Goal: Book appointment/travel/reservation

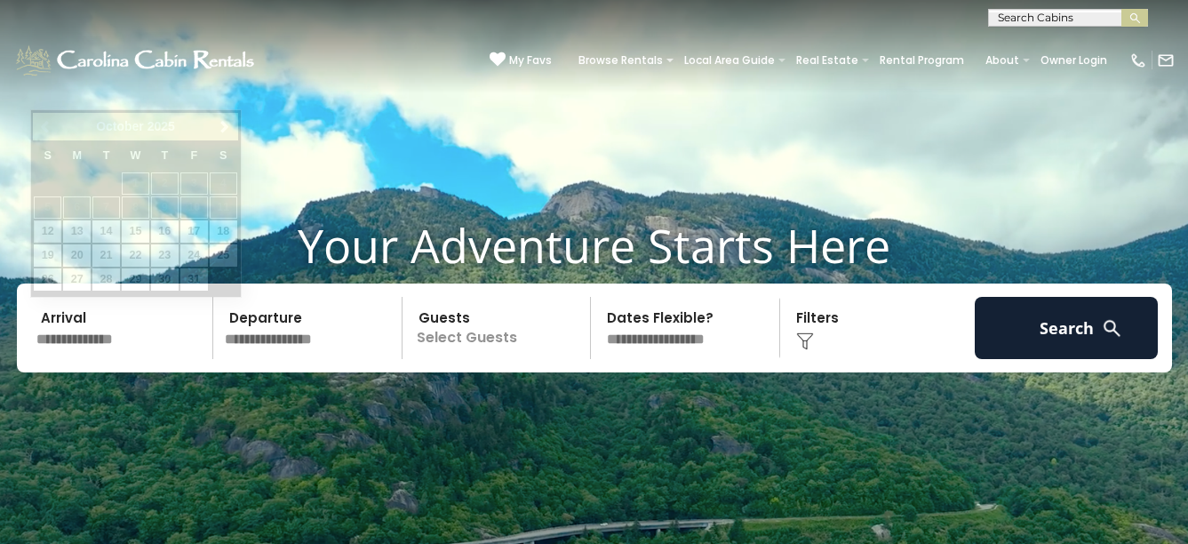
click at [126, 329] on input "text" at bounding box center [122, 328] width 184 height 62
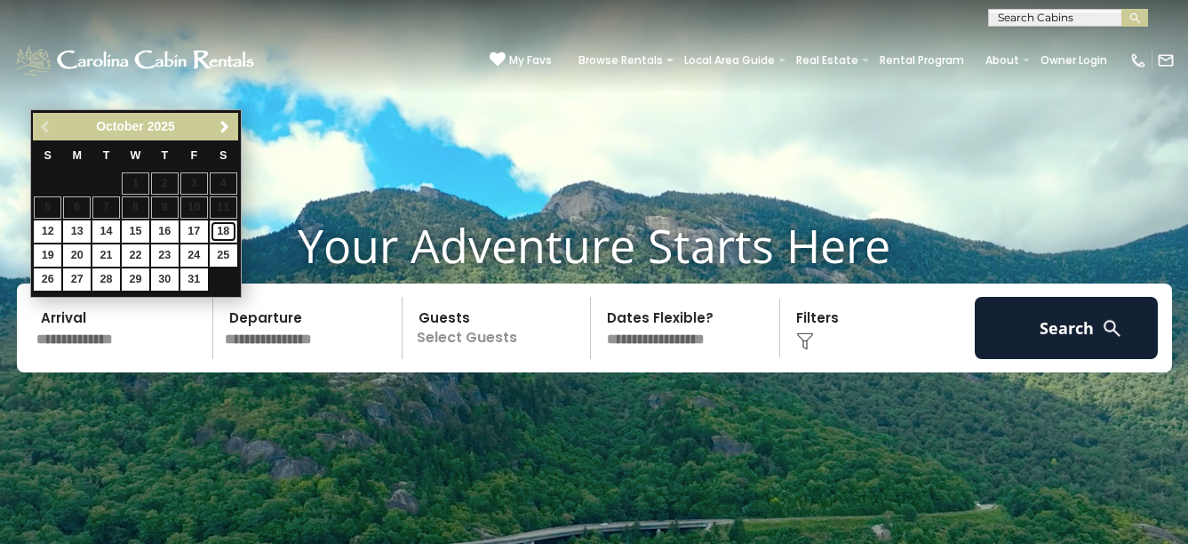
click at [229, 236] on link "18" at bounding box center [224, 231] width 28 height 22
type input "********"
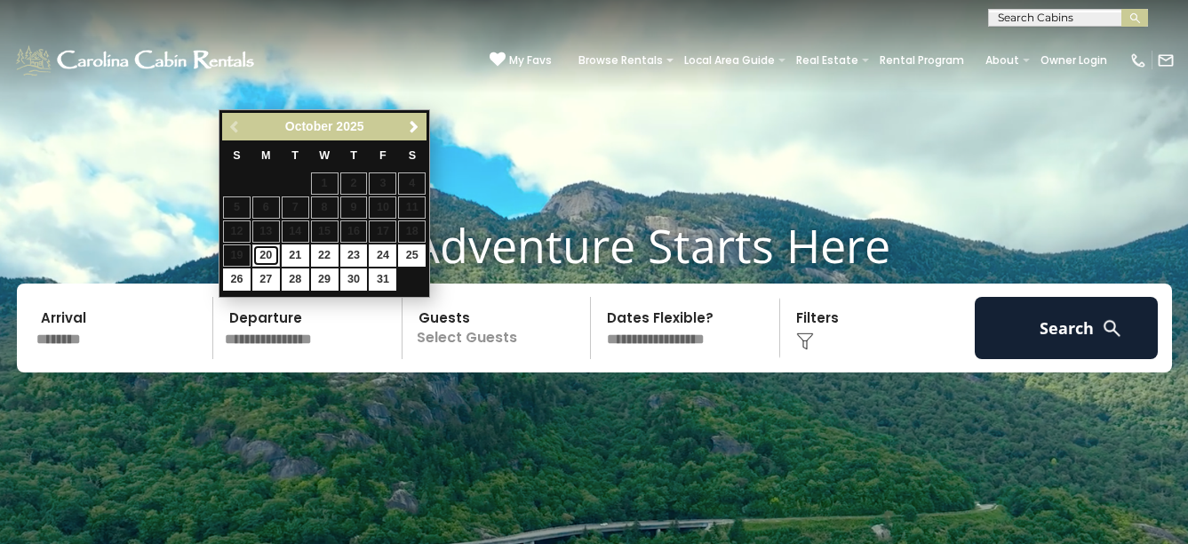
click at [262, 259] on link "20" at bounding box center [266, 255] width 28 height 22
type input "********"
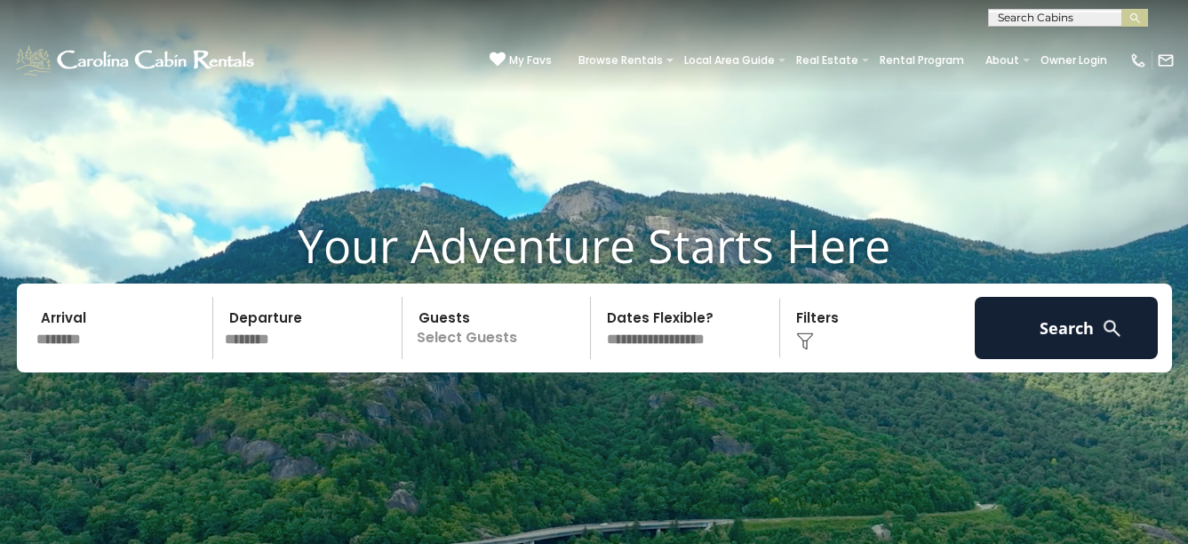
click at [499, 358] on p "Select Guests" at bounding box center [499, 328] width 183 height 62
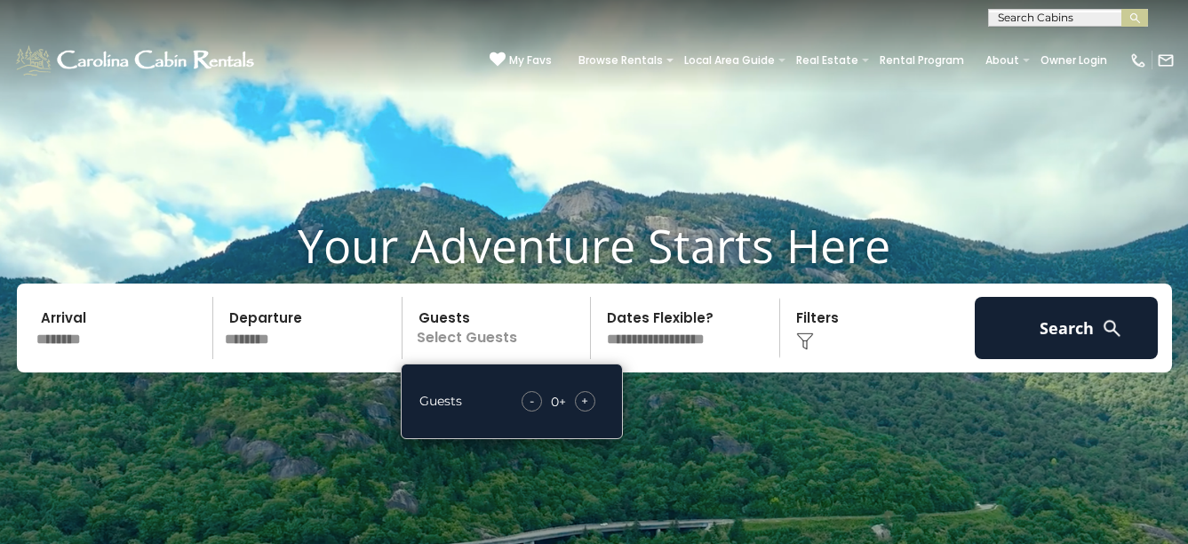
click at [585, 401] on span "+" at bounding box center [584, 401] width 7 height 18
click at [584, 401] on span "+" at bounding box center [584, 401] width 7 height 18
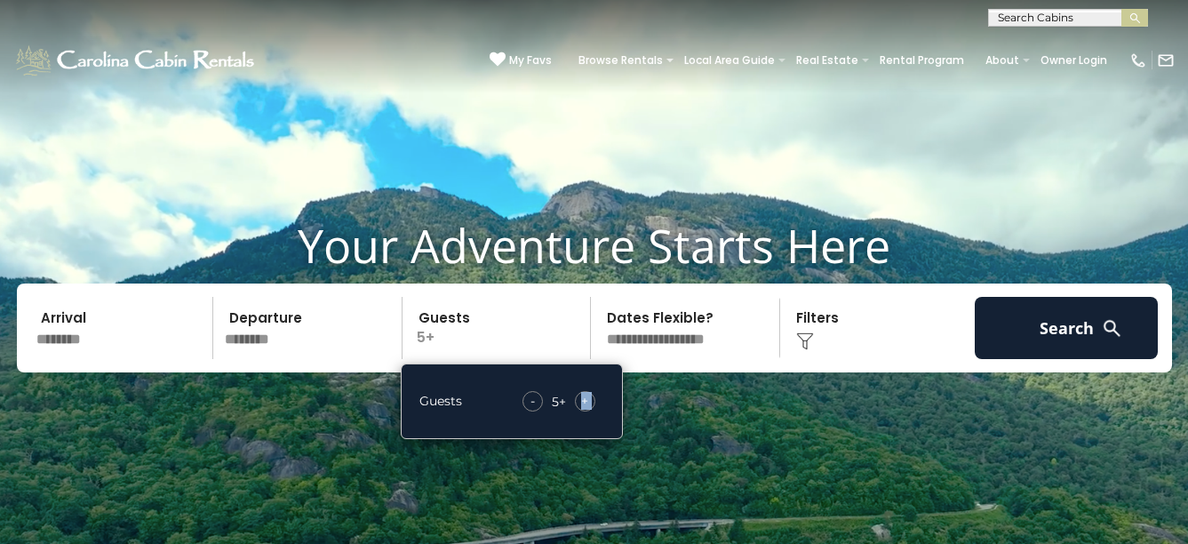
click at [584, 401] on span "+" at bounding box center [584, 401] width 7 height 18
copy div "**********"
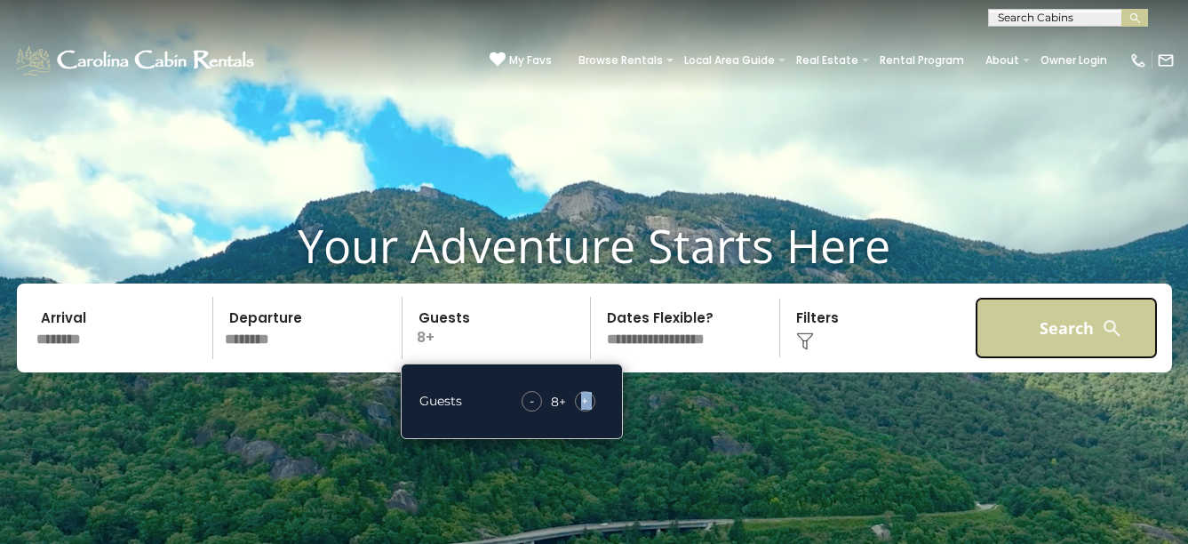
click at [1030, 325] on button "Search" at bounding box center [1067, 328] width 184 height 62
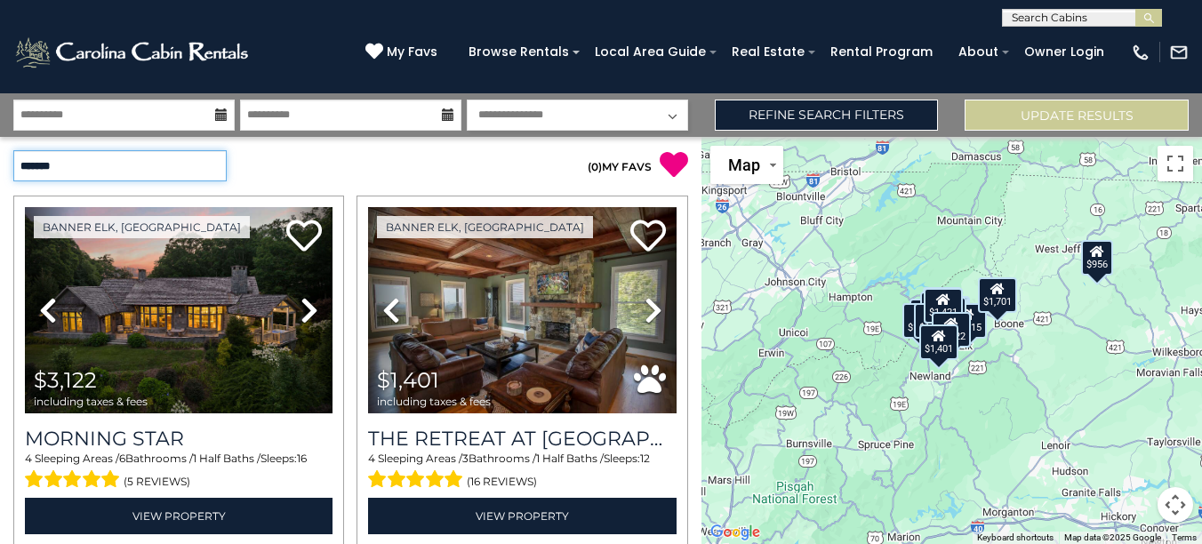
click at [140, 156] on select "**********" at bounding box center [119, 165] width 213 height 31
select select "*****"
click at [13, 150] on select "**********" at bounding box center [119, 165] width 213 height 31
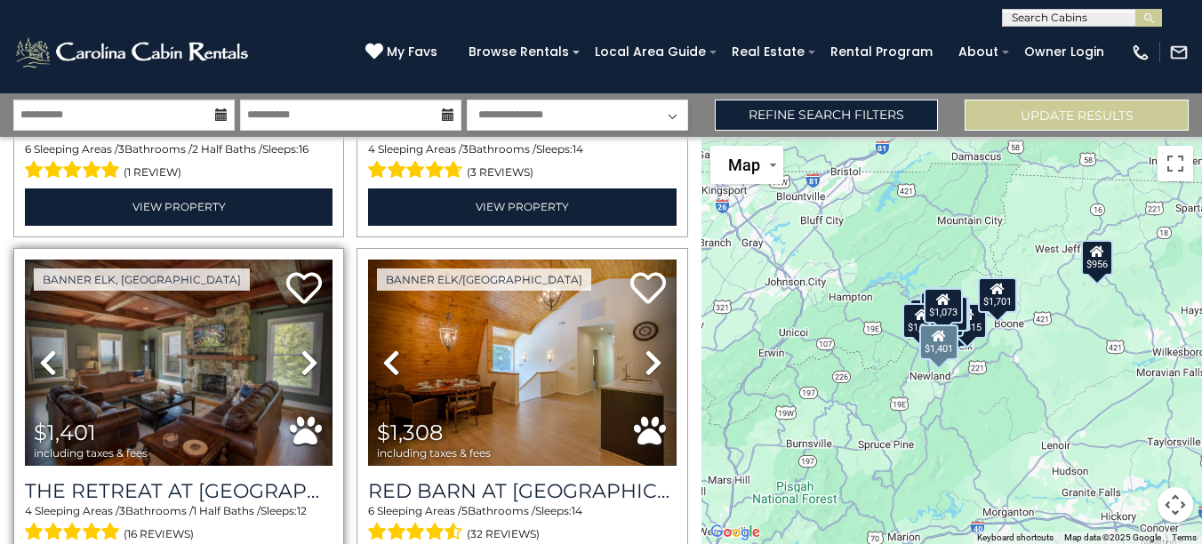
scroll to position [1515, 0]
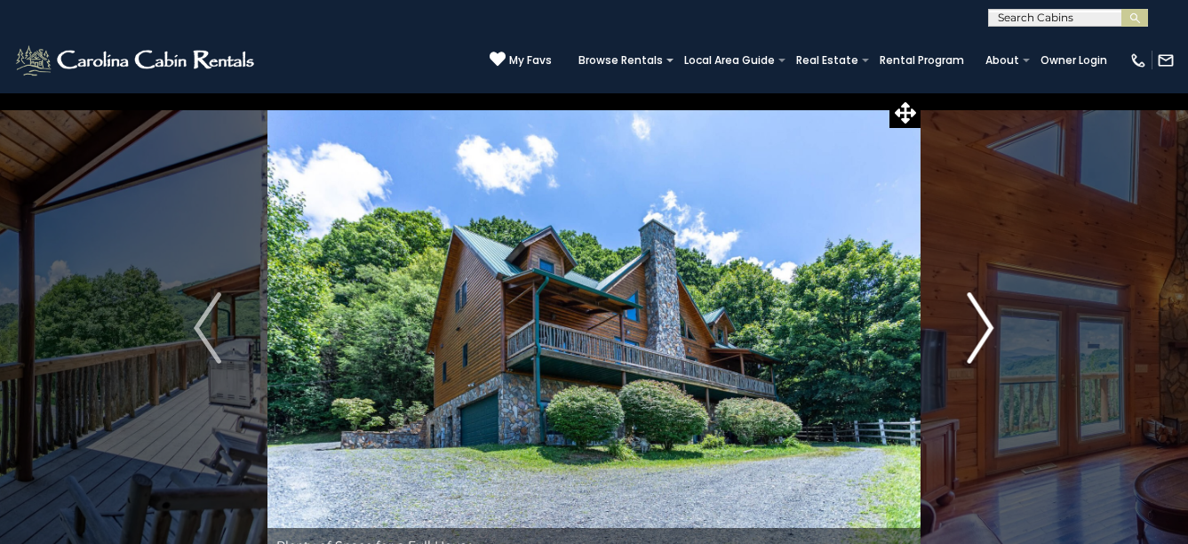
click at [991, 340] on button "Next" at bounding box center [980, 327] width 119 height 471
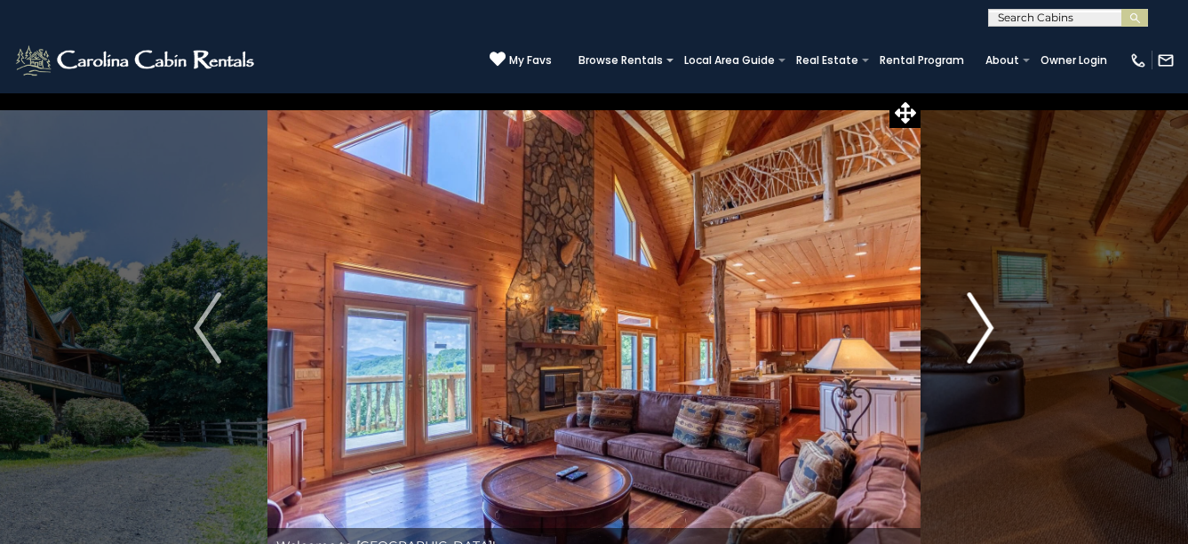
click at [991, 340] on img "Next" at bounding box center [980, 327] width 27 height 71
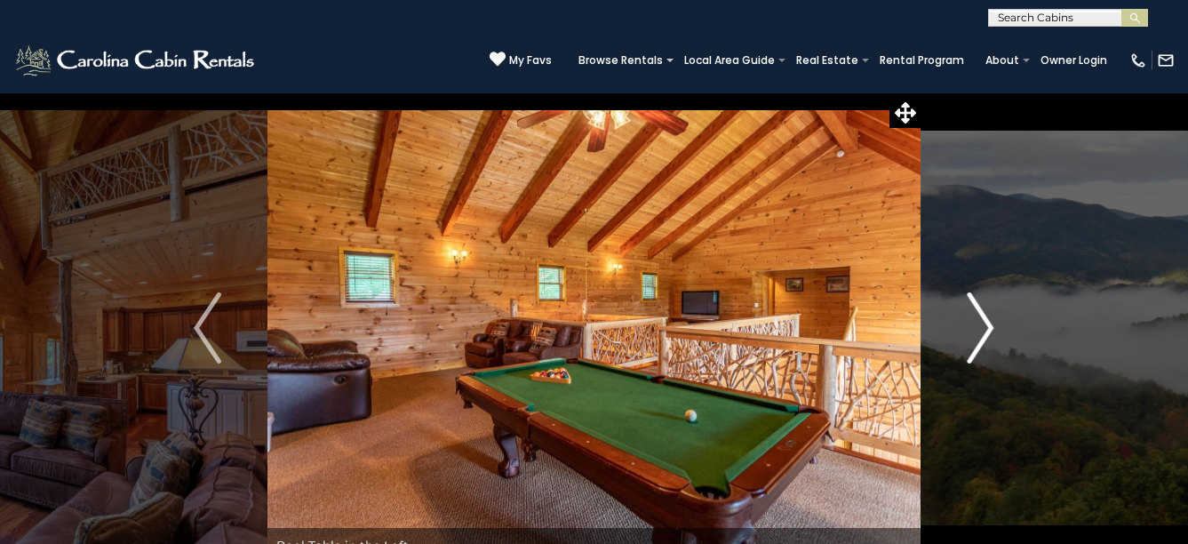
click at [991, 340] on img "Next" at bounding box center [980, 327] width 27 height 71
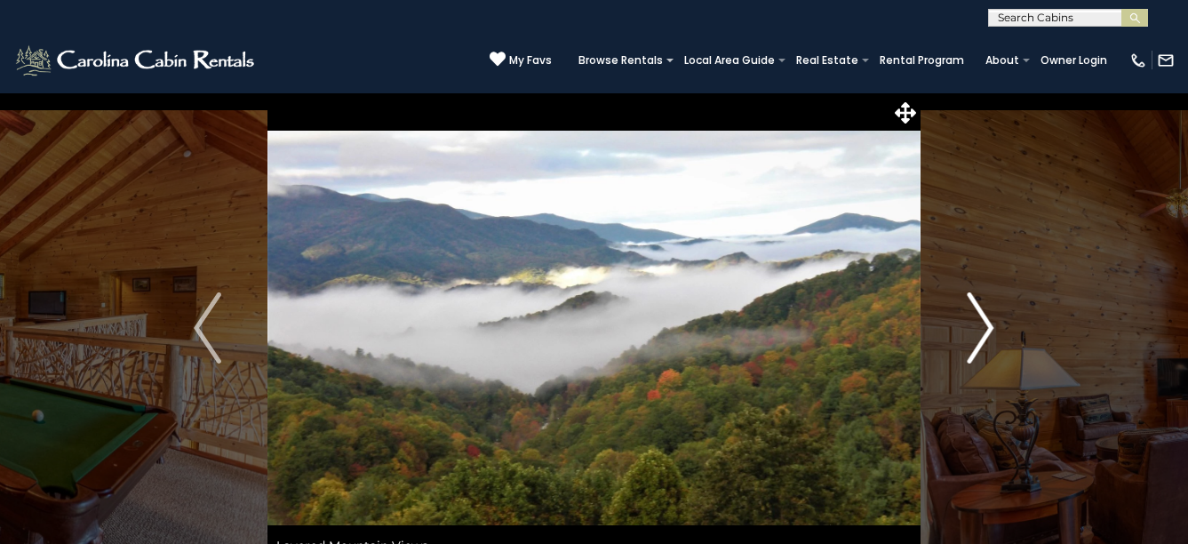
click at [991, 340] on img "Next" at bounding box center [980, 327] width 27 height 71
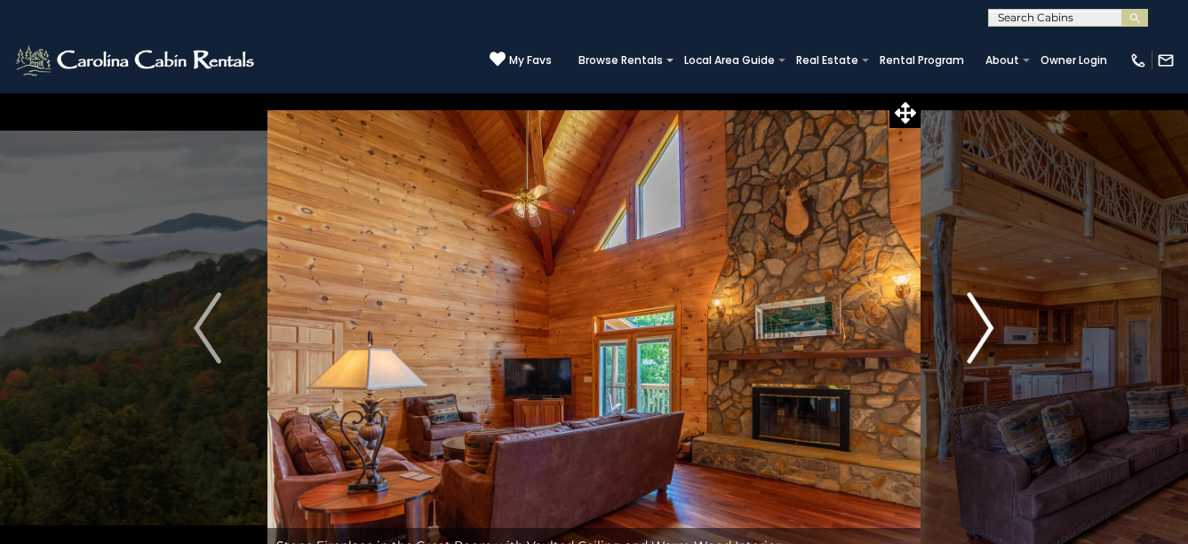
click at [989, 340] on img "Next" at bounding box center [980, 327] width 27 height 71
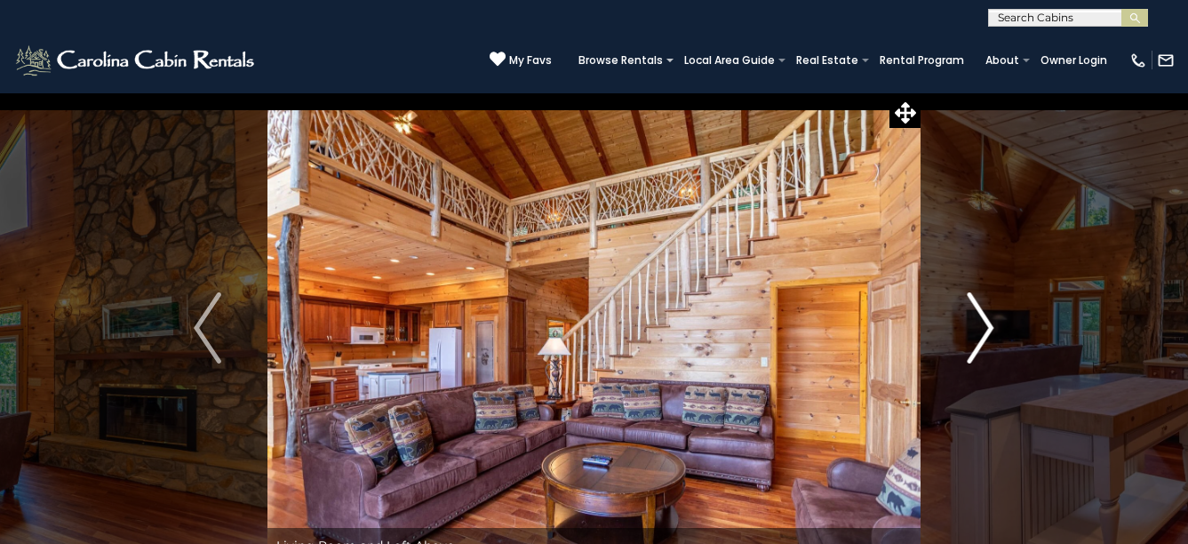
click at [989, 340] on img "Next" at bounding box center [980, 327] width 27 height 71
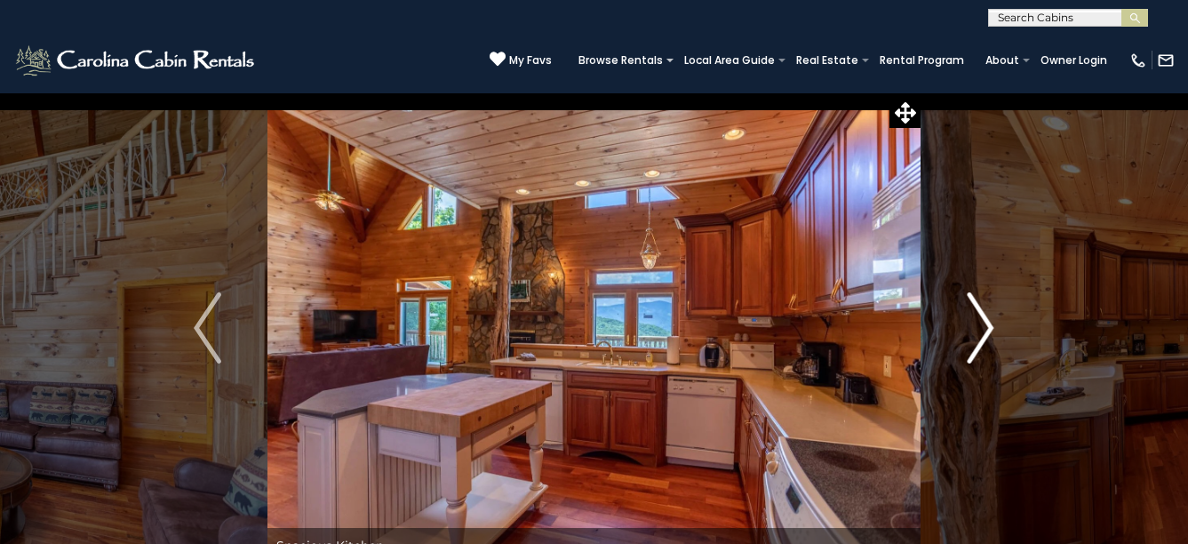
click at [989, 340] on img "Next" at bounding box center [980, 327] width 27 height 71
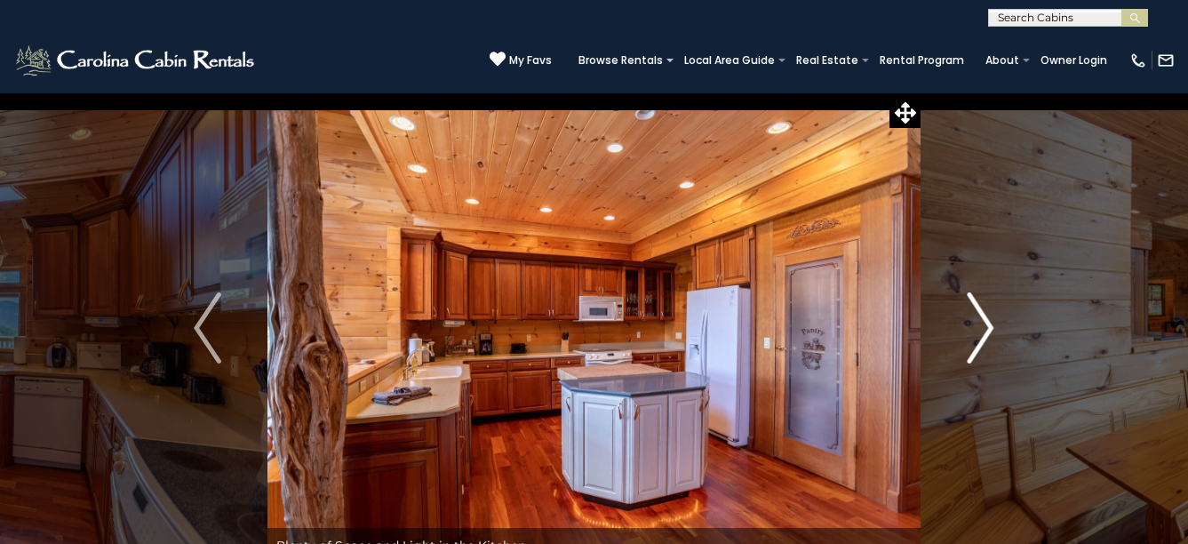
click at [988, 340] on img "Next" at bounding box center [980, 327] width 27 height 71
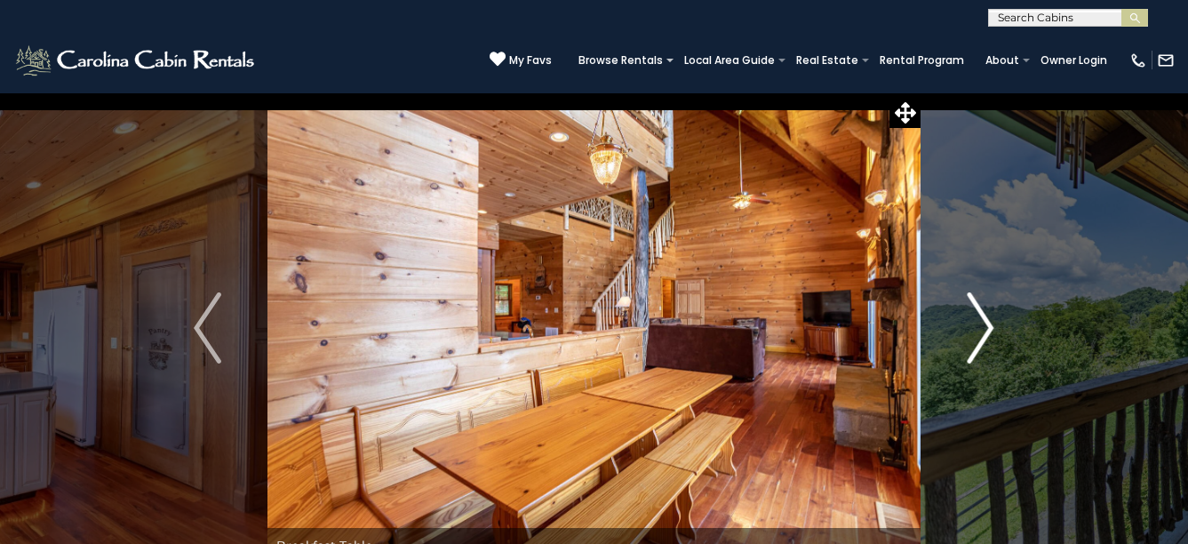
click at [987, 340] on img "Next" at bounding box center [980, 327] width 27 height 71
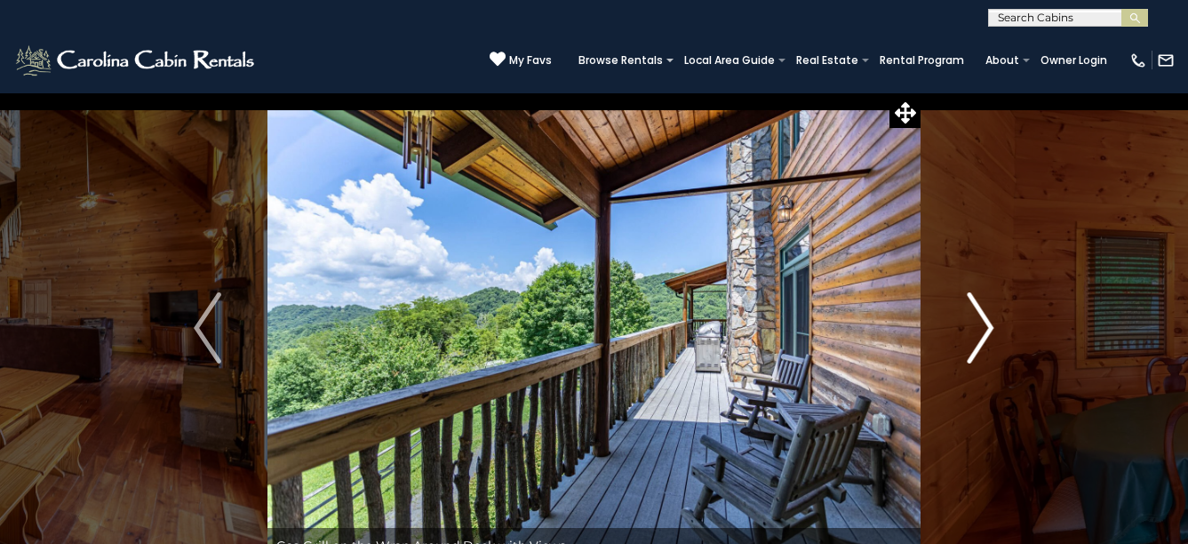
click at [987, 340] on img "Next" at bounding box center [980, 327] width 27 height 71
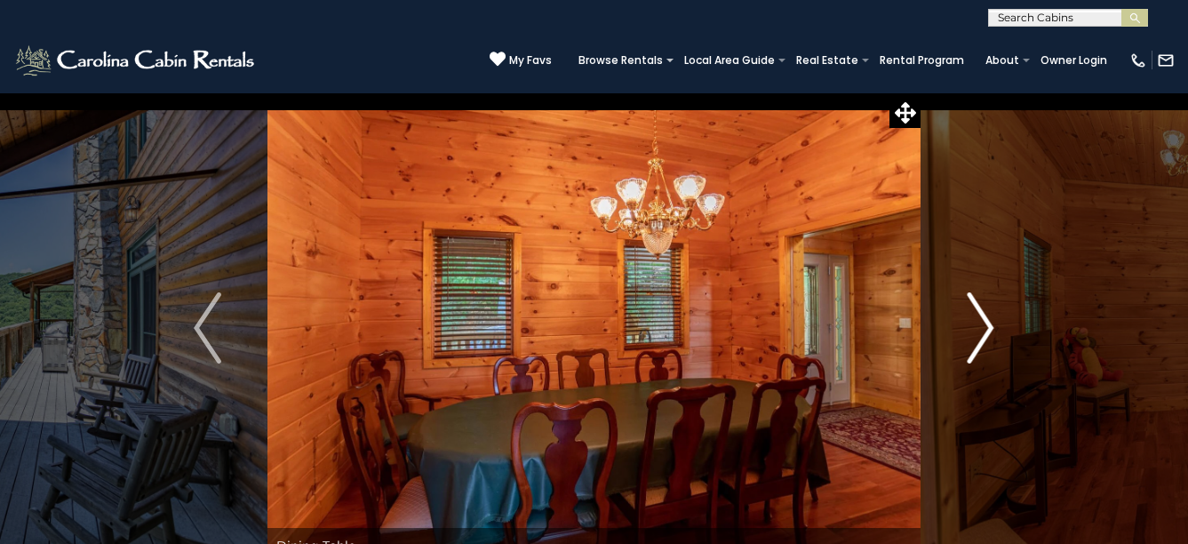
click at [987, 340] on img "Next" at bounding box center [980, 327] width 27 height 71
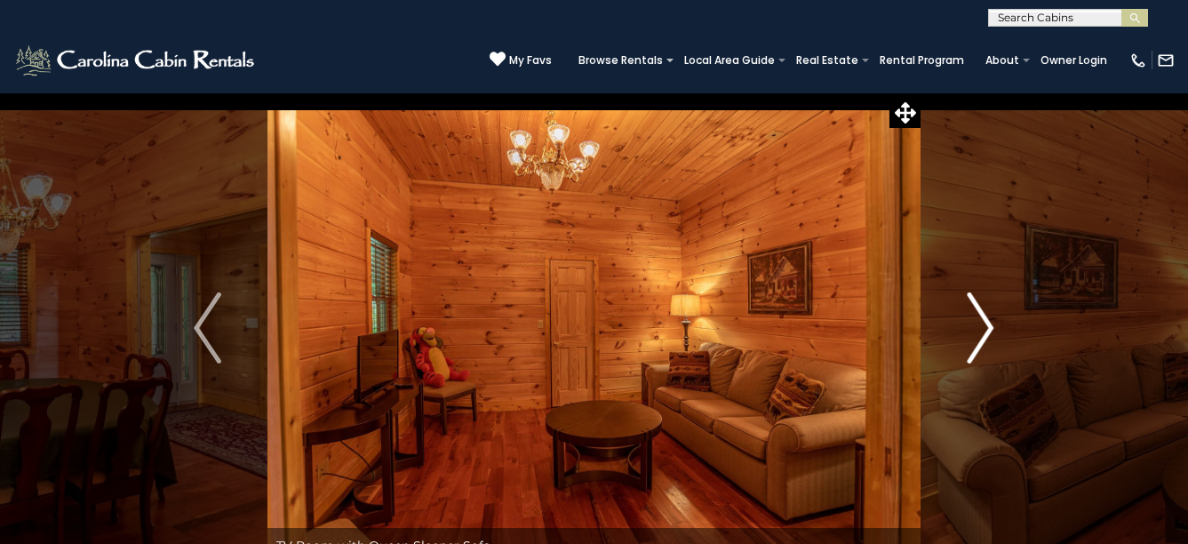
click at [987, 340] on img "Next" at bounding box center [980, 327] width 27 height 71
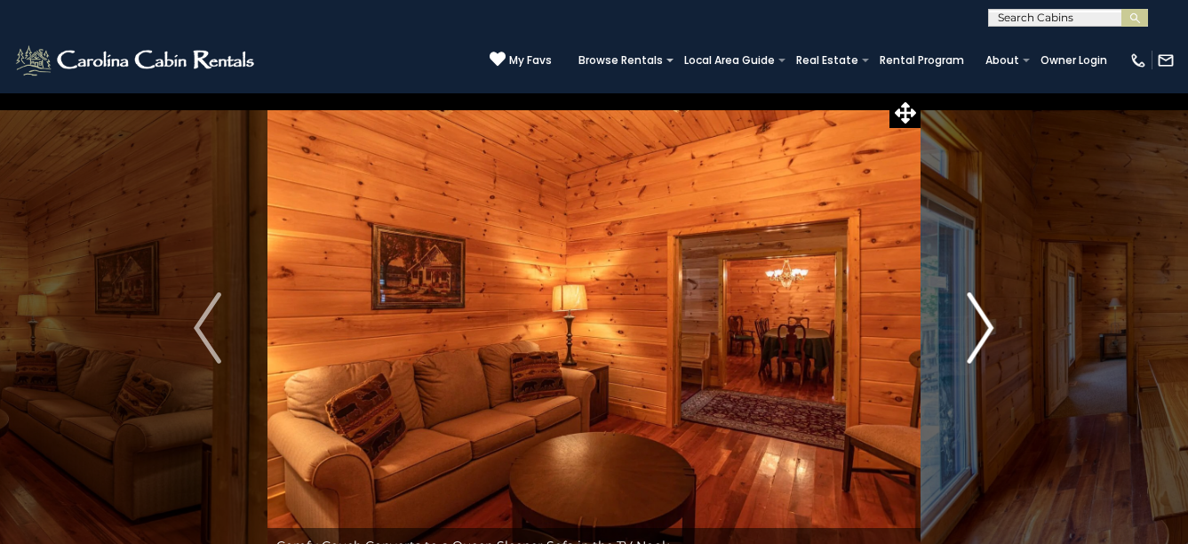
click at [987, 340] on img "Next" at bounding box center [980, 327] width 27 height 71
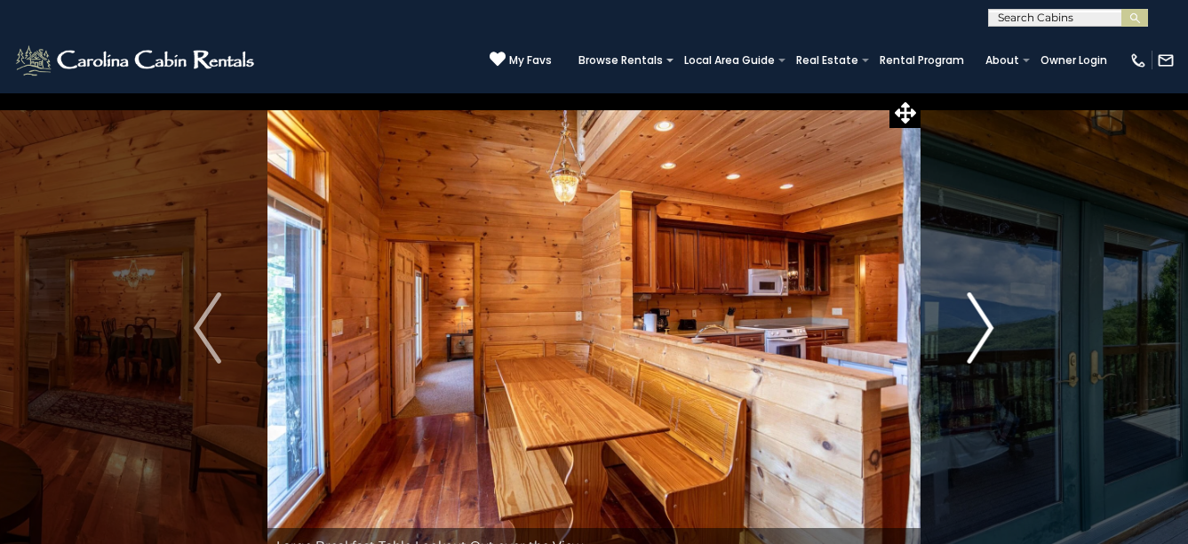
click at [987, 340] on img "Next" at bounding box center [980, 327] width 27 height 71
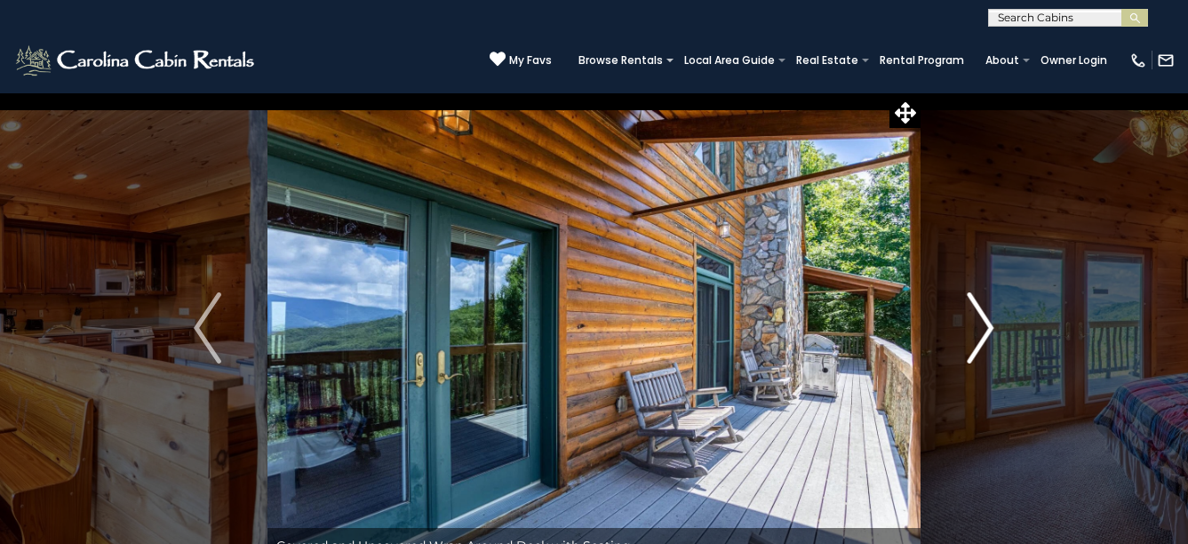
click at [987, 340] on img "Next" at bounding box center [980, 327] width 27 height 71
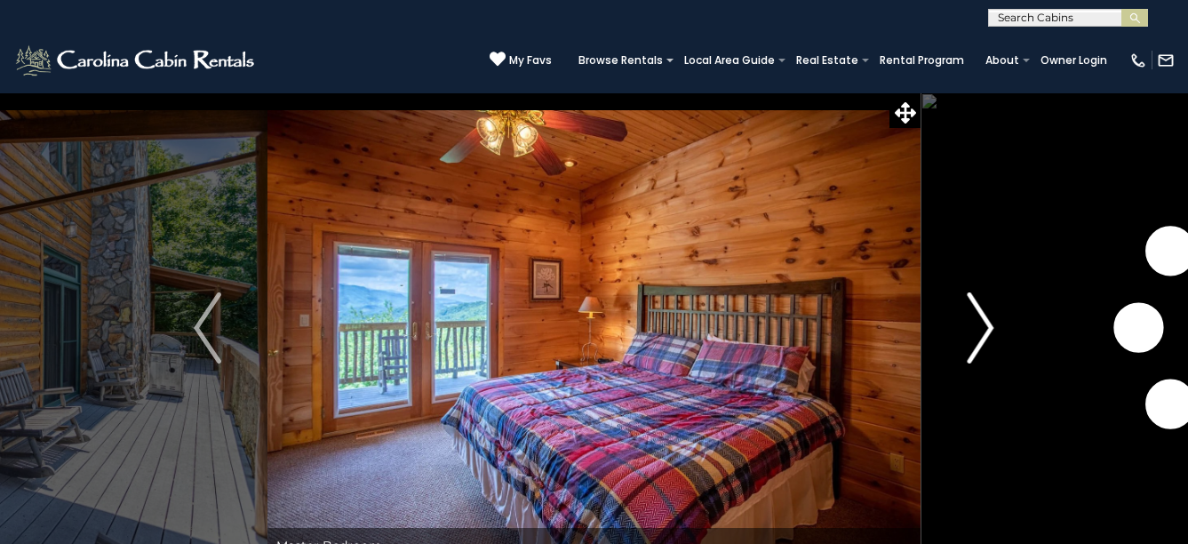
click at [987, 340] on img "Next" at bounding box center [980, 327] width 27 height 71
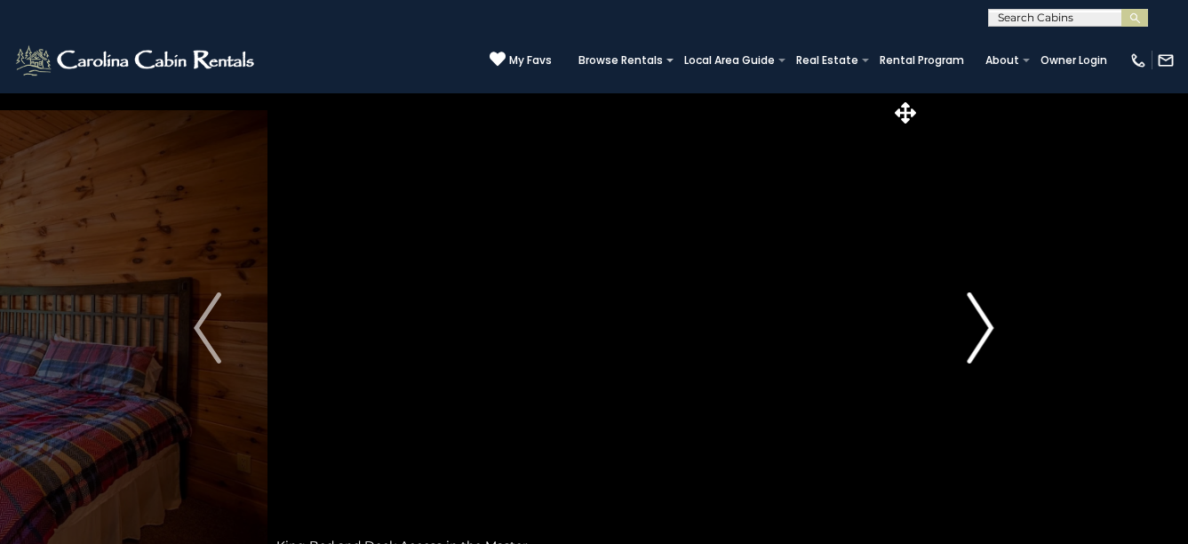
click at [987, 340] on img "Next" at bounding box center [980, 327] width 27 height 71
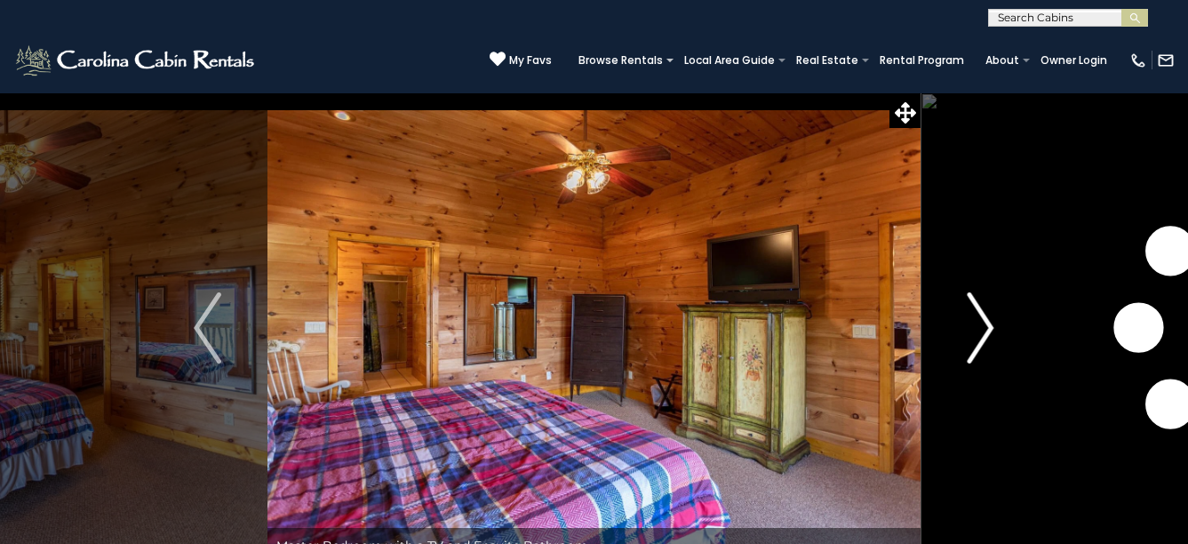
click at [987, 340] on img "Next" at bounding box center [980, 327] width 27 height 71
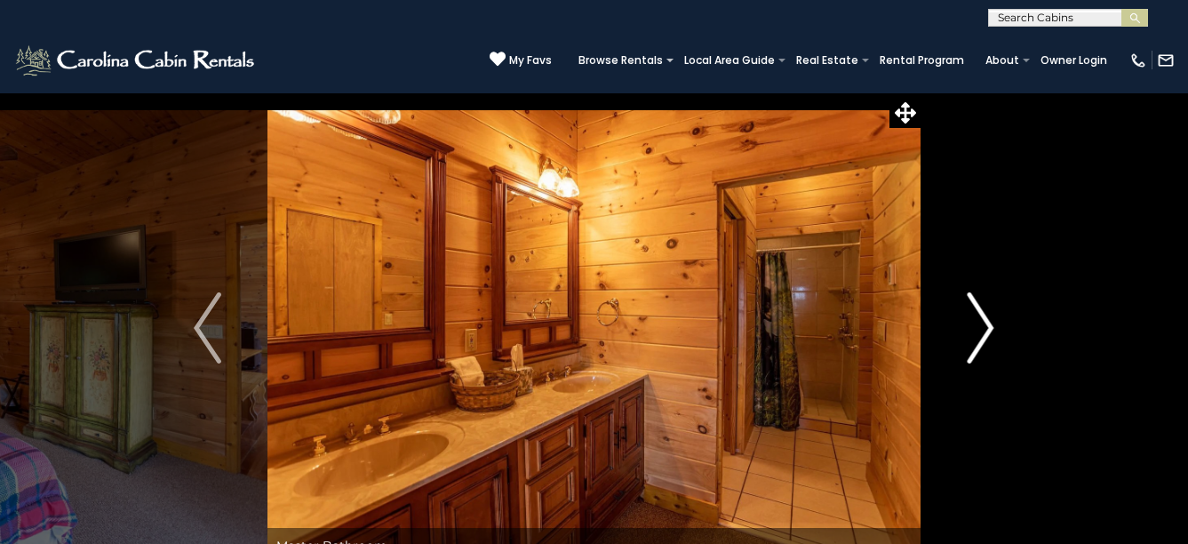
click at [987, 340] on img "Next" at bounding box center [980, 327] width 27 height 71
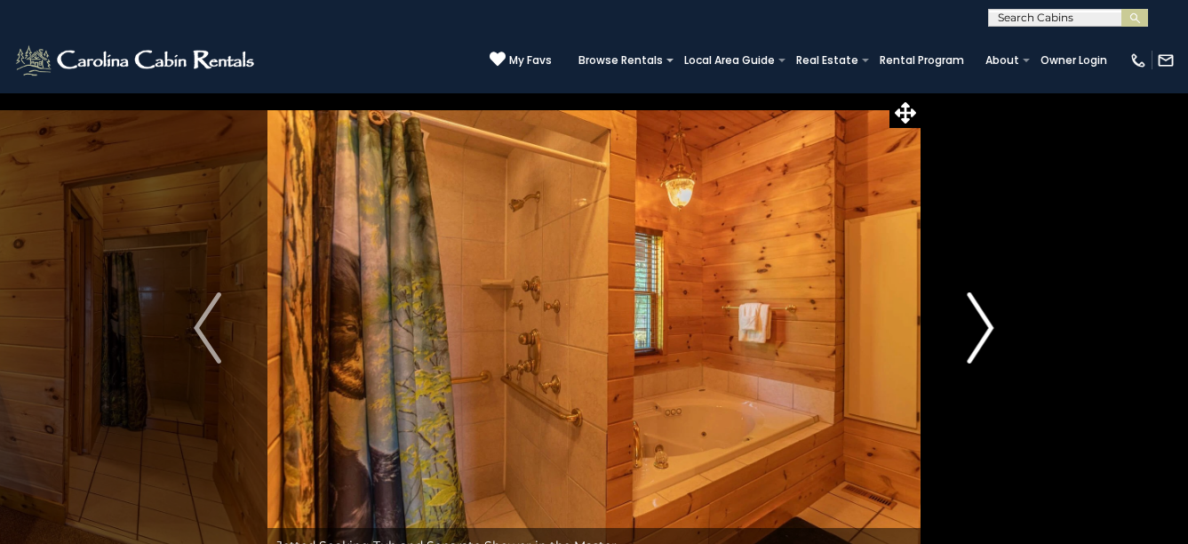
click at [987, 340] on img "Next" at bounding box center [980, 327] width 27 height 71
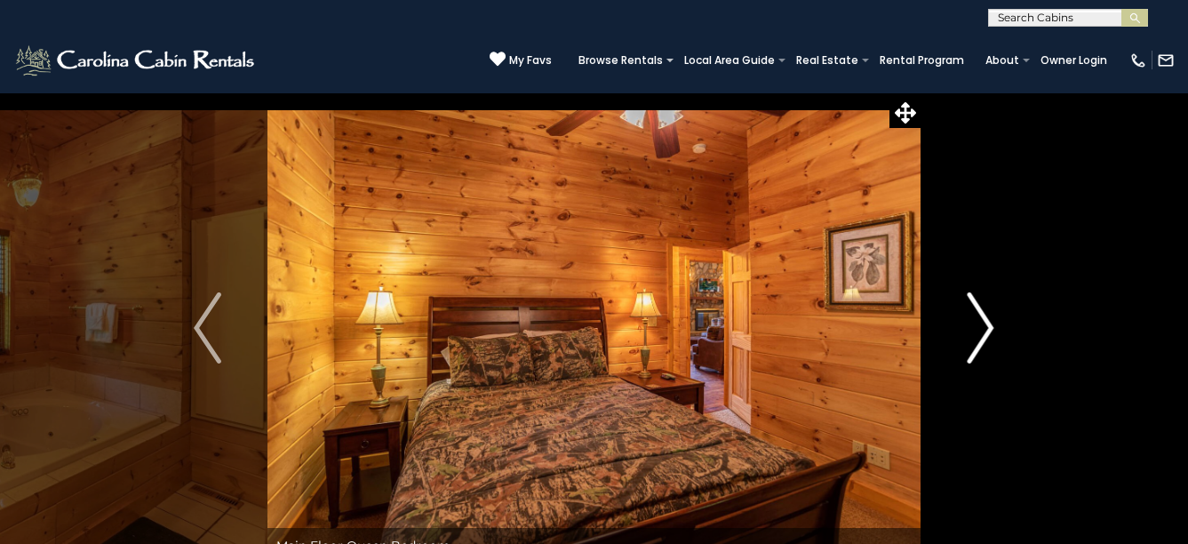
click at [987, 340] on img "Next" at bounding box center [980, 327] width 27 height 71
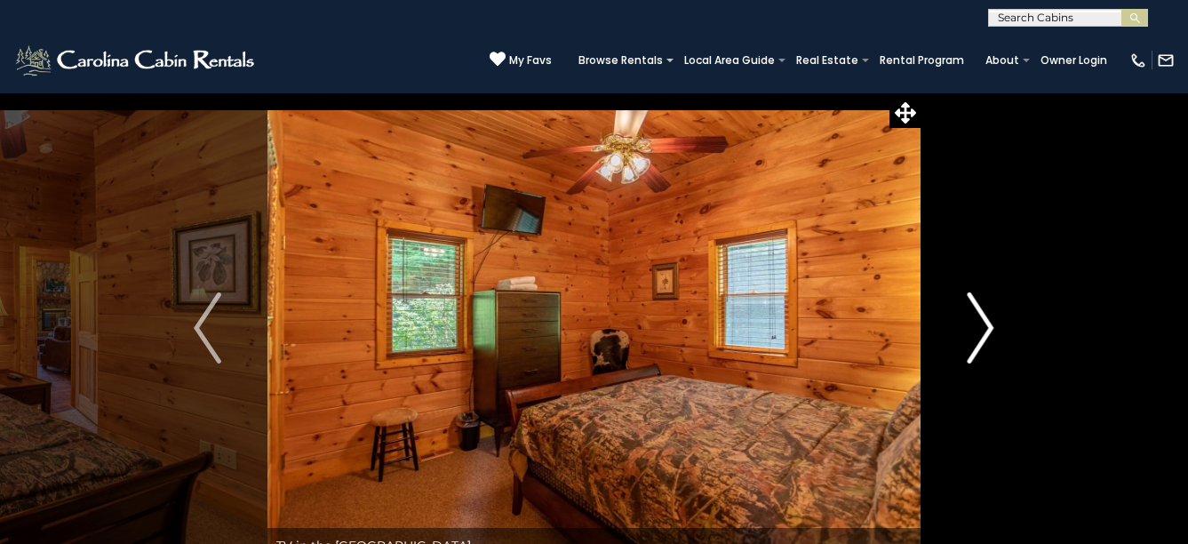
click at [987, 340] on img "Next" at bounding box center [980, 327] width 27 height 71
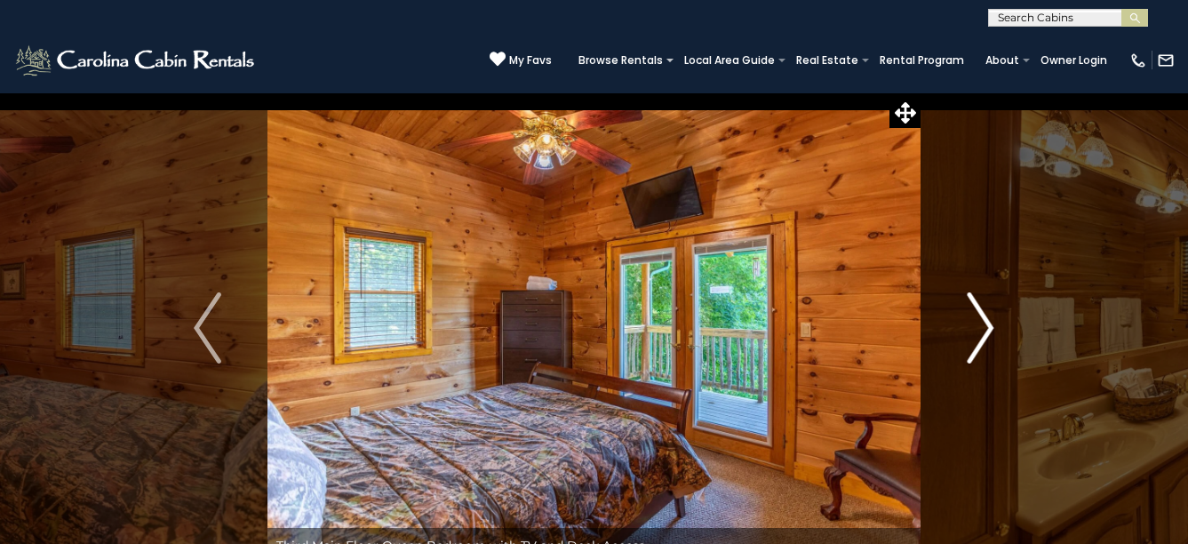
click at [987, 340] on img "Next" at bounding box center [980, 327] width 27 height 71
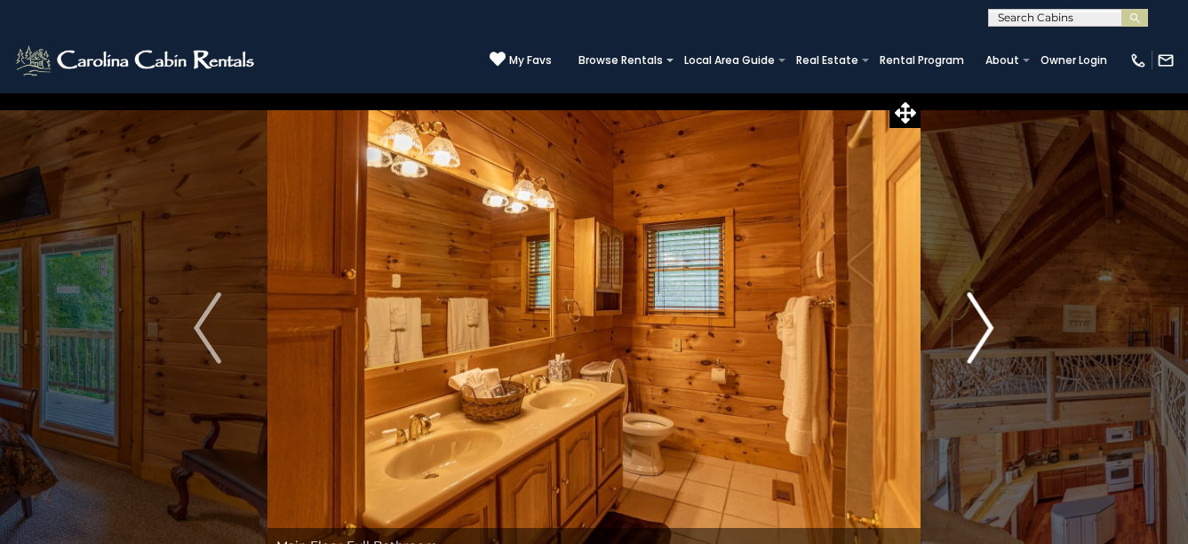
click at [987, 340] on img "Next" at bounding box center [980, 327] width 27 height 71
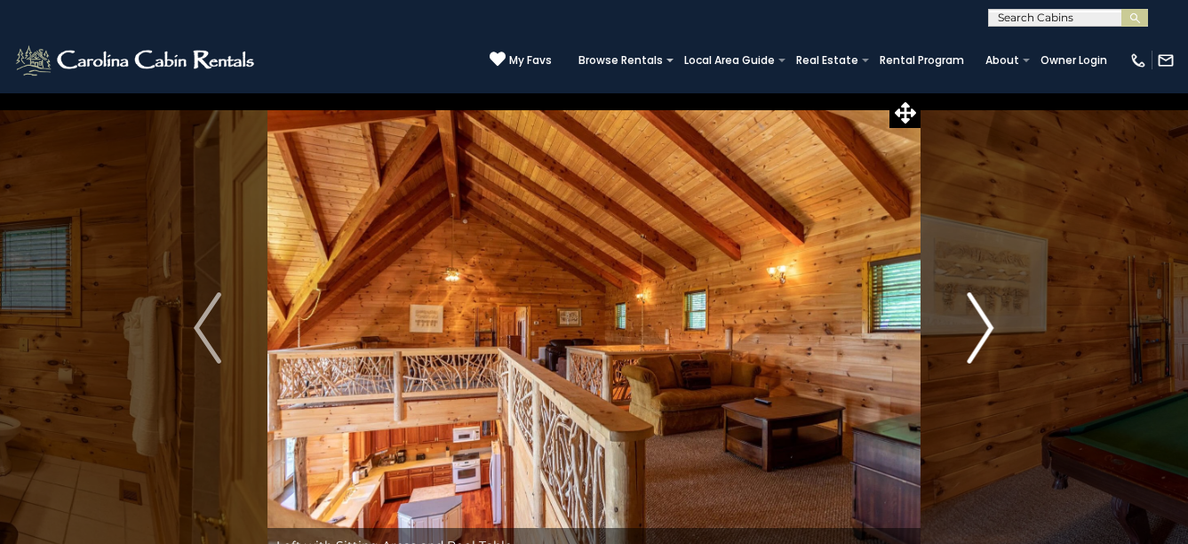
click at [986, 340] on img "Next" at bounding box center [980, 327] width 27 height 71
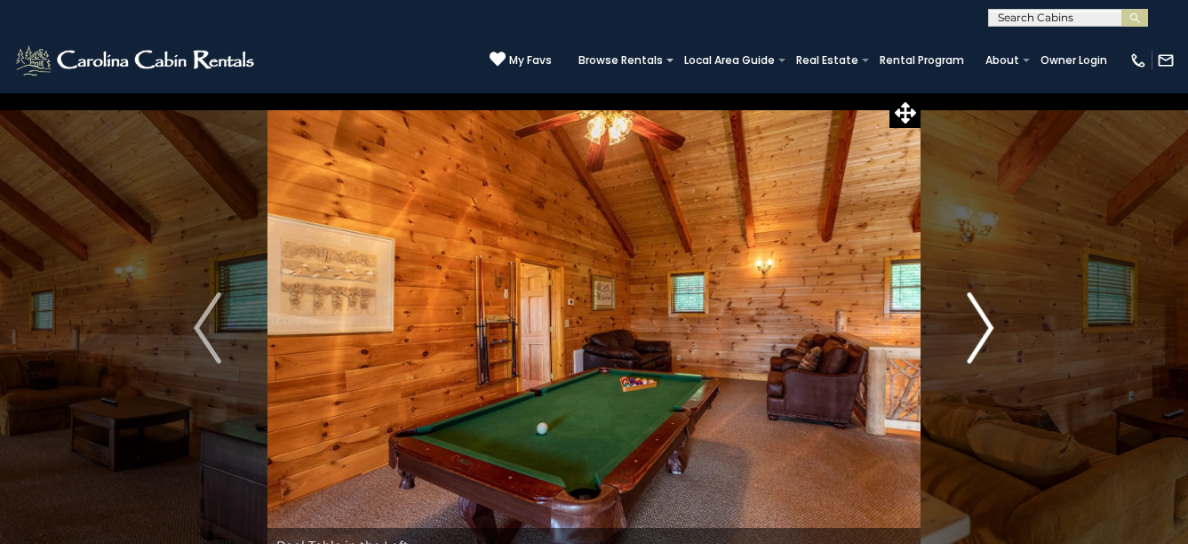
click at [986, 340] on img "Next" at bounding box center [980, 327] width 27 height 71
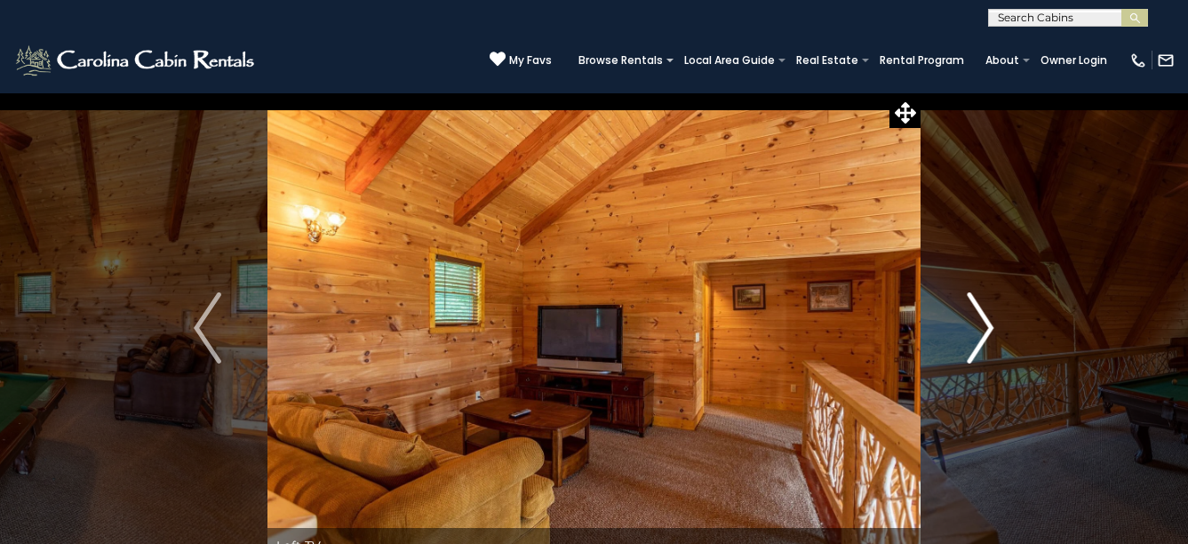
click at [985, 340] on img "Next" at bounding box center [980, 327] width 27 height 71
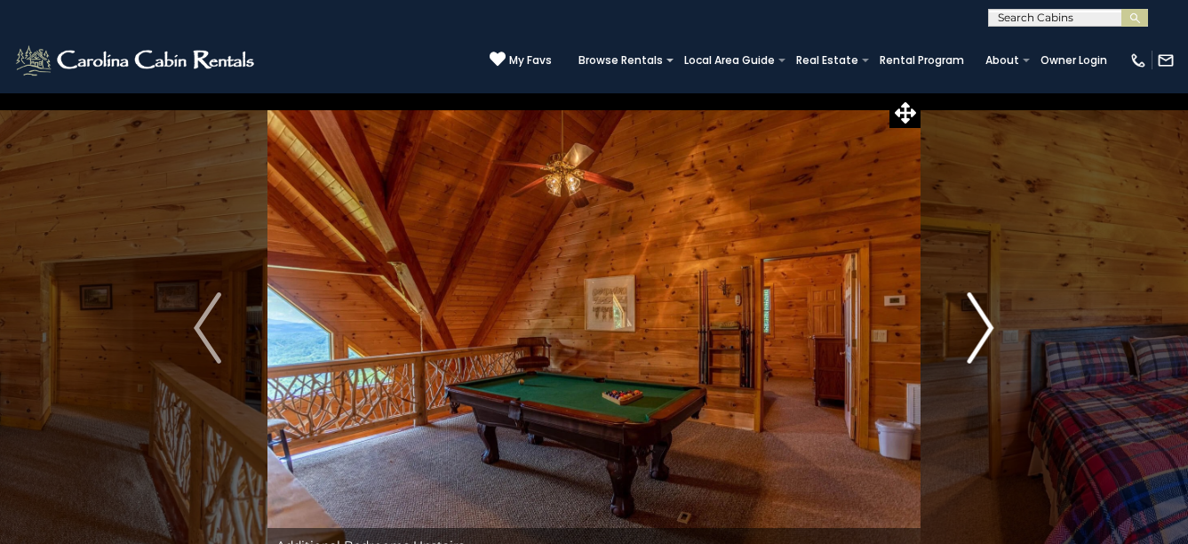
click at [985, 340] on img "Next" at bounding box center [980, 327] width 27 height 71
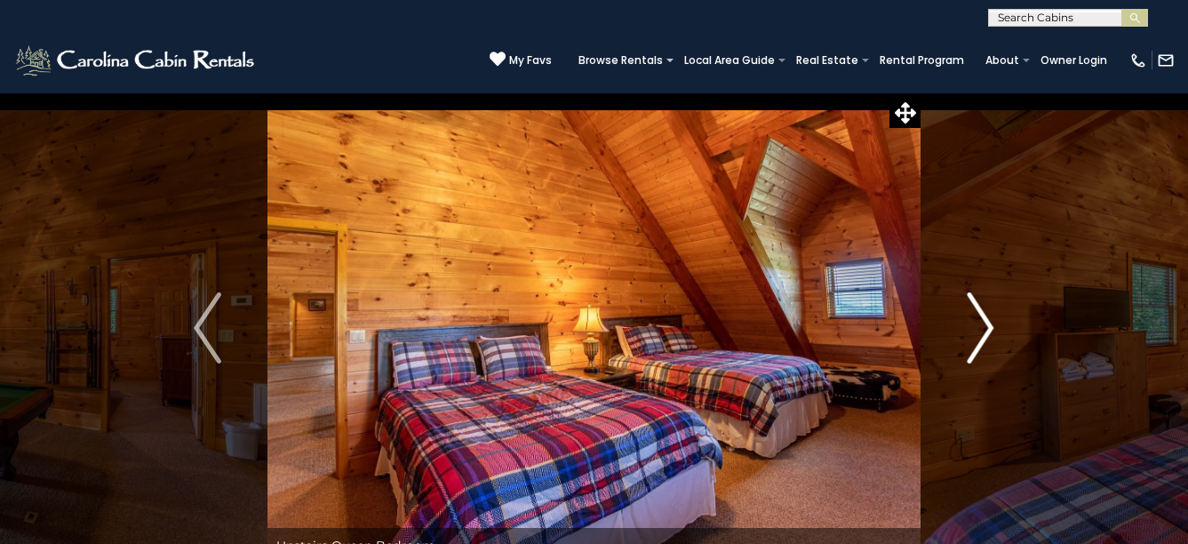
click at [985, 340] on img "Next" at bounding box center [980, 327] width 27 height 71
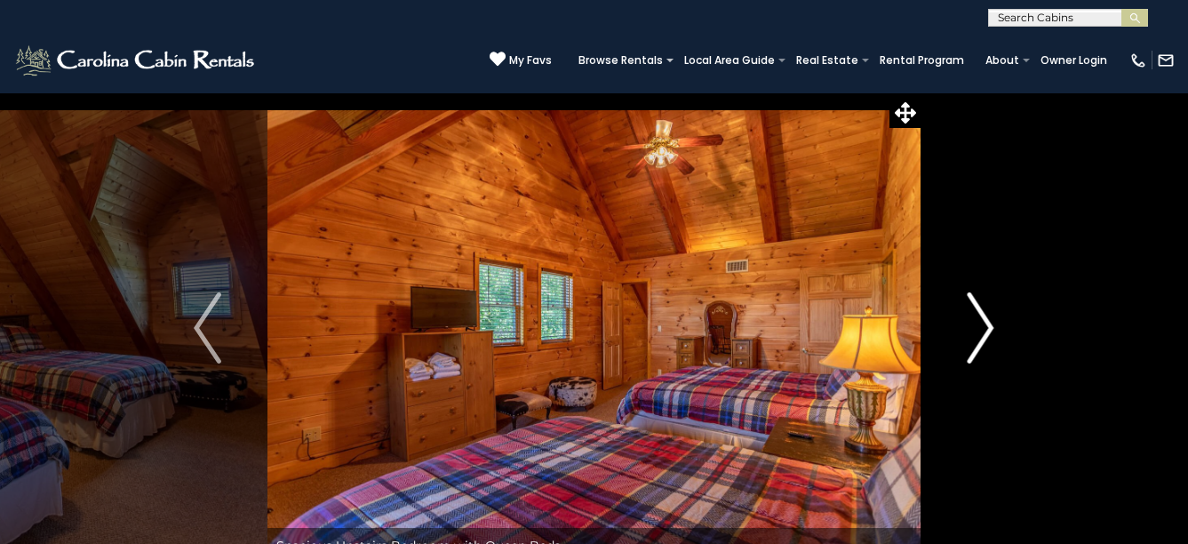
click at [985, 340] on img "Next" at bounding box center [980, 327] width 27 height 71
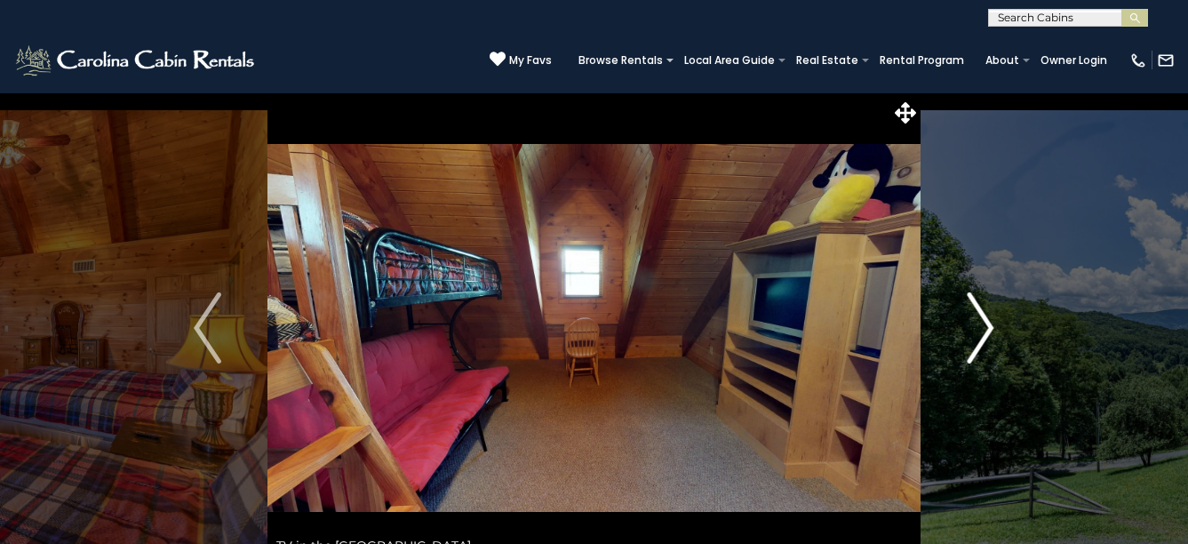
click at [985, 340] on img "Next" at bounding box center [980, 327] width 27 height 71
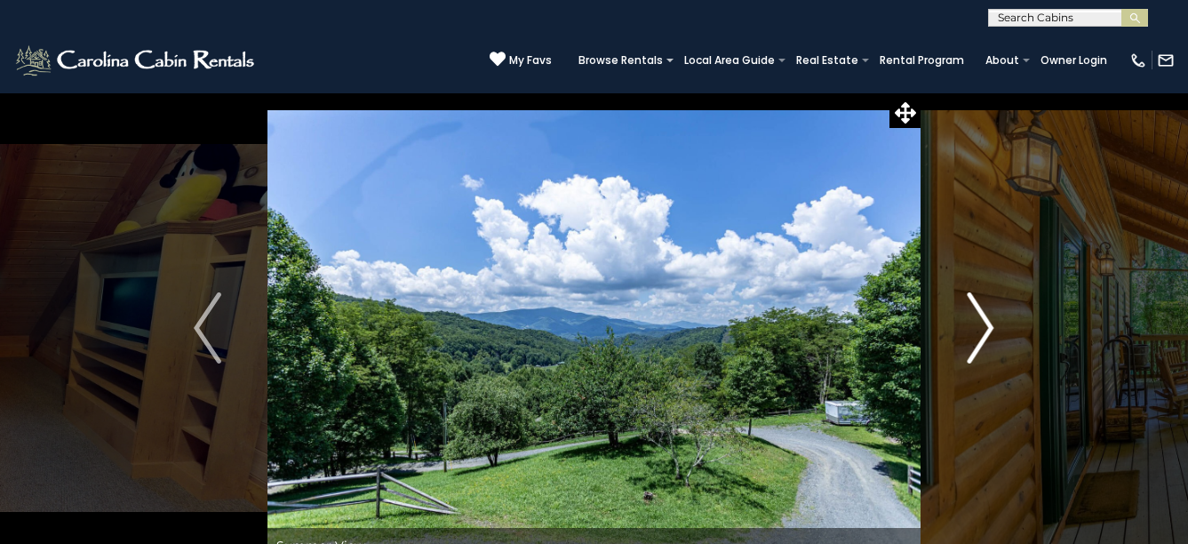
click at [985, 340] on img "Next" at bounding box center [980, 327] width 27 height 71
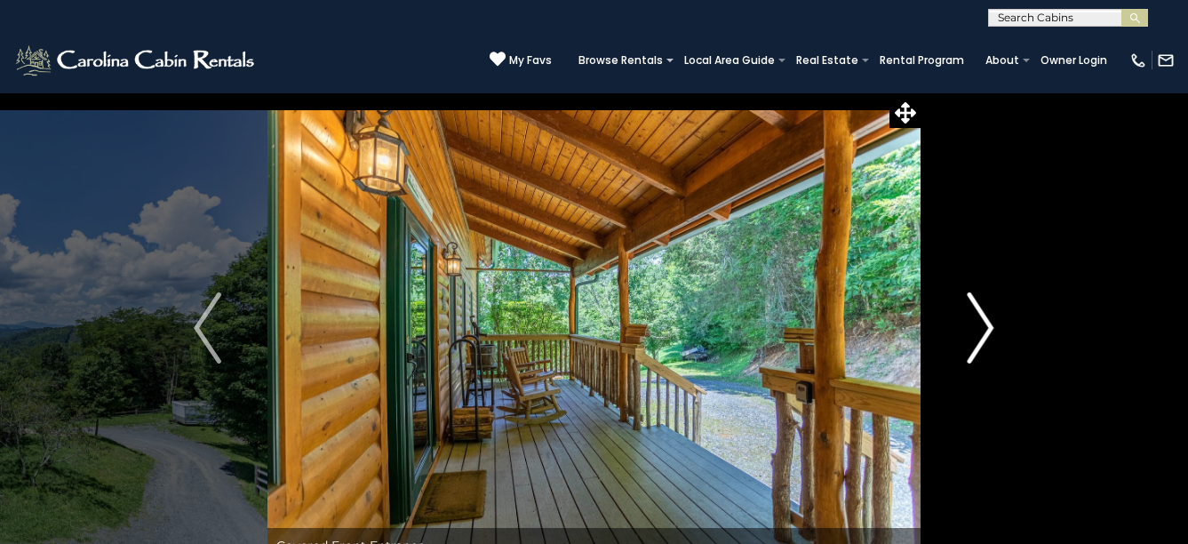
click at [985, 340] on img "Next" at bounding box center [980, 327] width 27 height 71
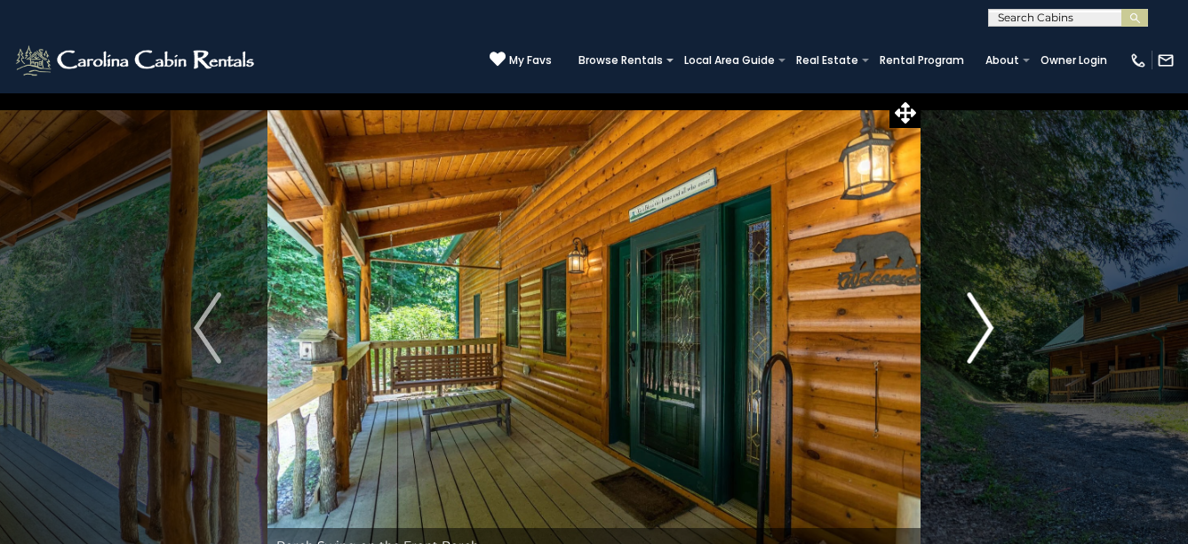
click at [985, 340] on img "Next" at bounding box center [980, 327] width 27 height 71
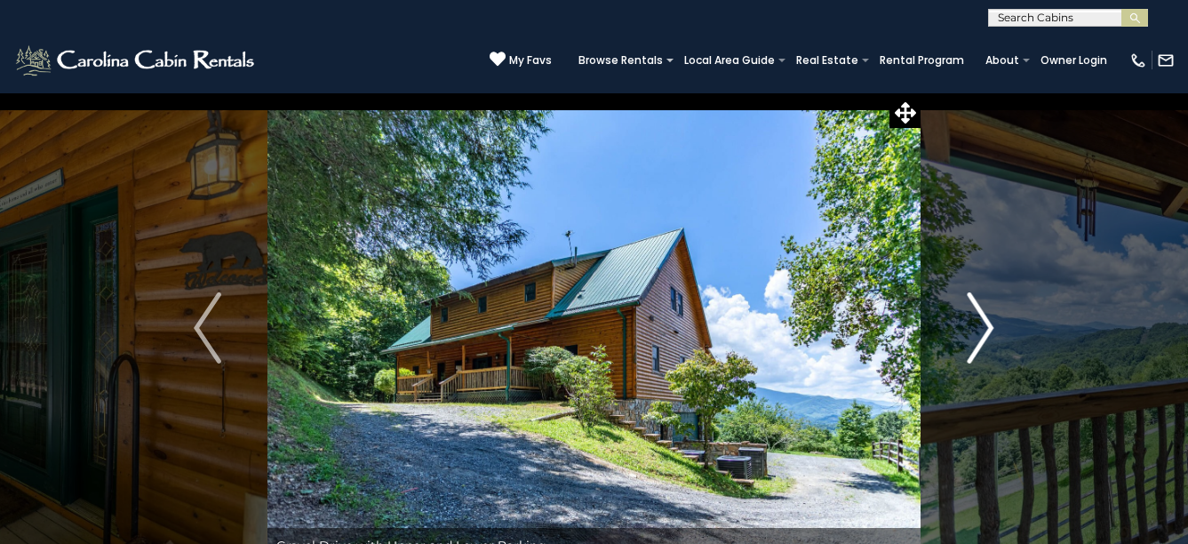
click at [985, 340] on img "Next" at bounding box center [980, 327] width 27 height 71
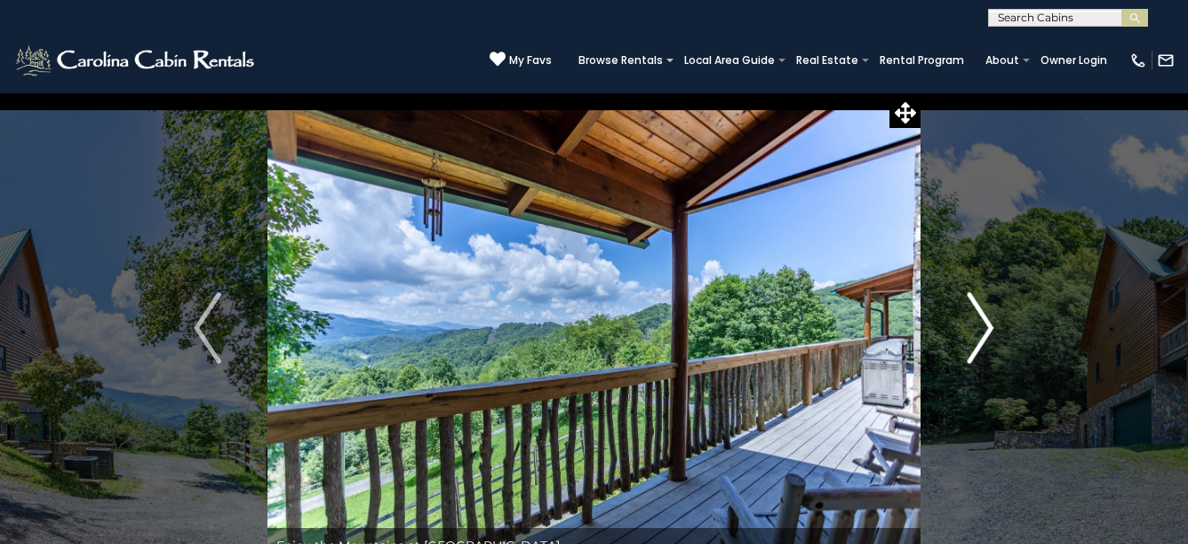
click at [985, 340] on img "Next" at bounding box center [980, 327] width 27 height 71
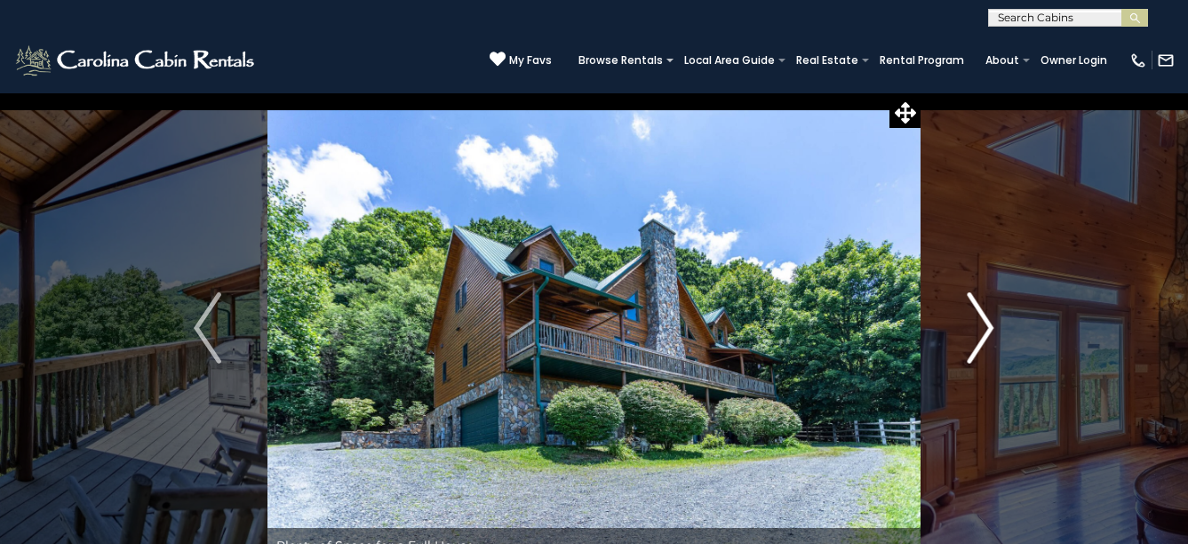
click at [985, 340] on img "Next" at bounding box center [980, 327] width 27 height 71
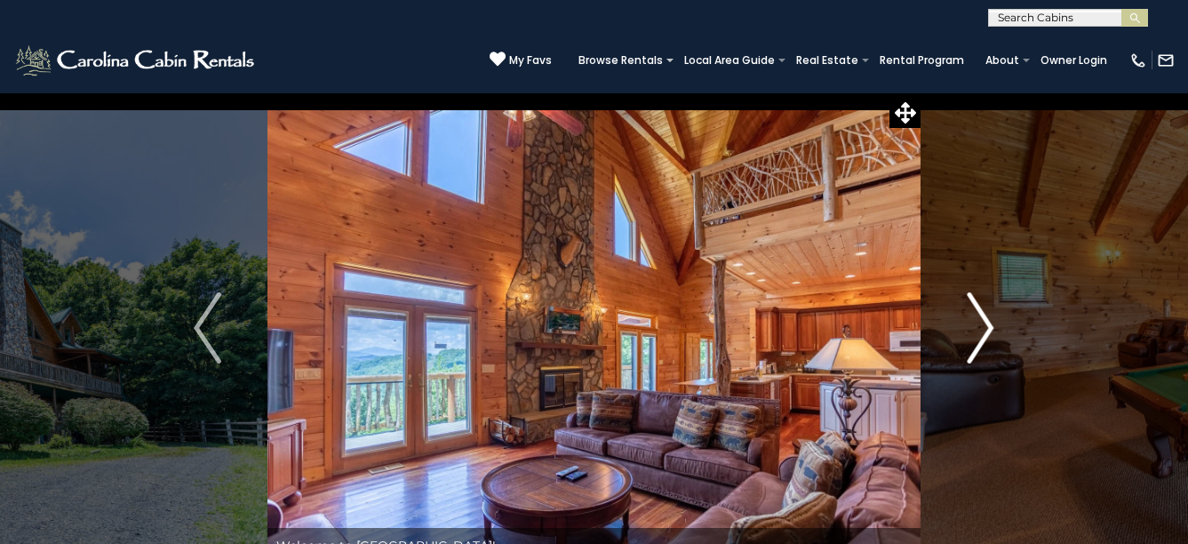
click at [985, 340] on img "Next" at bounding box center [980, 327] width 27 height 71
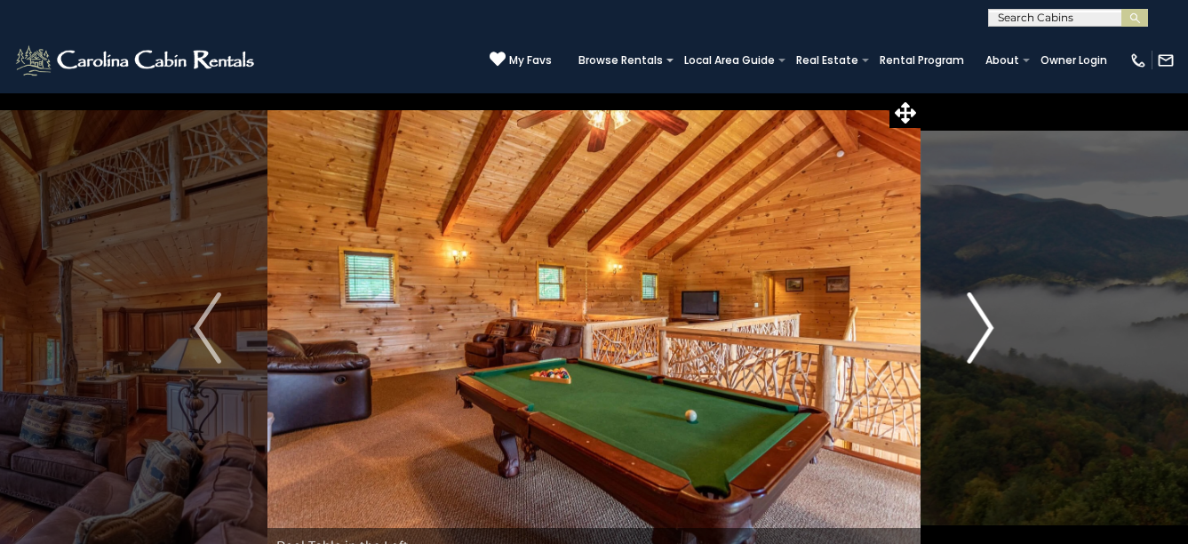
click at [985, 340] on img "Next" at bounding box center [980, 327] width 27 height 71
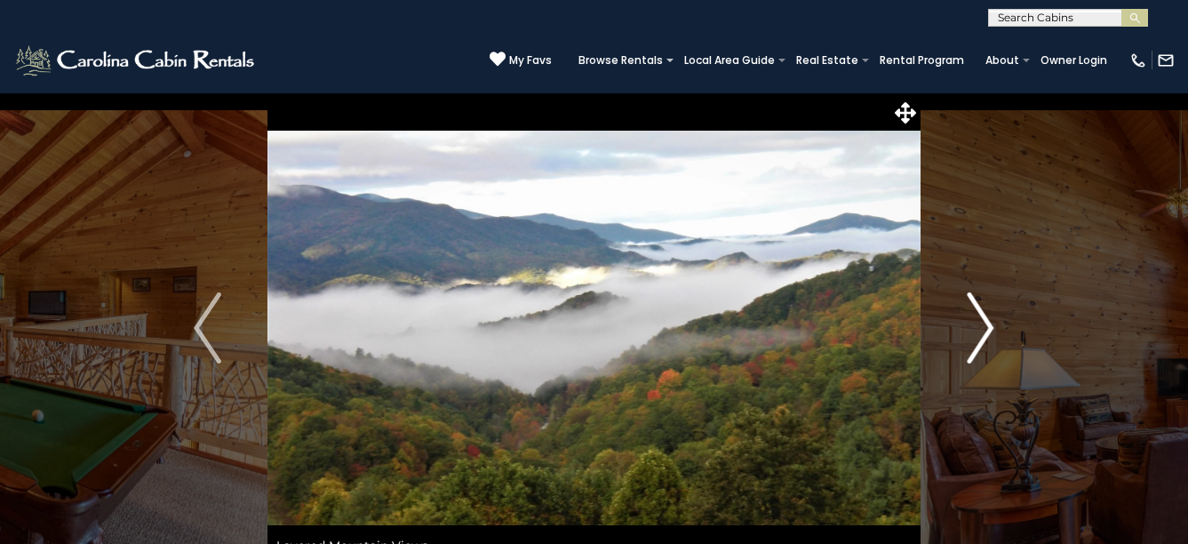
click at [985, 340] on img "Next" at bounding box center [980, 327] width 27 height 71
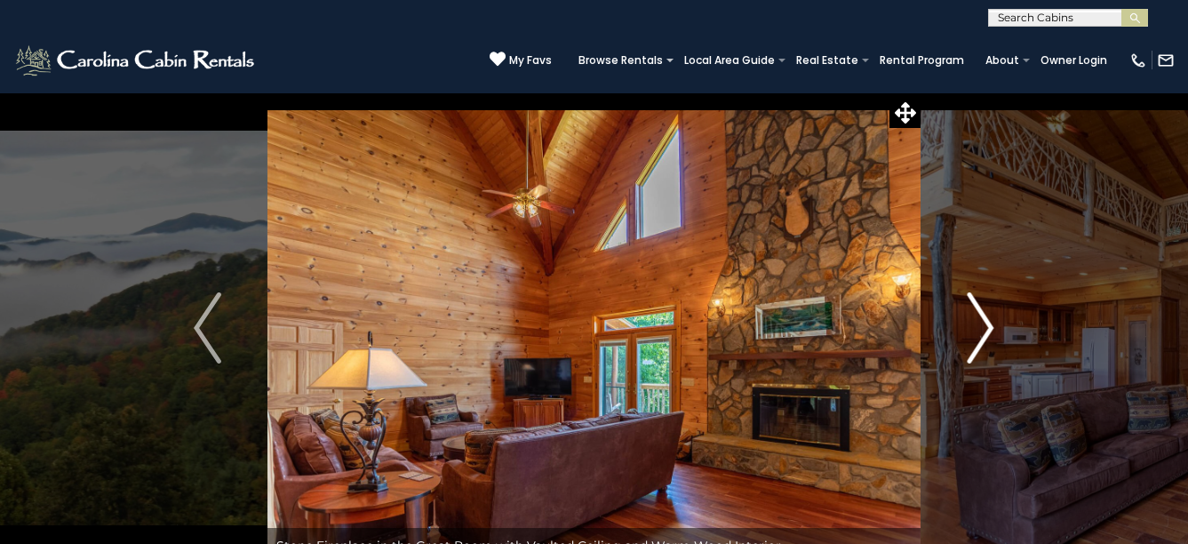
click at [976, 324] on img "Next" at bounding box center [980, 327] width 27 height 71
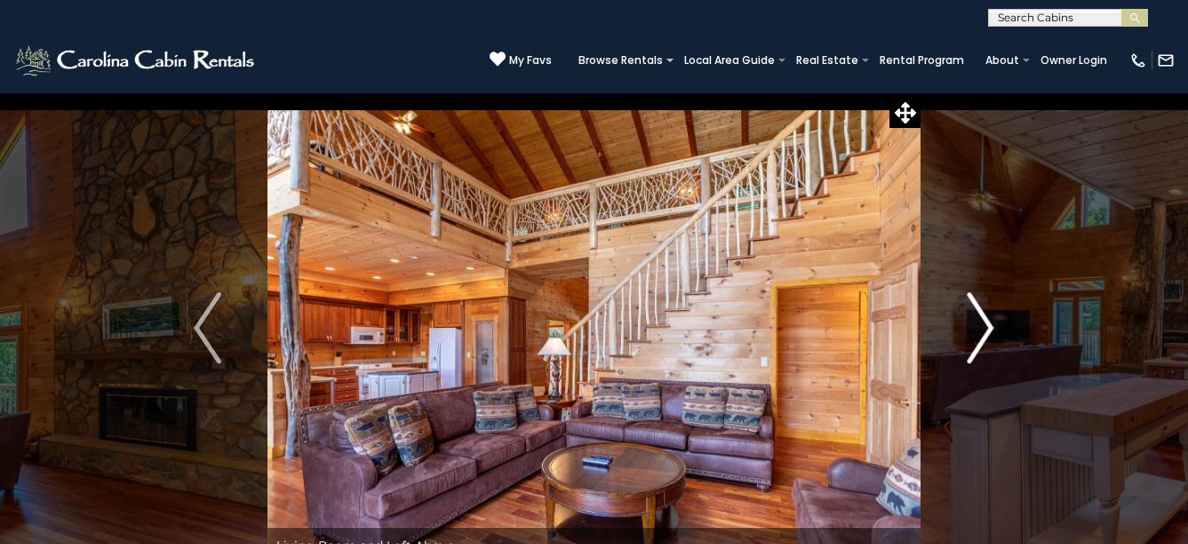
click at [976, 324] on img "Next" at bounding box center [980, 327] width 27 height 71
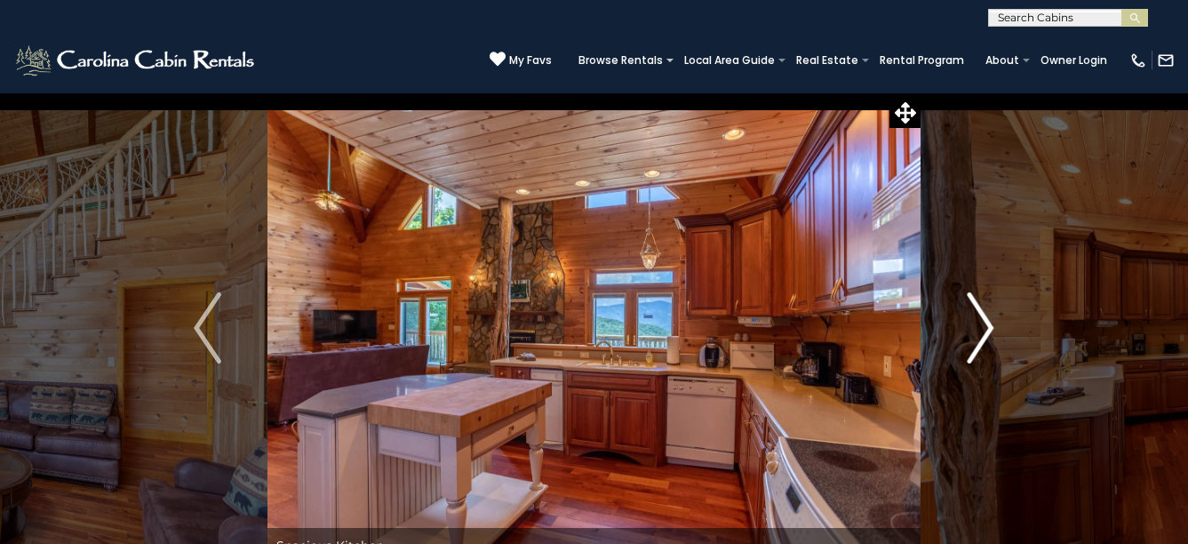
click at [976, 324] on img "Next" at bounding box center [980, 327] width 27 height 71
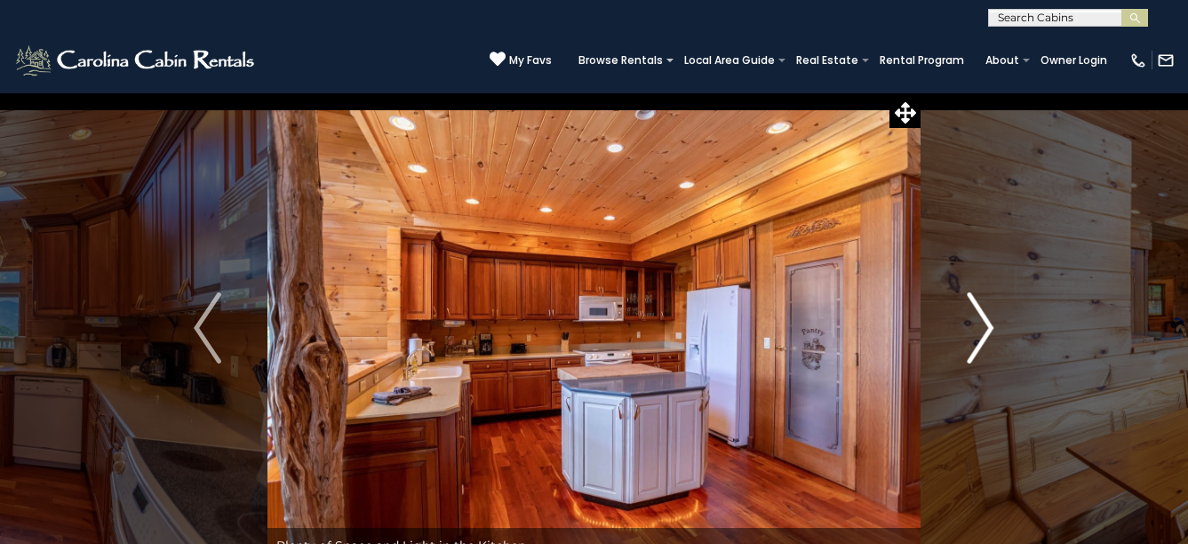
click at [976, 324] on img "Next" at bounding box center [980, 327] width 27 height 71
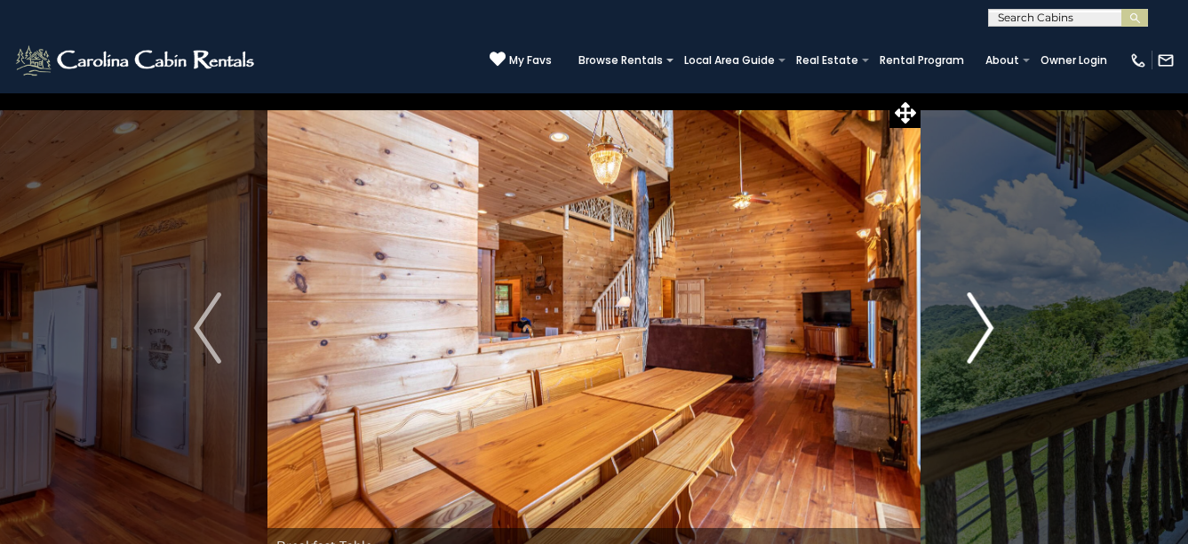
click at [976, 324] on img "Next" at bounding box center [980, 327] width 27 height 71
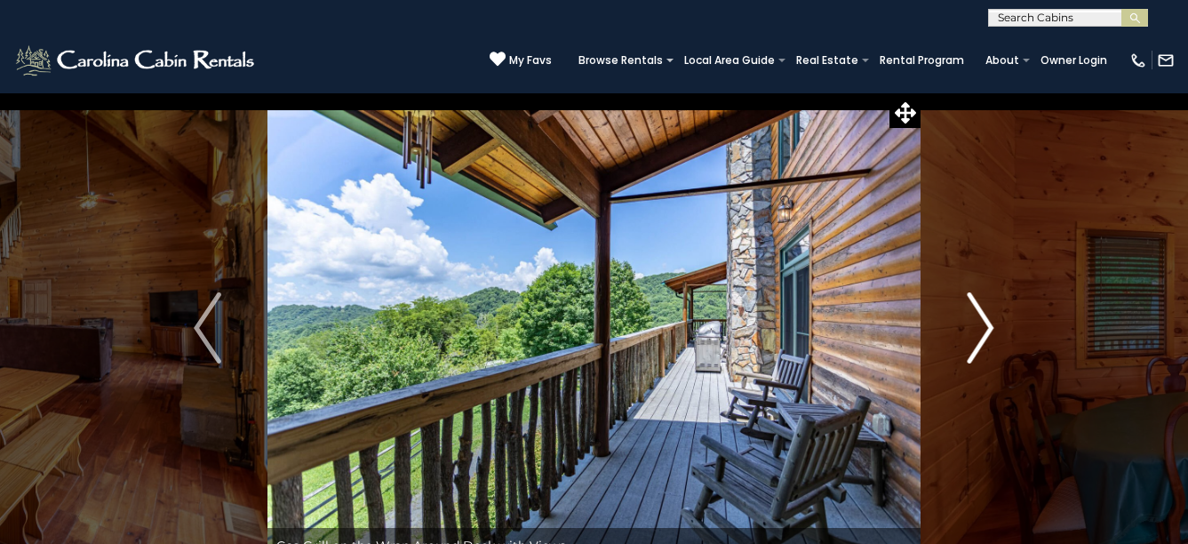
click at [976, 324] on img "Next" at bounding box center [980, 327] width 27 height 71
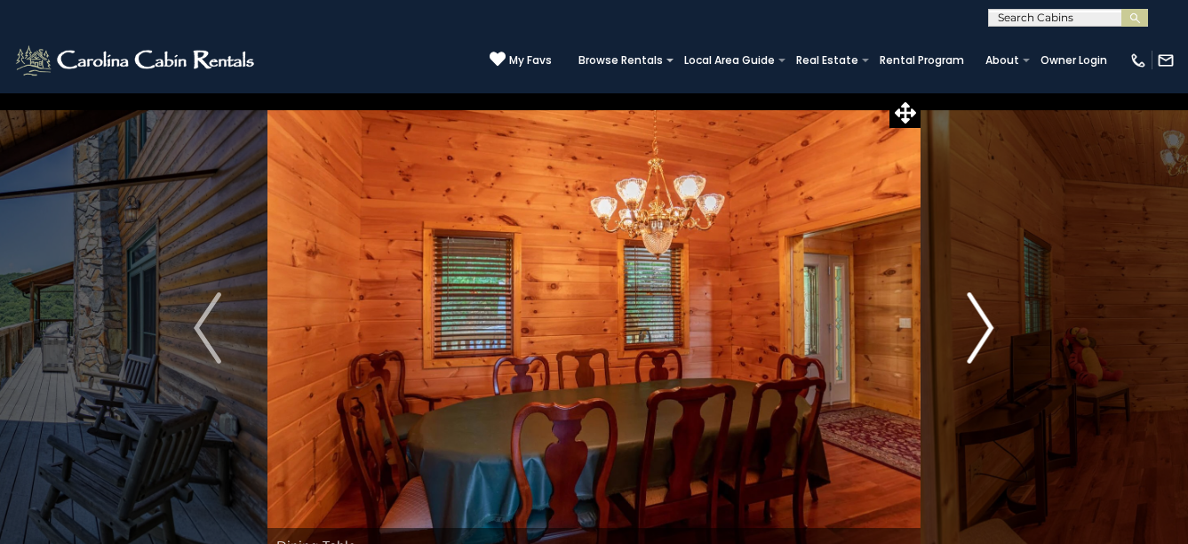
click at [976, 324] on img "Next" at bounding box center [980, 327] width 27 height 71
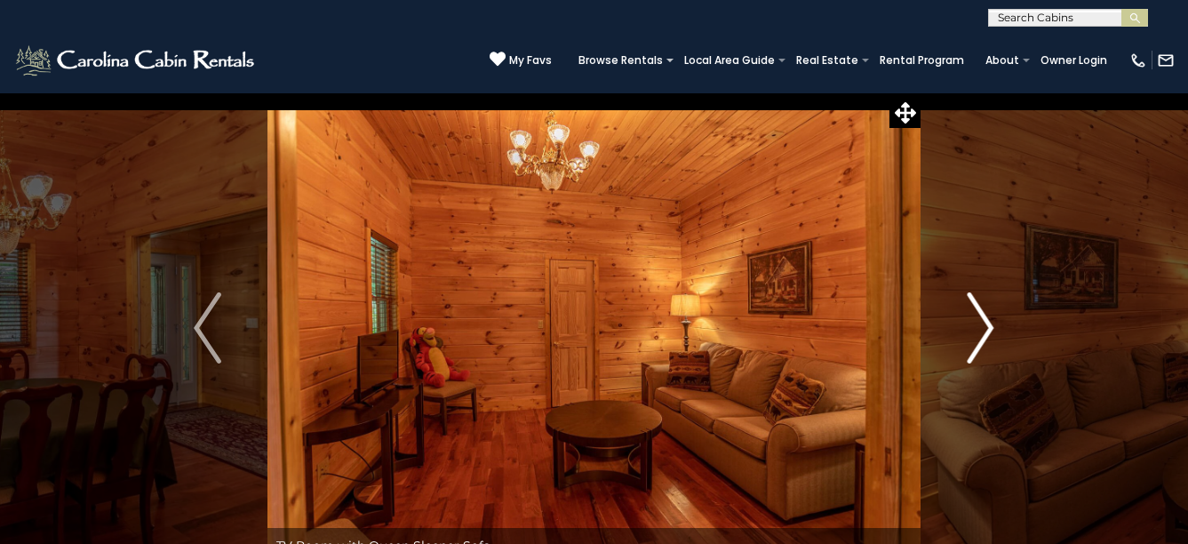
click at [976, 324] on img "Next" at bounding box center [980, 327] width 27 height 71
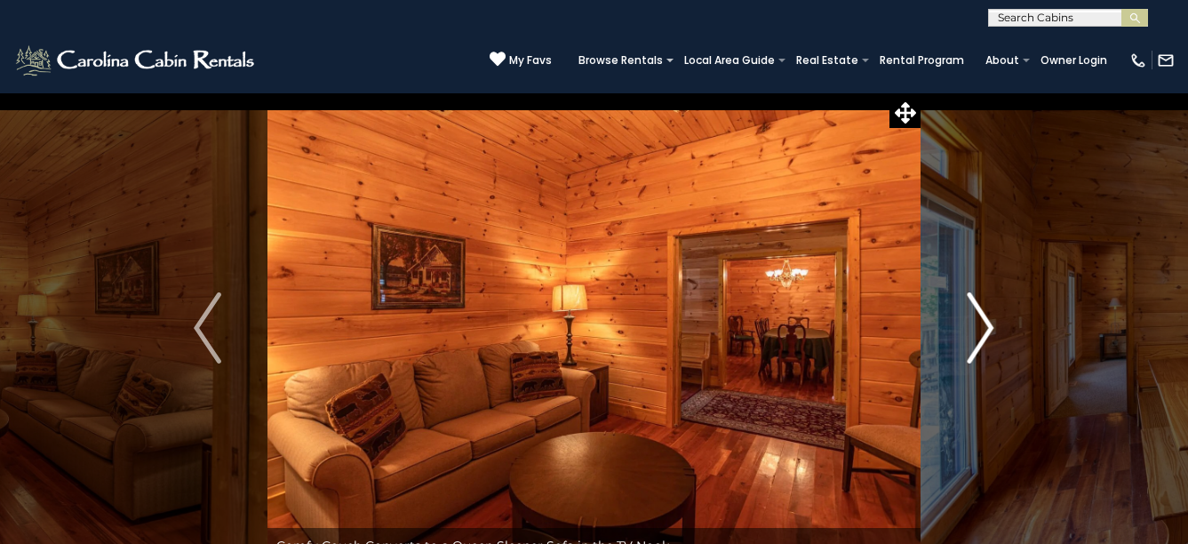
click at [976, 324] on img "Next" at bounding box center [980, 327] width 27 height 71
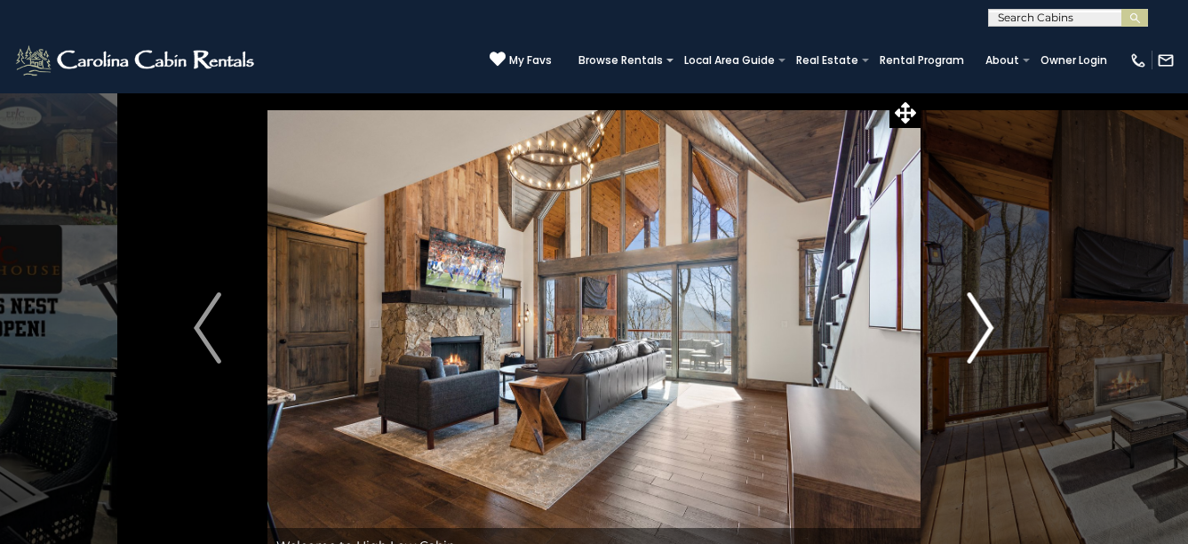
click at [976, 304] on img "Next" at bounding box center [980, 327] width 27 height 71
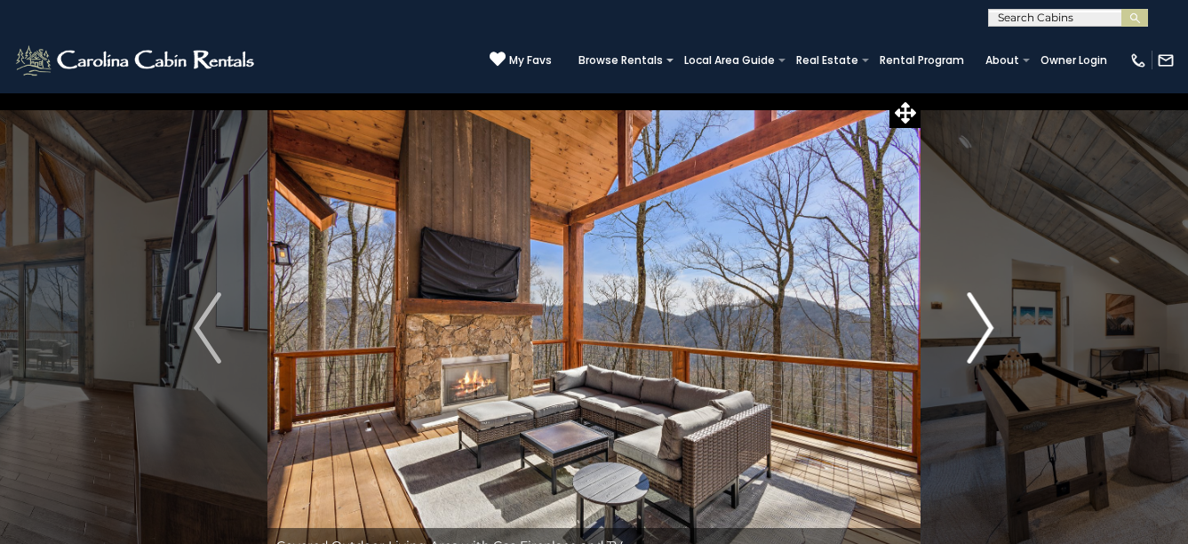
click at [976, 304] on img "Next" at bounding box center [980, 327] width 27 height 71
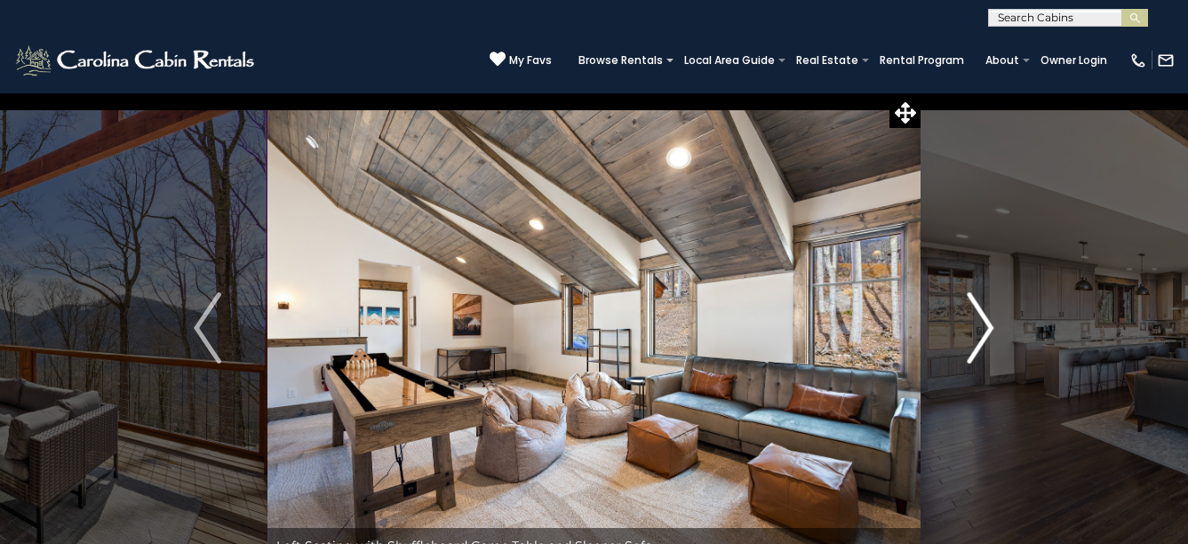
click at [976, 304] on img "Next" at bounding box center [980, 327] width 27 height 71
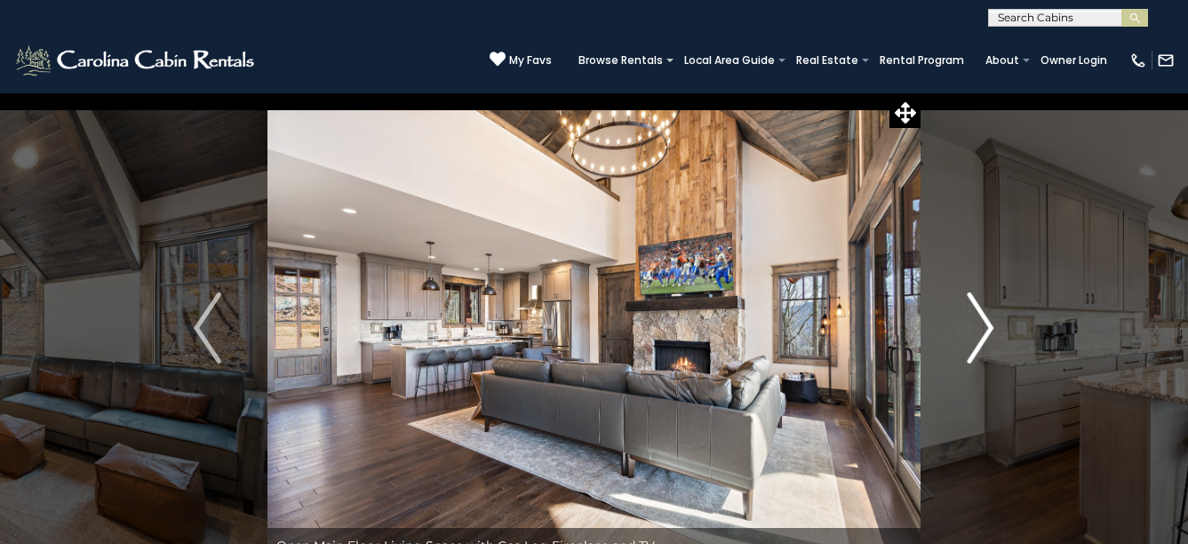
click at [976, 304] on img "Next" at bounding box center [980, 327] width 27 height 71
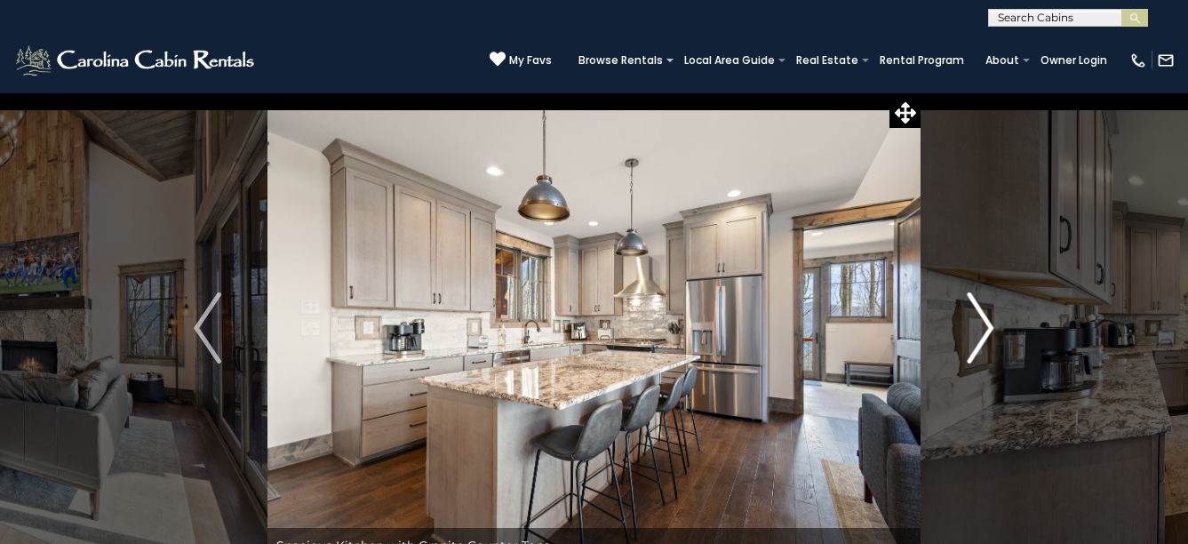
click at [975, 304] on img "Next" at bounding box center [980, 327] width 27 height 71
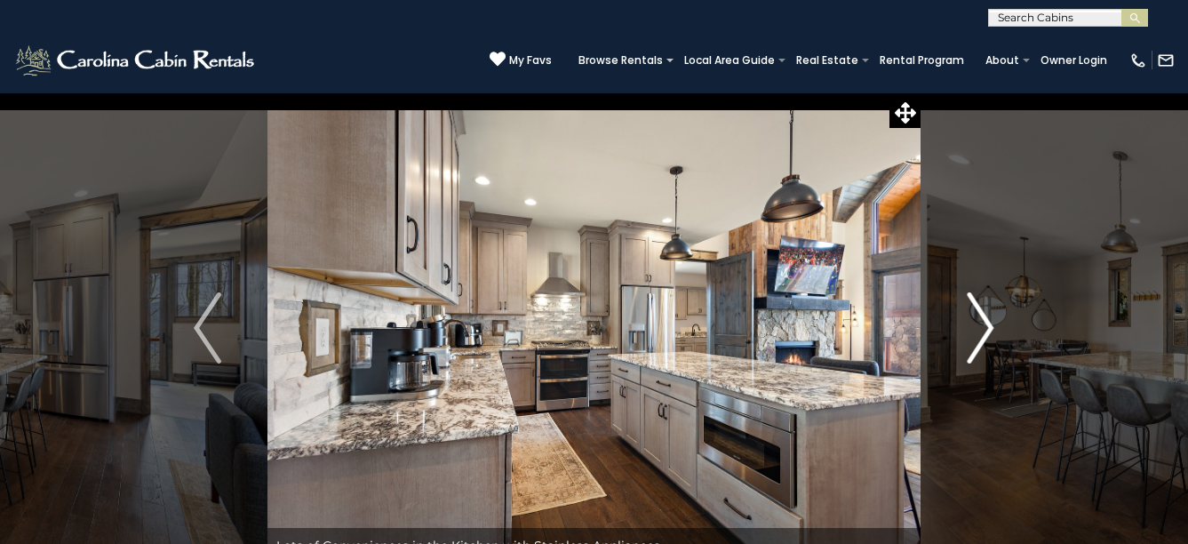
click at [975, 304] on img "Next" at bounding box center [980, 327] width 27 height 71
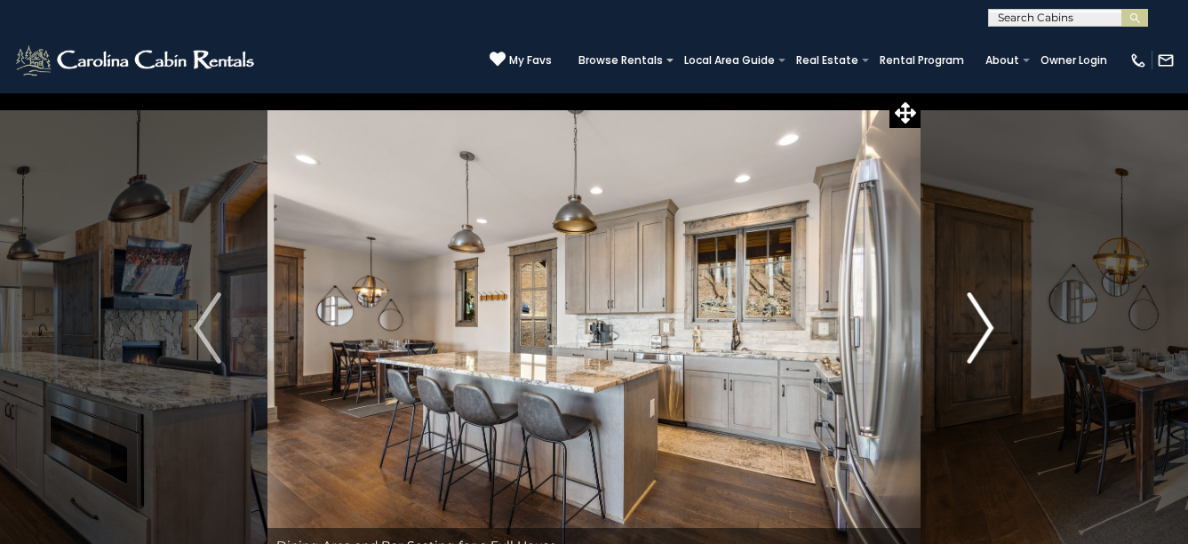
click at [975, 304] on img "Next" at bounding box center [980, 327] width 27 height 71
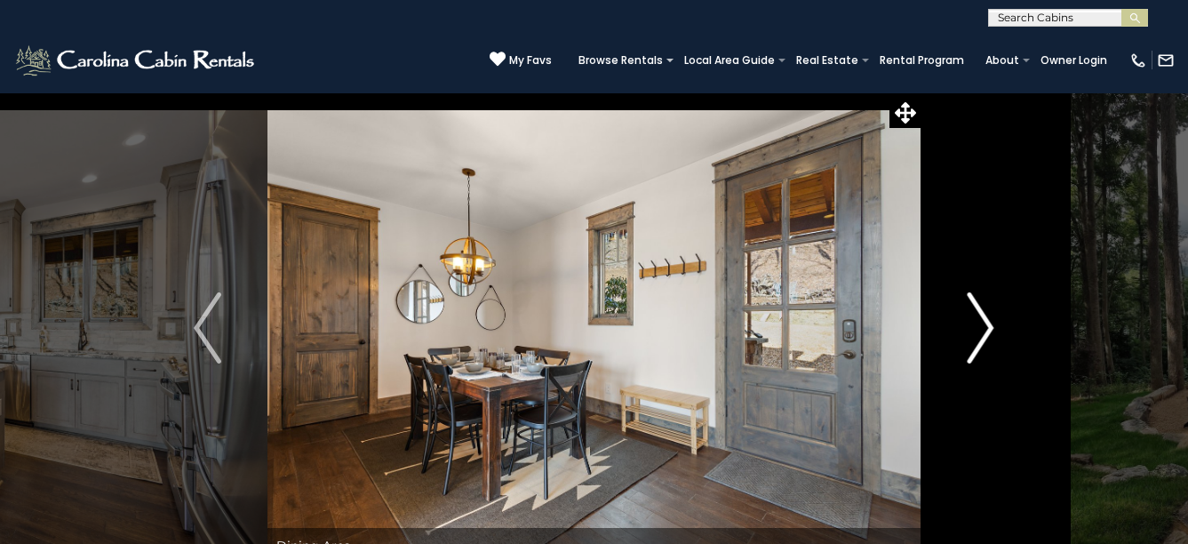
click at [975, 304] on img "Next" at bounding box center [980, 327] width 27 height 71
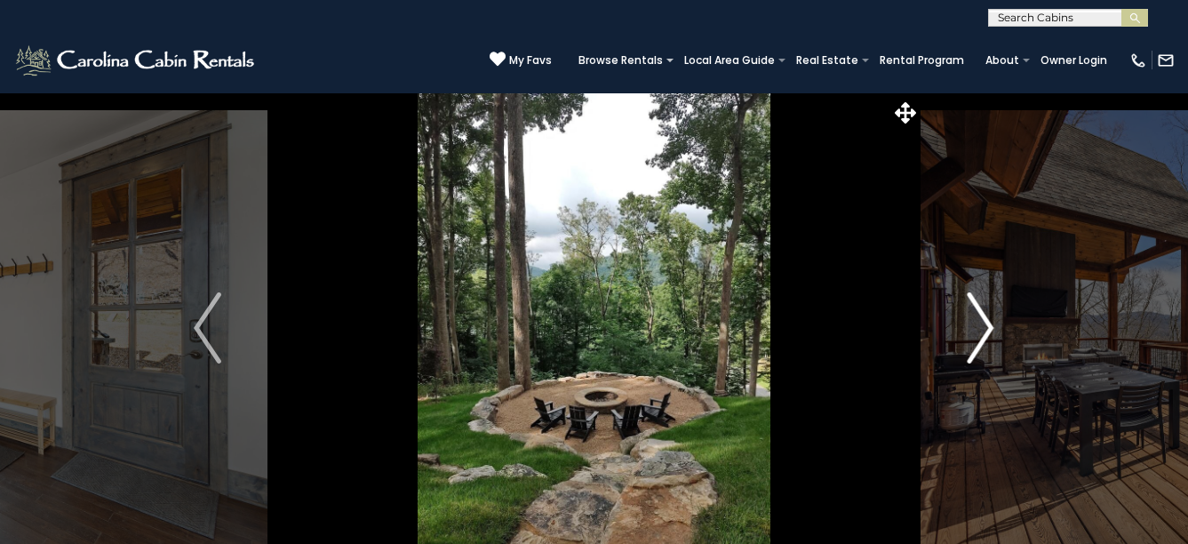
click at [975, 304] on img "Next" at bounding box center [980, 327] width 27 height 71
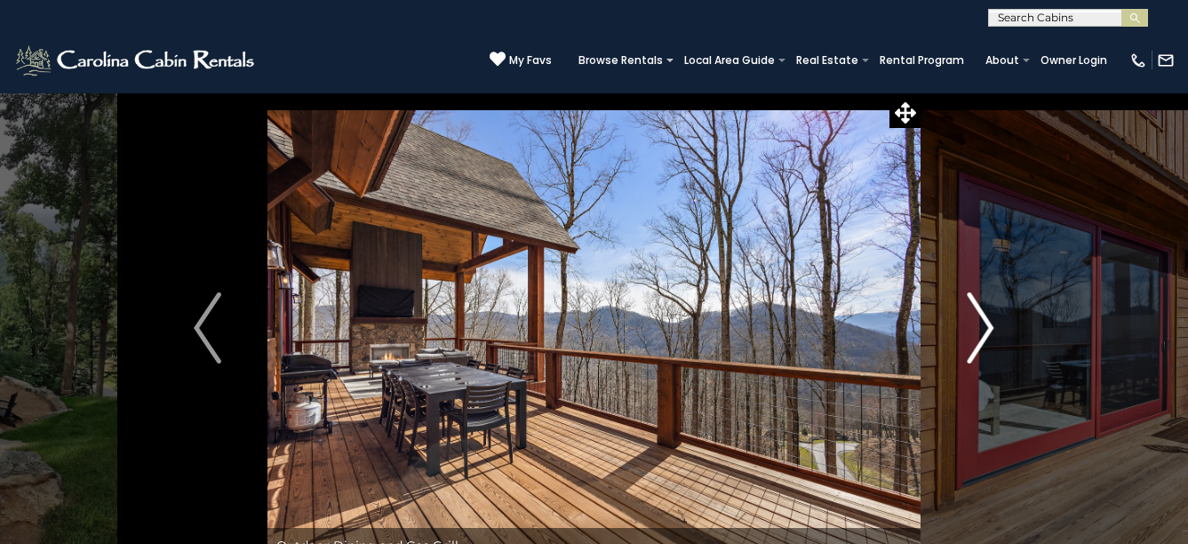
click at [975, 304] on img "Next" at bounding box center [980, 327] width 27 height 71
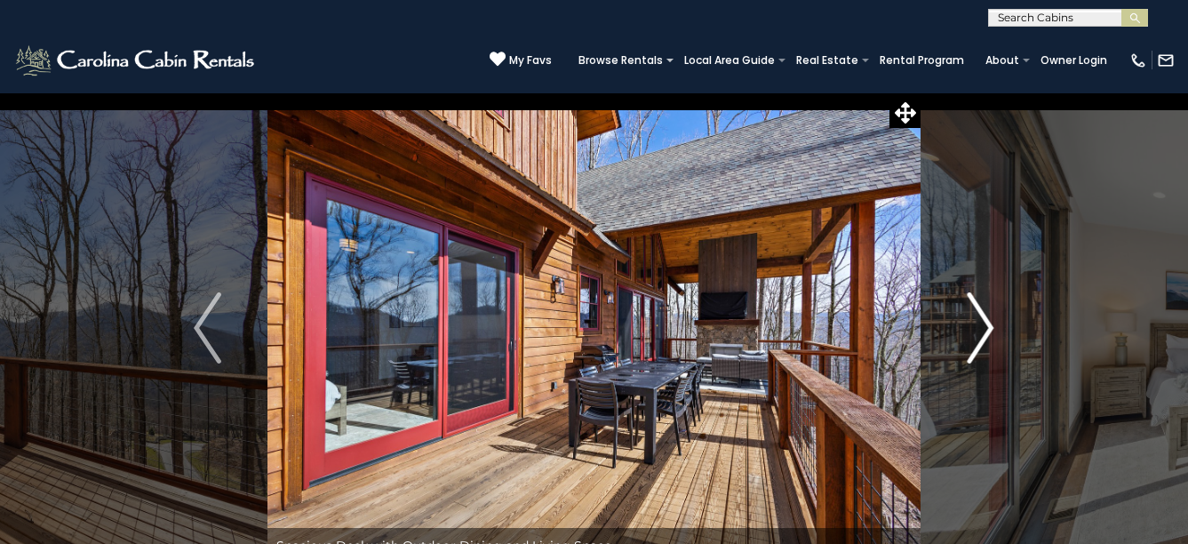
click at [975, 304] on img "Next" at bounding box center [980, 327] width 27 height 71
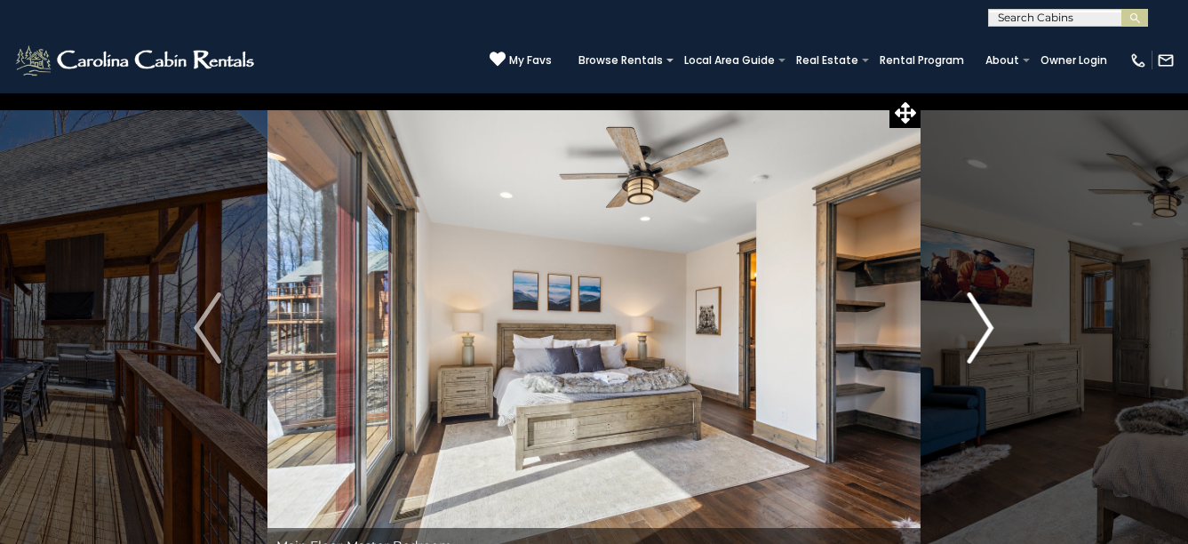
click at [975, 304] on img "Next" at bounding box center [980, 327] width 27 height 71
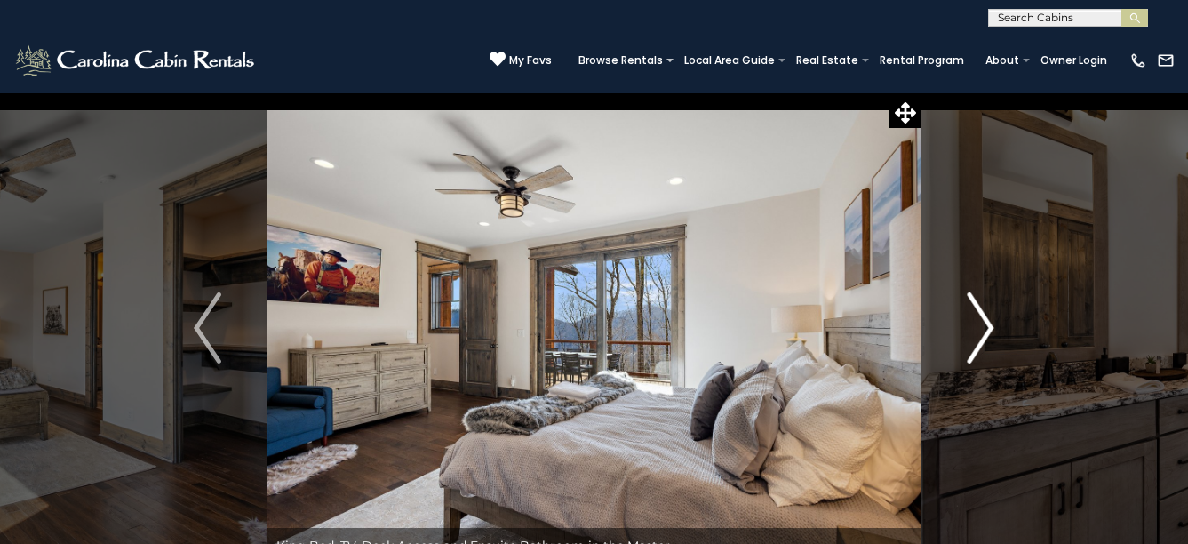
click at [975, 304] on img "Next" at bounding box center [980, 327] width 27 height 71
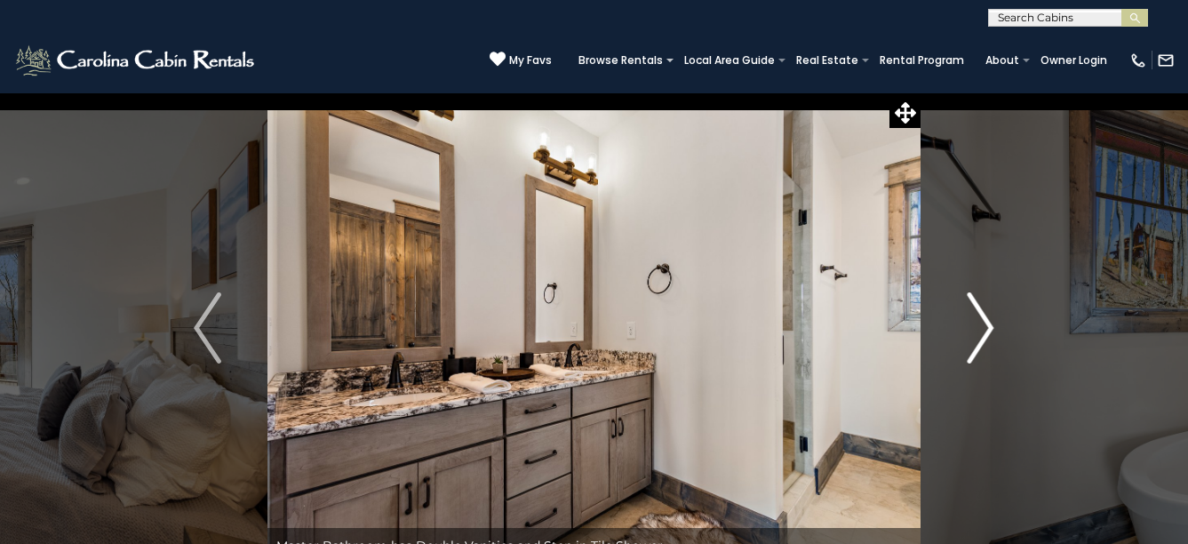
click at [975, 304] on img "Next" at bounding box center [980, 327] width 27 height 71
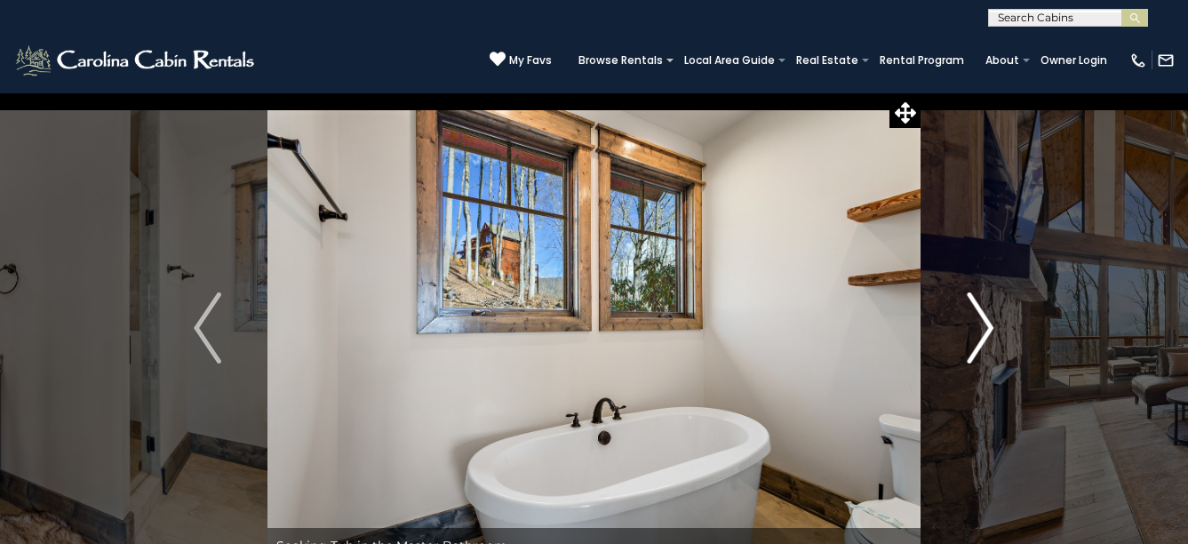
click at [975, 304] on img "Next" at bounding box center [980, 327] width 27 height 71
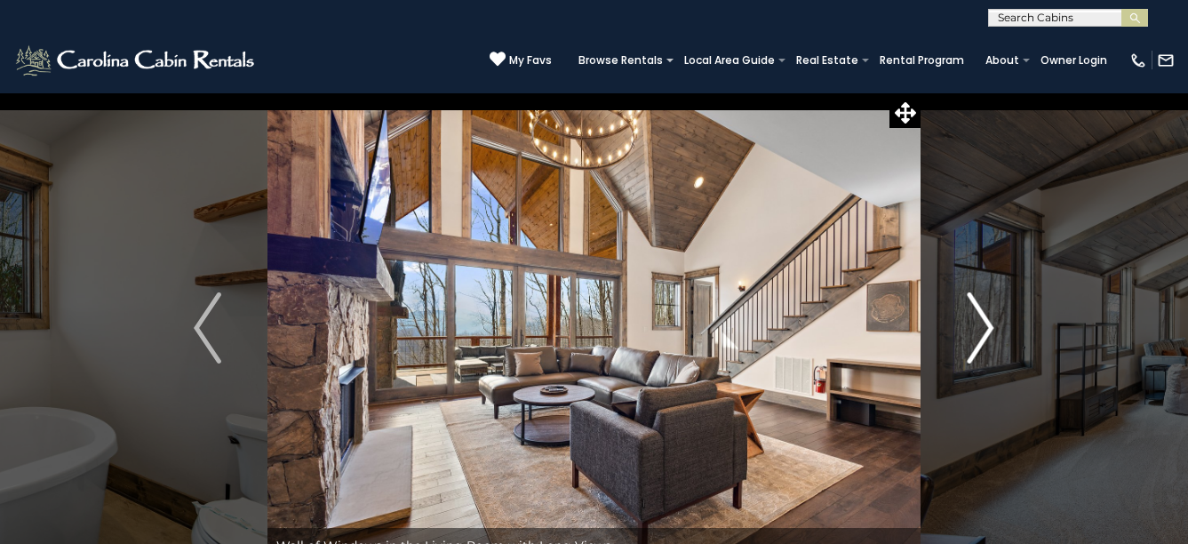
click at [975, 304] on img "Next" at bounding box center [980, 327] width 27 height 71
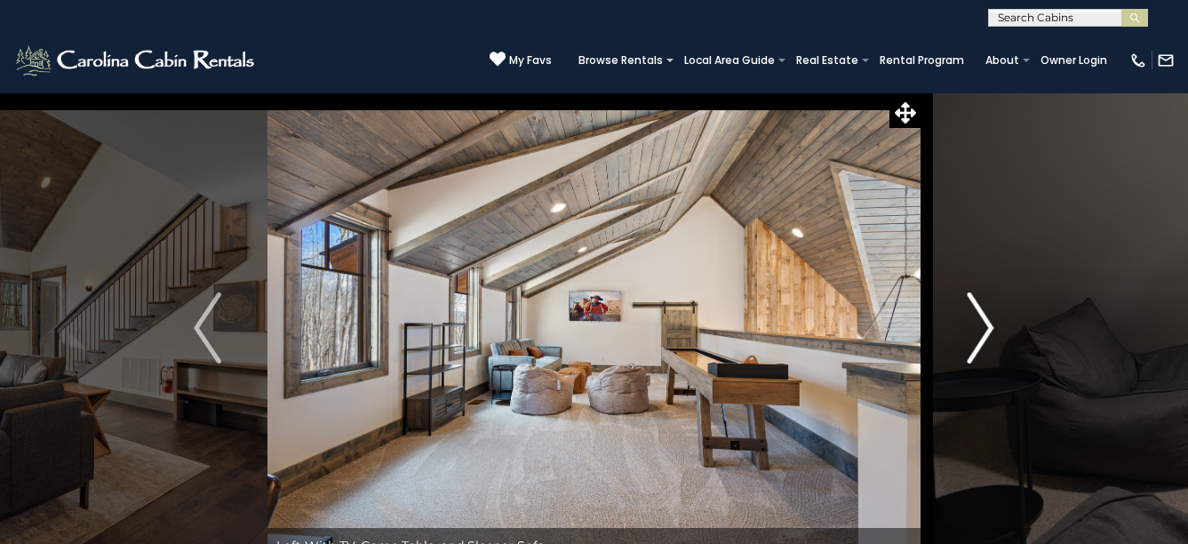
click at [975, 304] on img "Next" at bounding box center [980, 327] width 27 height 71
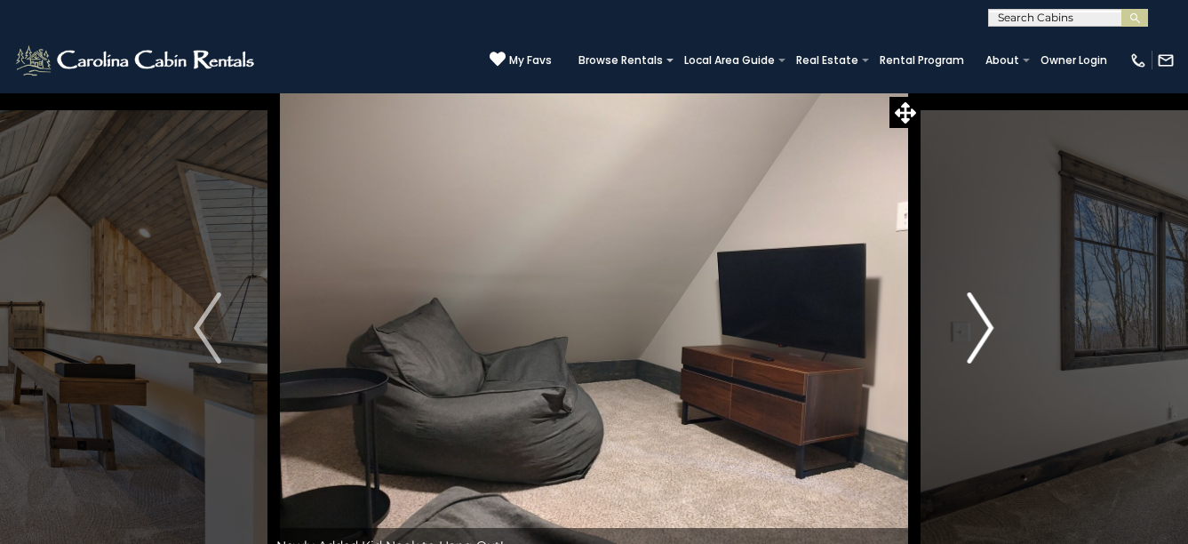
click at [975, 304] on img "Next" at bounding box center [980, 327] width 27 height 71
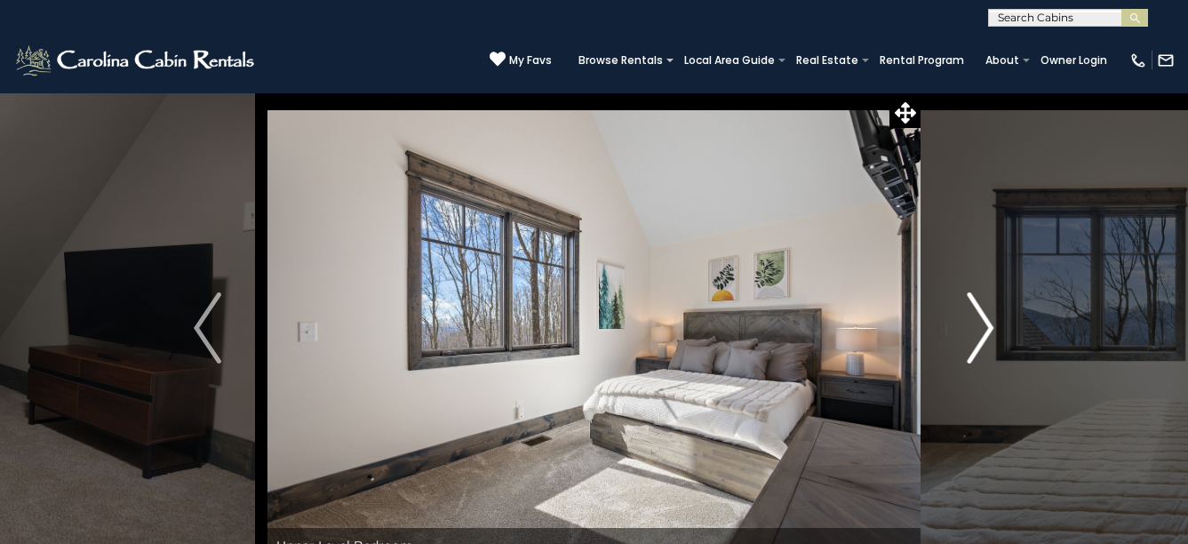
click at [975, 304] on img "Next" at bounding box center [980, 327] width 27 height 71
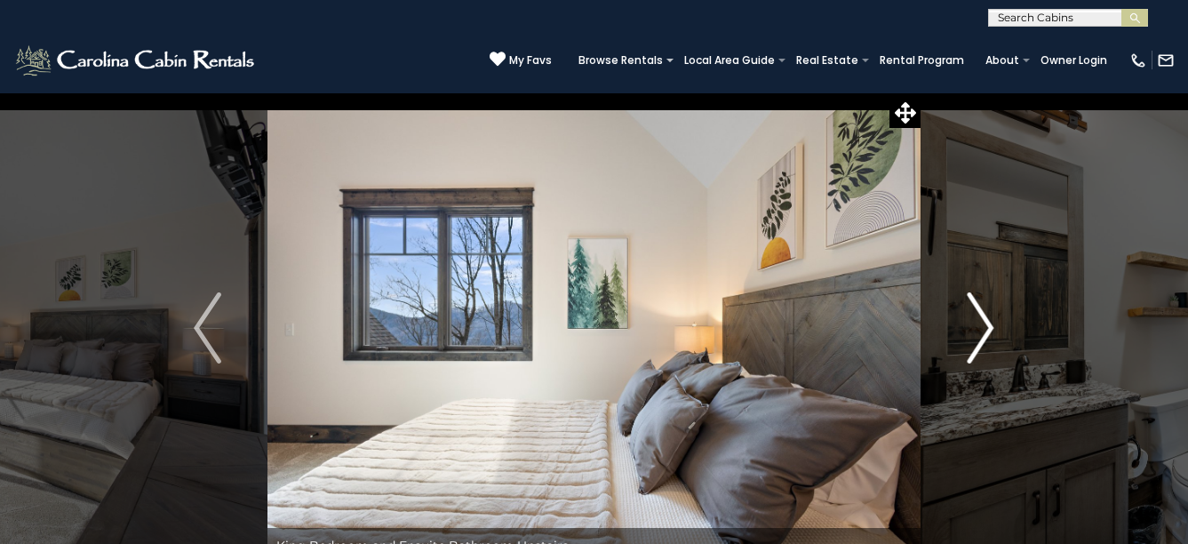
click at [975, 304] on img "Next" at bounding box center [980, 327] width 27 height 71
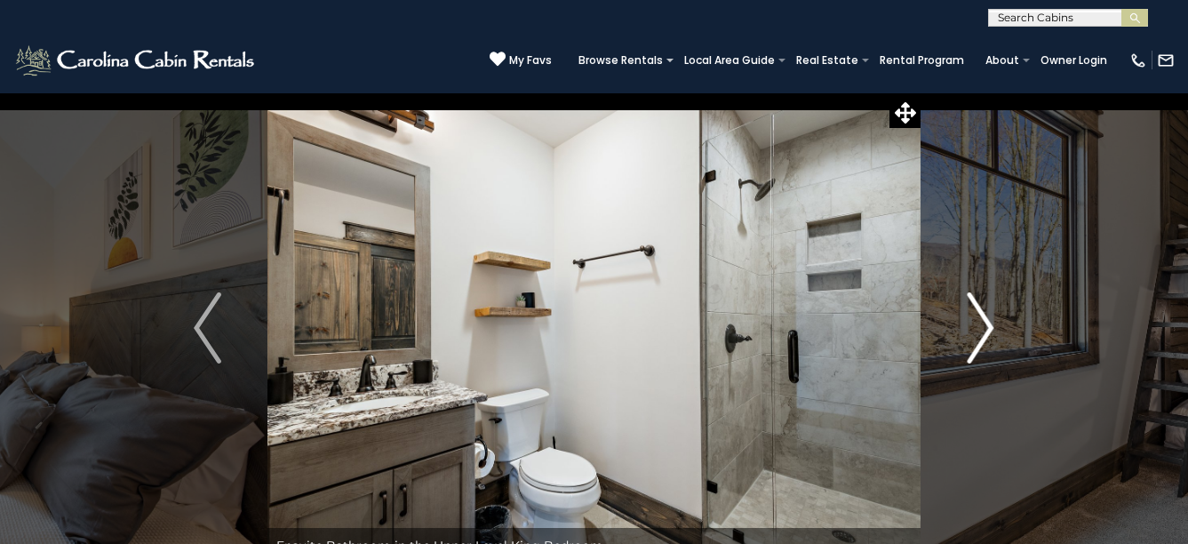
click at [975, 304] on img "Next" at bounding box center [980, 327] width 27 height 71
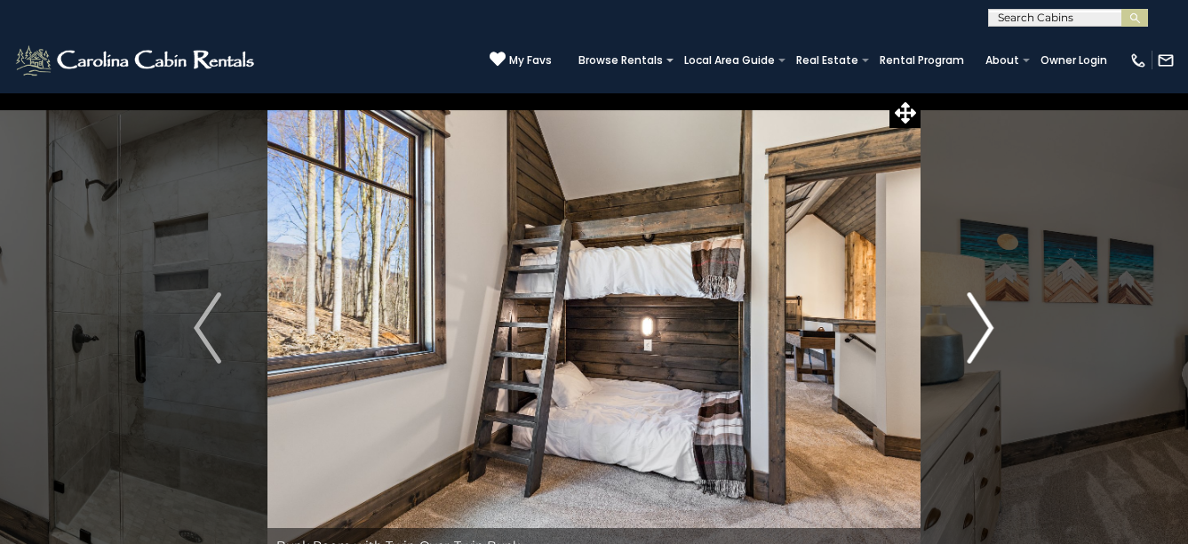
click at [975, 304] on img "Next" at bounding box center [980, 327] width 27 height 71
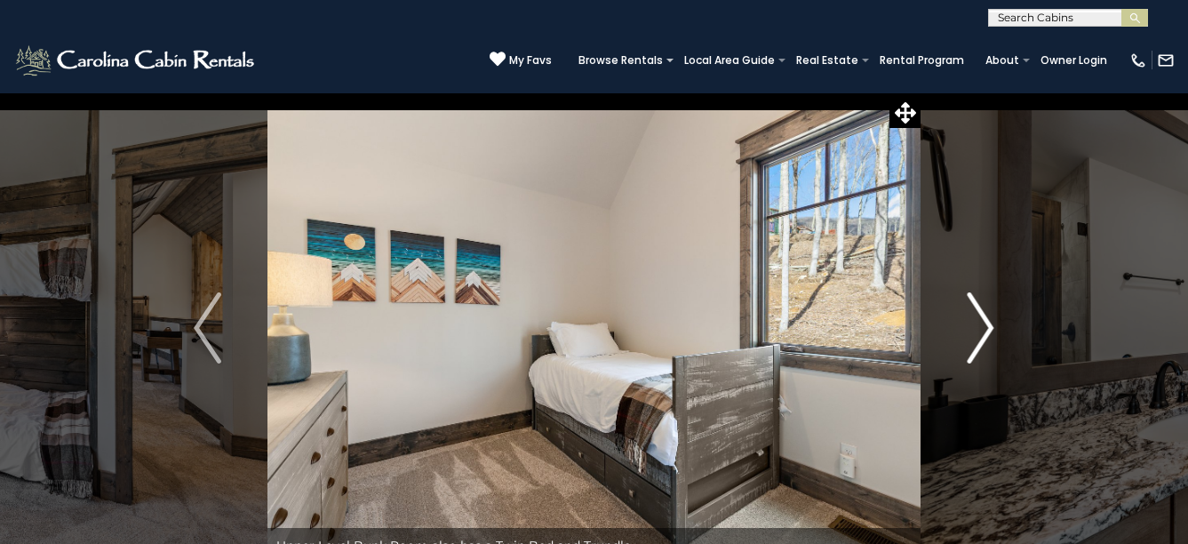
click at [975, 304] on img "Next" at bounding box center [980, 327] width 27 height 71
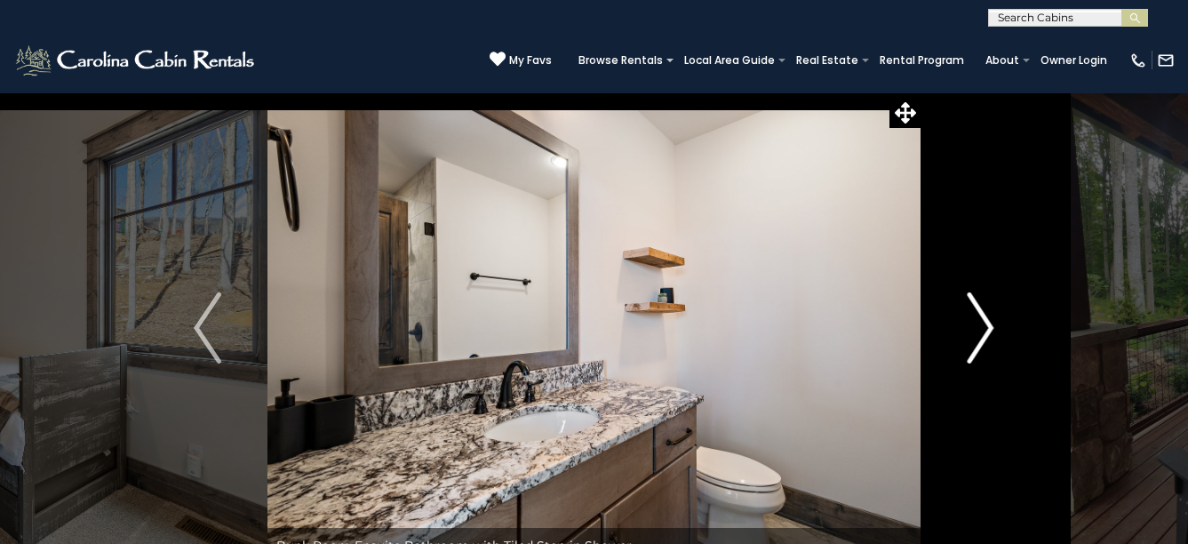
click at [975, 304] on img "Next" at bounding box center [980, 327] width 27 height 71
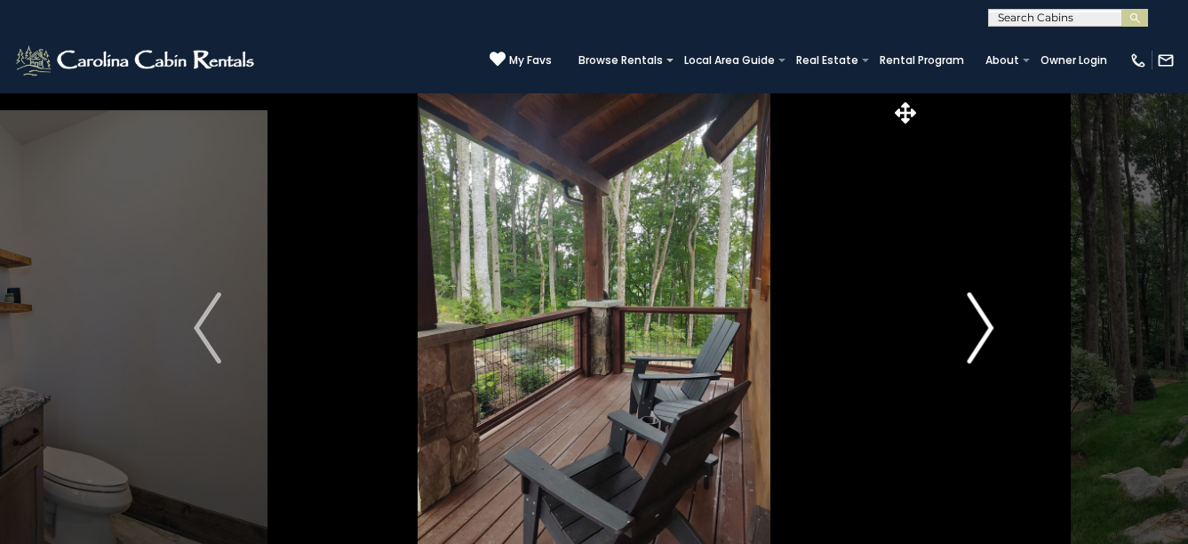
click at [974, 304] on img "Next" at bounding box center [980, 327] width 27 height 71
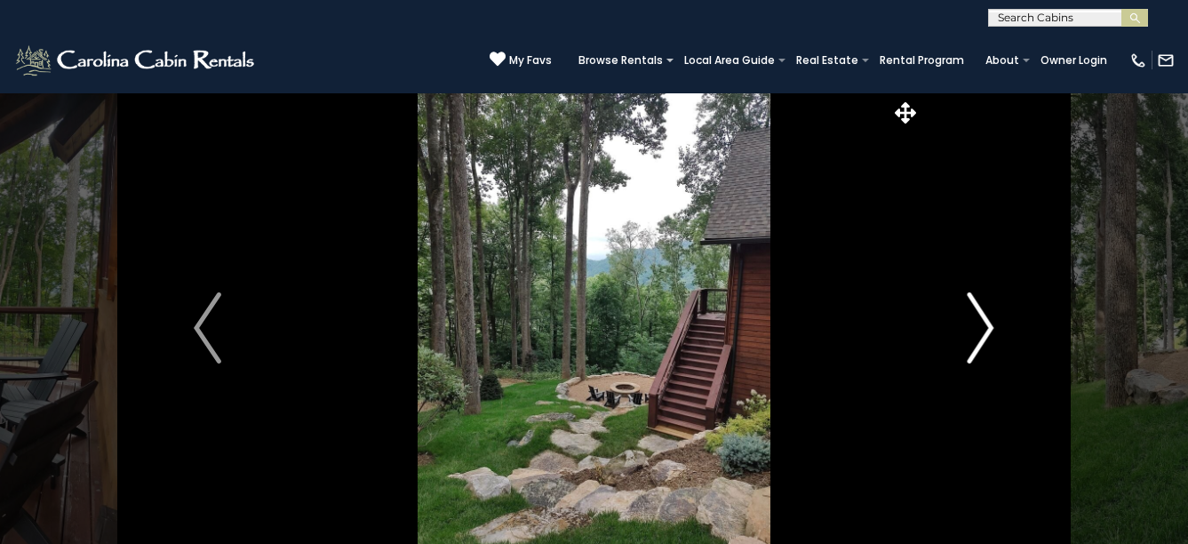
click at [974, 304] on img "Next" at bounding box center [980, 327] width 27 height 71
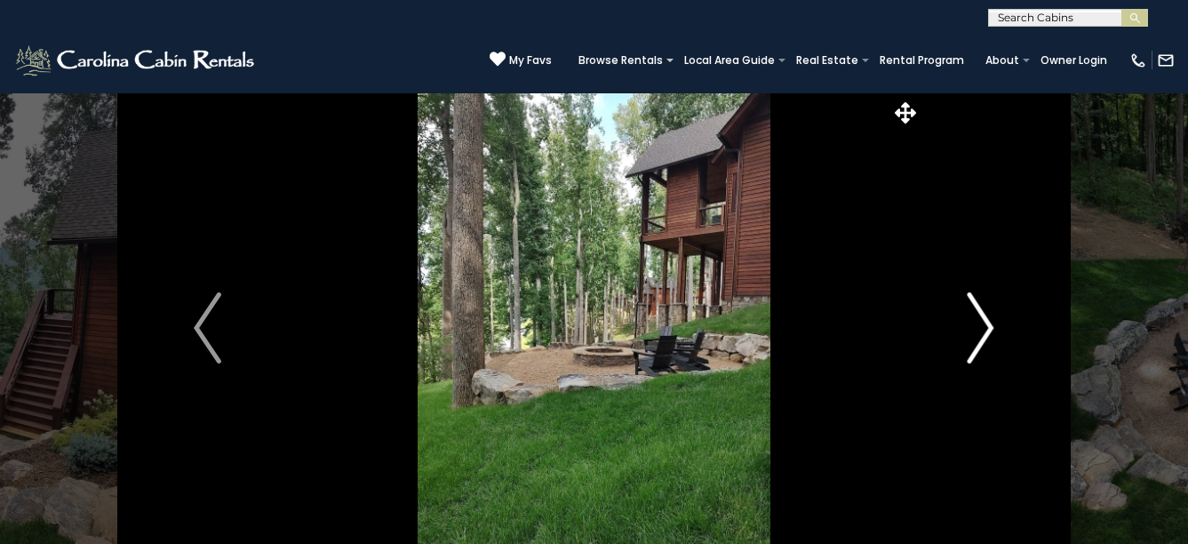
click at [974, 304] on img "Next" at bounding box center [980, 327] width 27 height 71
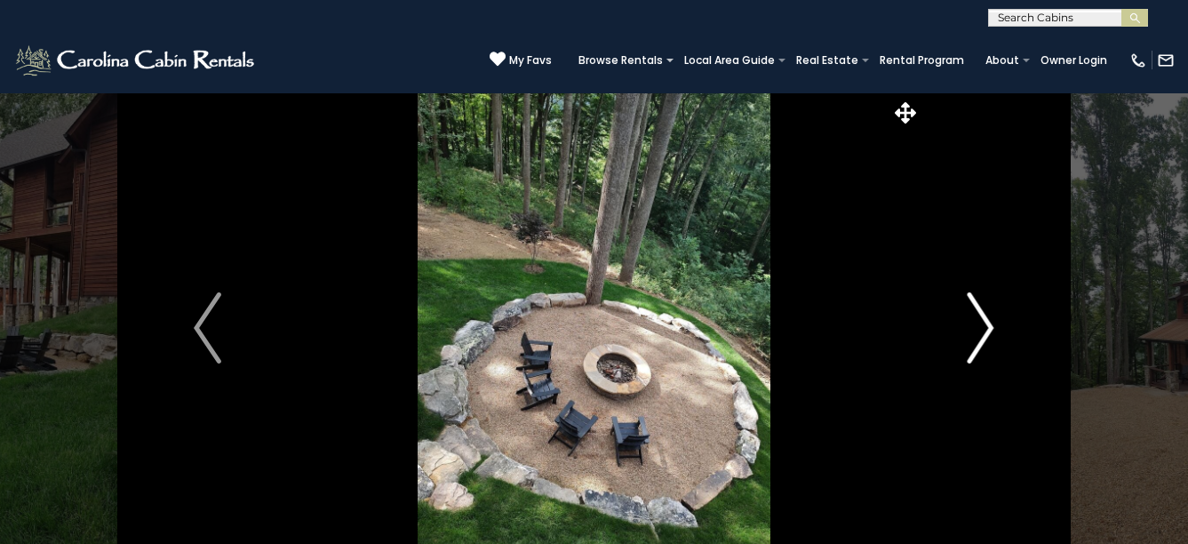
click at [974, 304] on img "Next" at bounding box center [980, 327] width 27 height 71
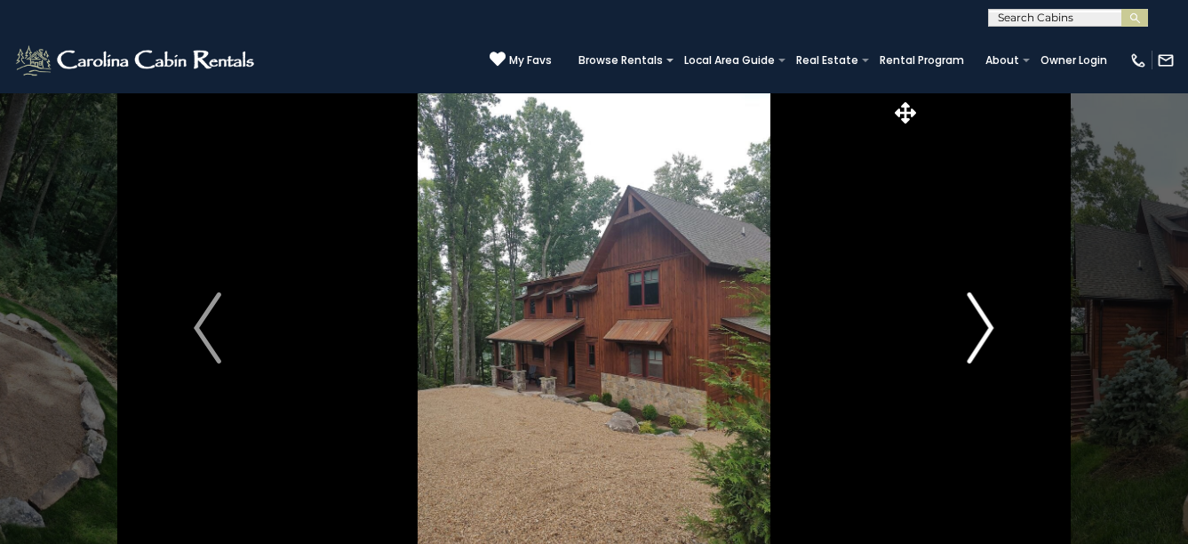
click at [974, 304] on img "Next" at bounding box center [980, 327] width 27 height 71
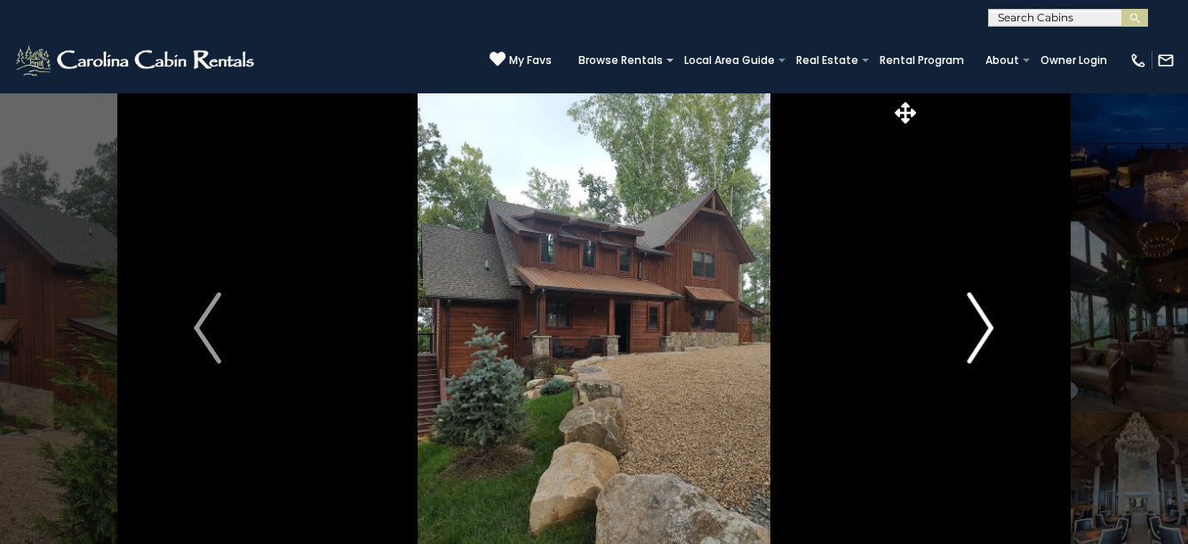
click at [974, 304] on img "Next" at bounding box center [980, 327] width 27 height 71
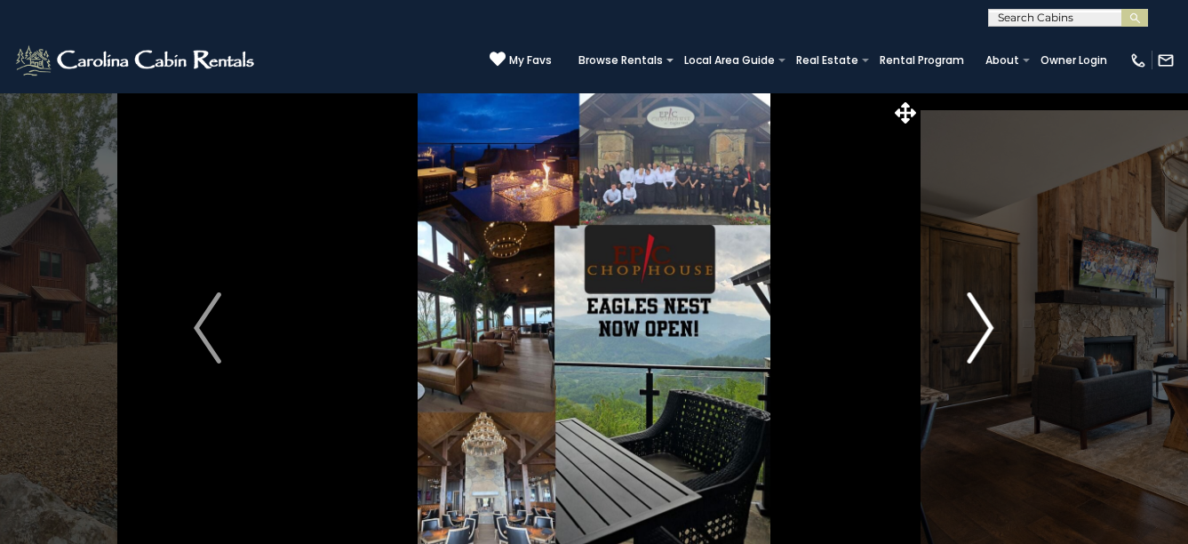
click at [974, 304] on img "Next" at bounding box center [980, 327] width 27 height 71
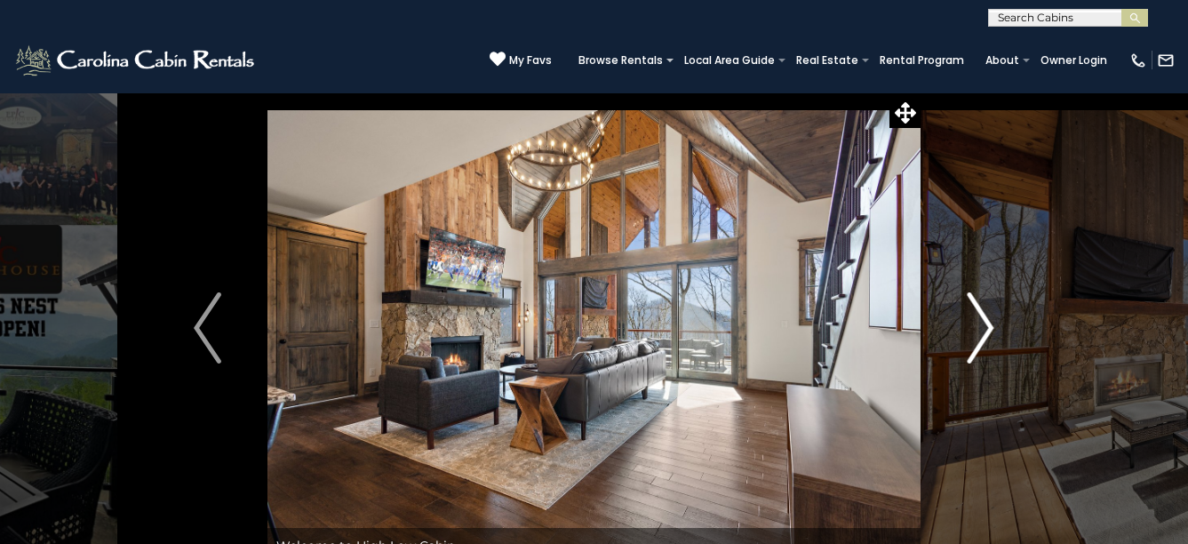
click at [974, 304] on img "Next" at bounding box center [980, 327] width 27 height 71
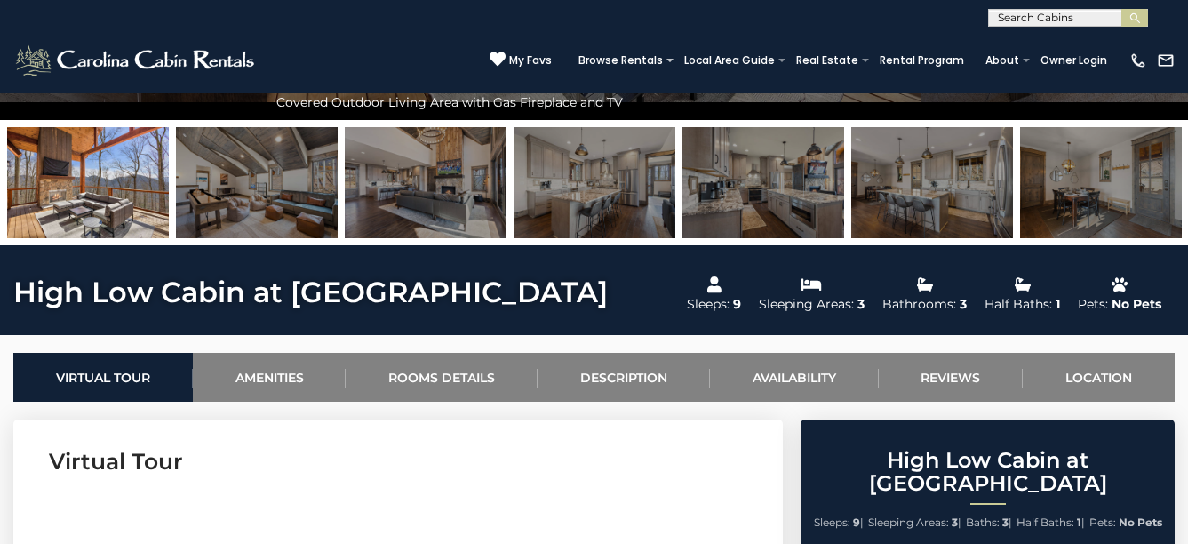
scroll to position [444, 0]
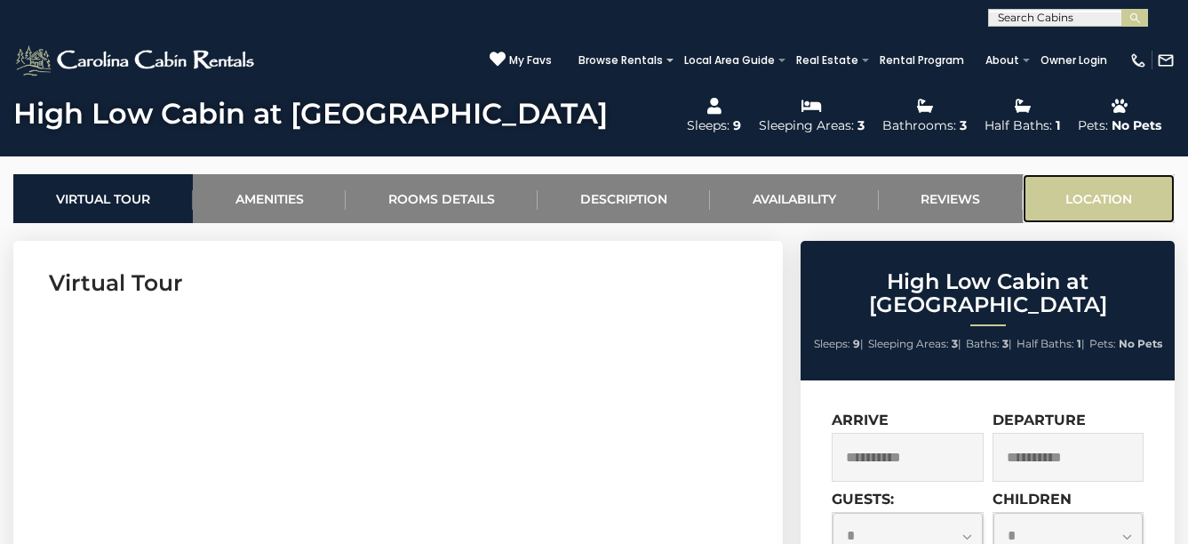
click at [1104, 194] on link "Location" at bounding box center [1099, 198] width 152 height 49
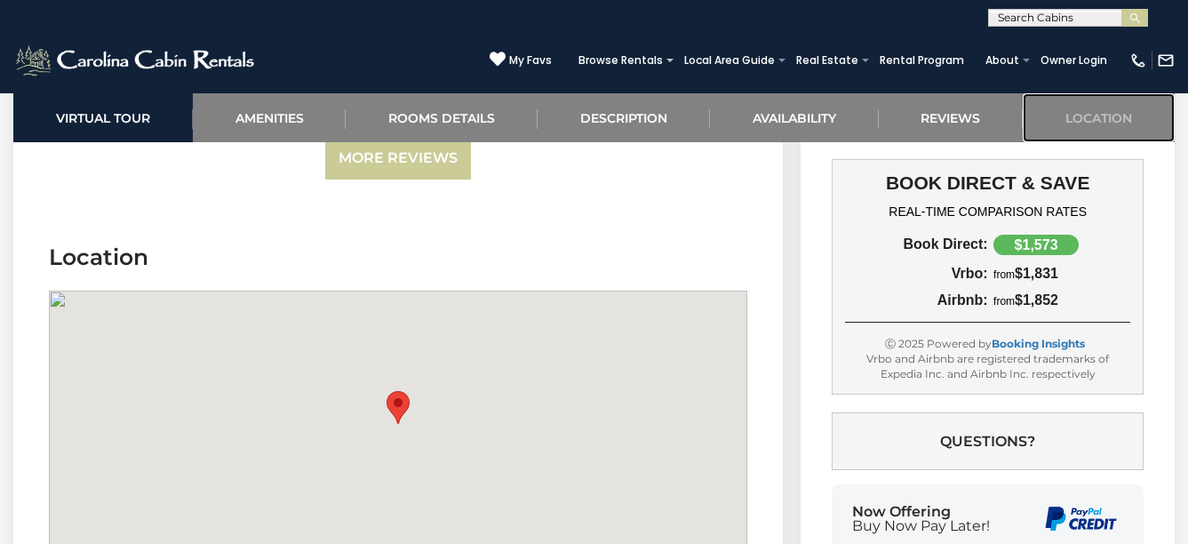
scroll to position [4686, 0]
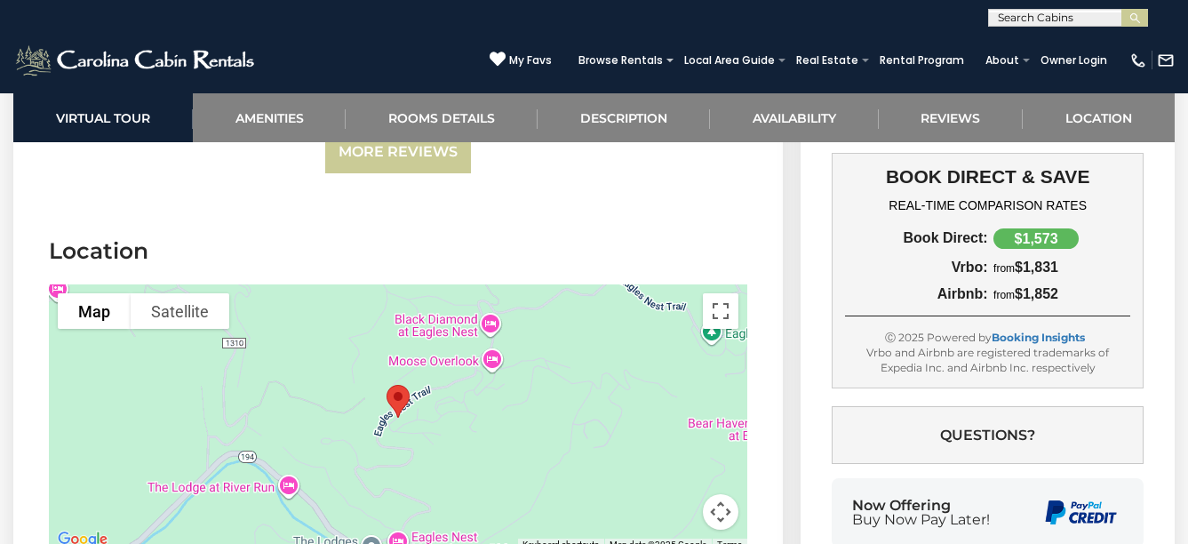
click at [716, 494] on button "Map camera controls" at bounding box center [721, 512] width 36 height 36
click at [677, 405] on button "Zoom in" at bounding box center [677, 423] width 36 height 36
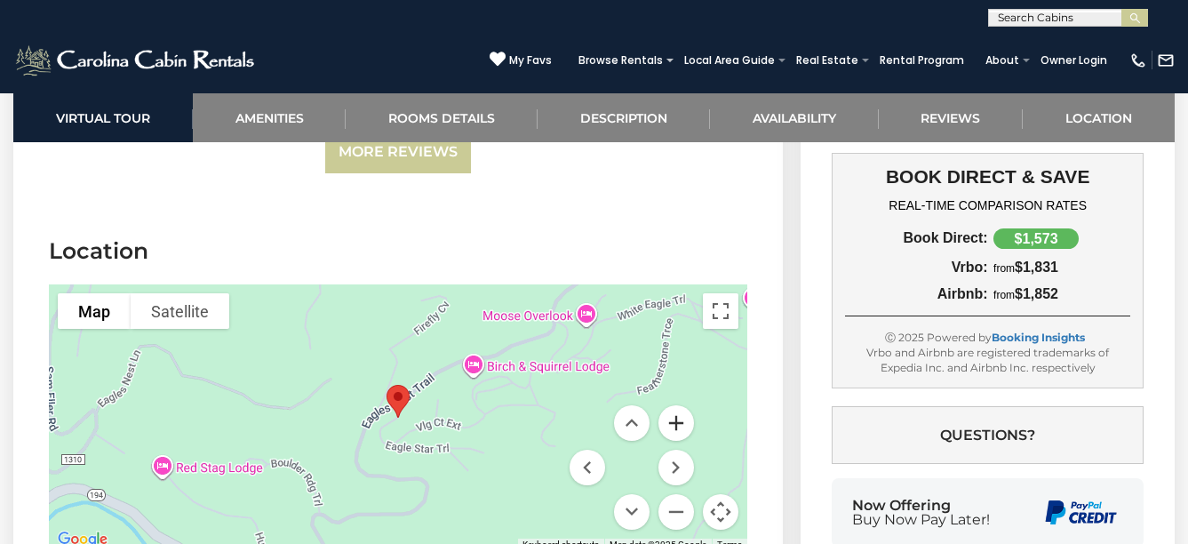
click at [674, 405] on button "Zoom in" at bounding box center [677, 423] width 36 height 36
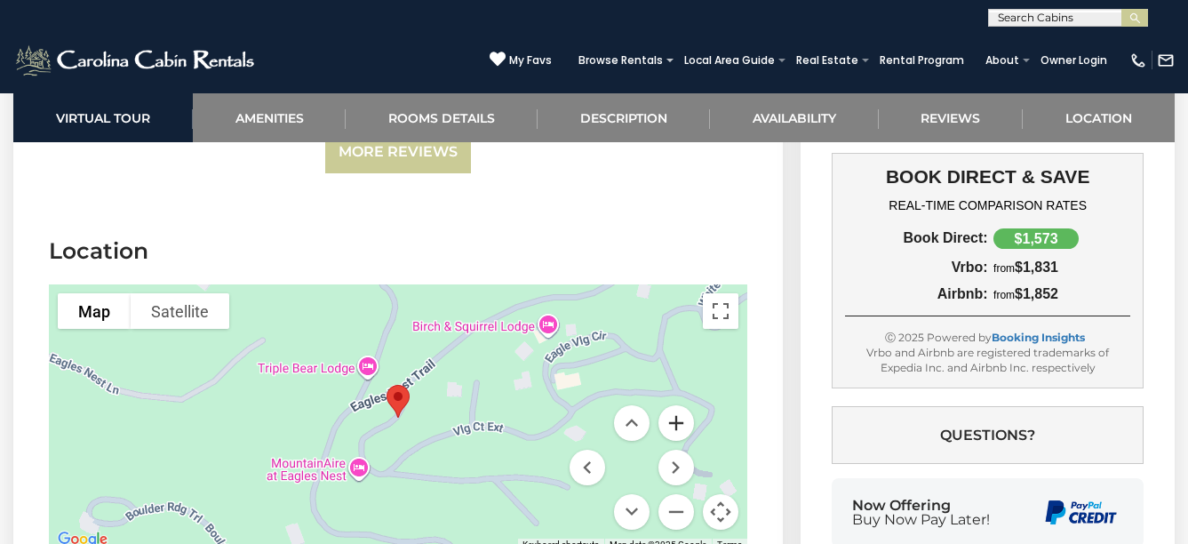
click at [683, 405] on button "Zoom in" at bounding box center [677, 423] width 36 height 36
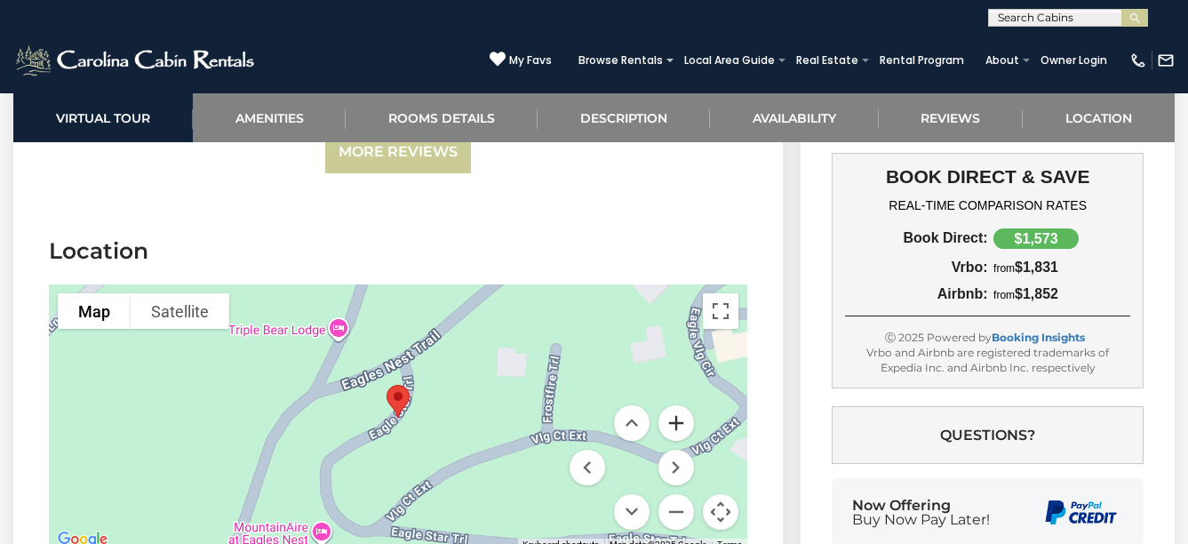
click at [683, 405] on button "Zoom in" at bounding box center [677, 423] width 36 height 36
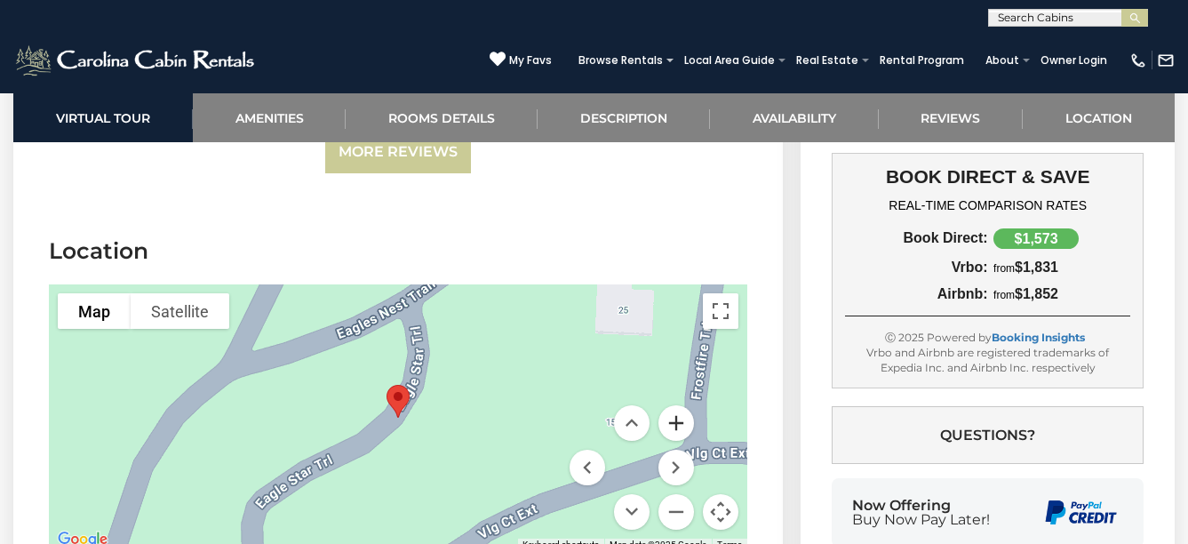
click at [683, 405] on button "Zoom in" at bounding box center [677, 423] width 36 height 36
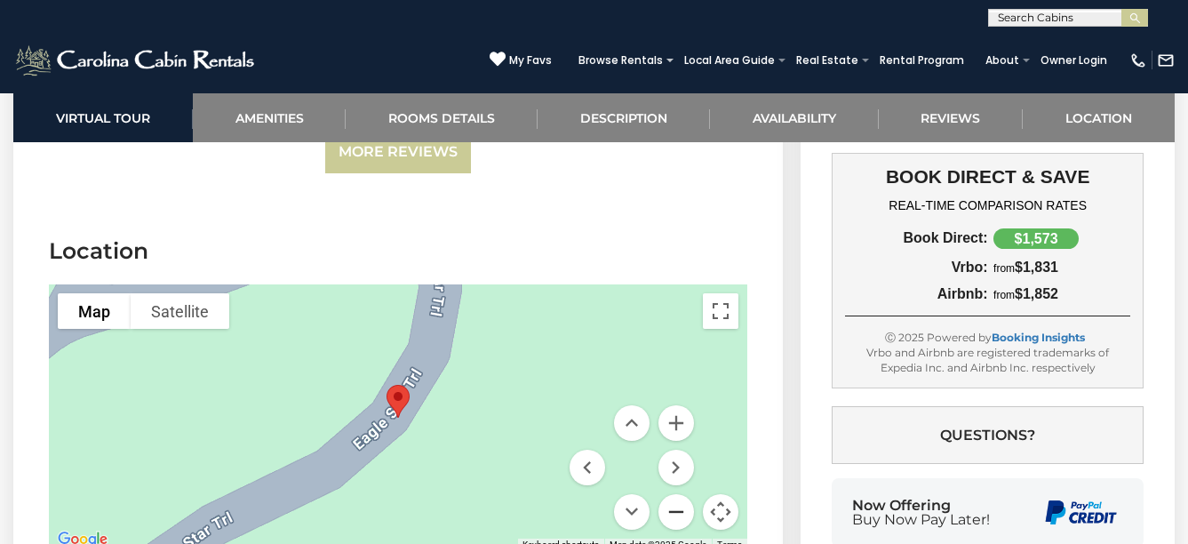
click at [668, 494] on button "Zoom out" at bounding box center [677, 512] width 36 height 36
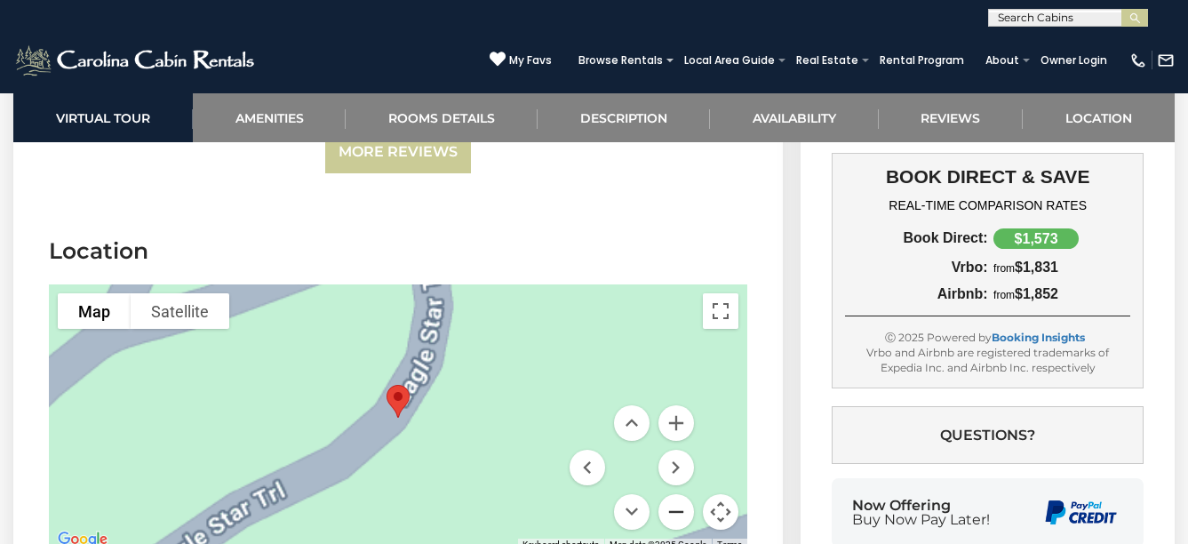
click at [669, 494] on button "Zoom out" at bounding box center [677, 512] width 36 height 36
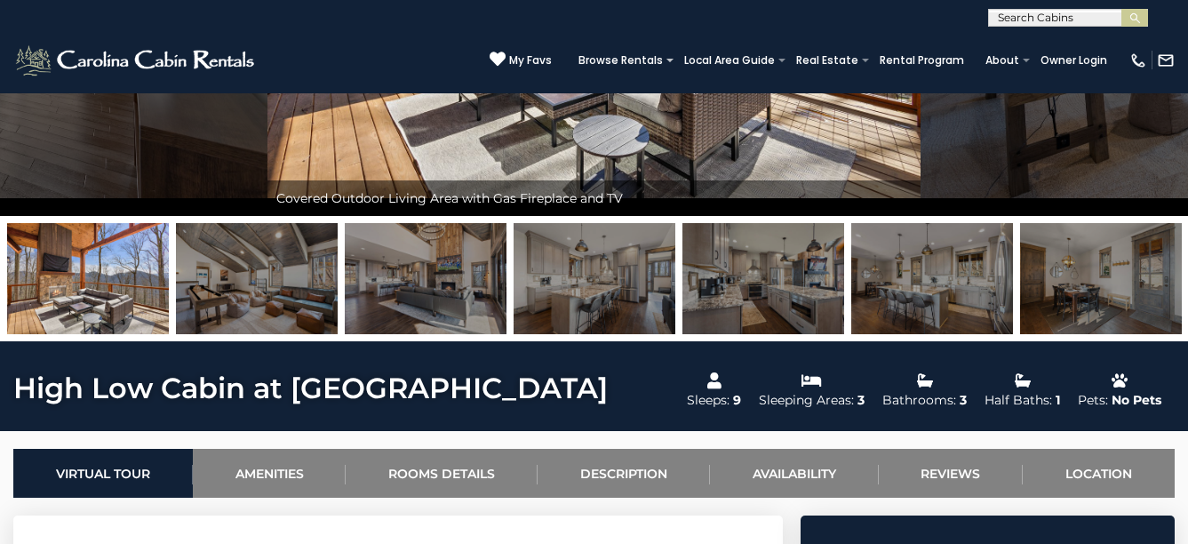
scroll to position [64, 0]
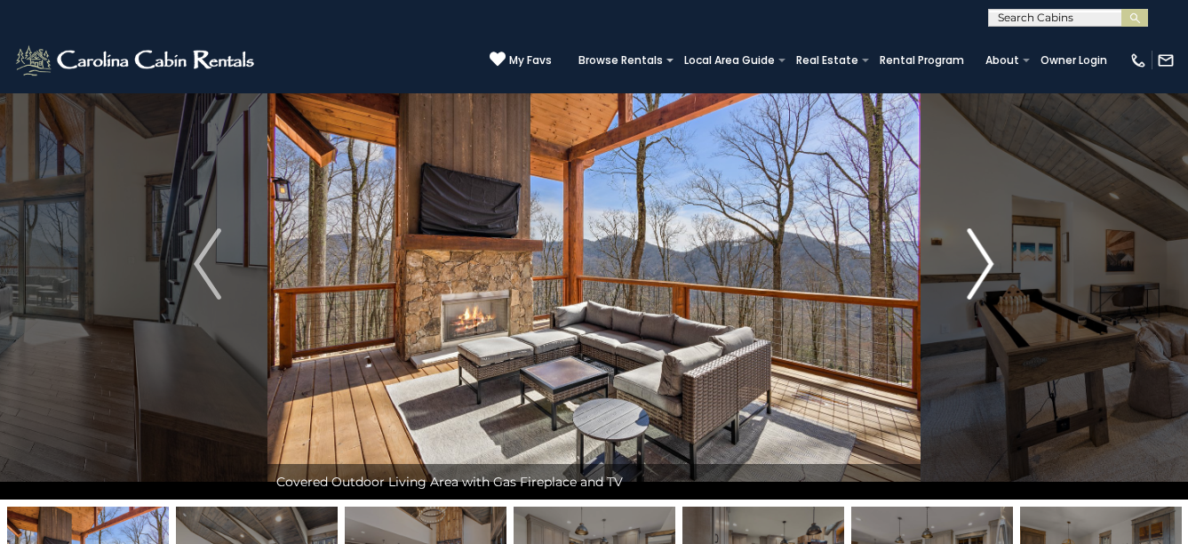
click at [989, 263] on img "Next" at bounding box center [980, 263] width 27 height 71
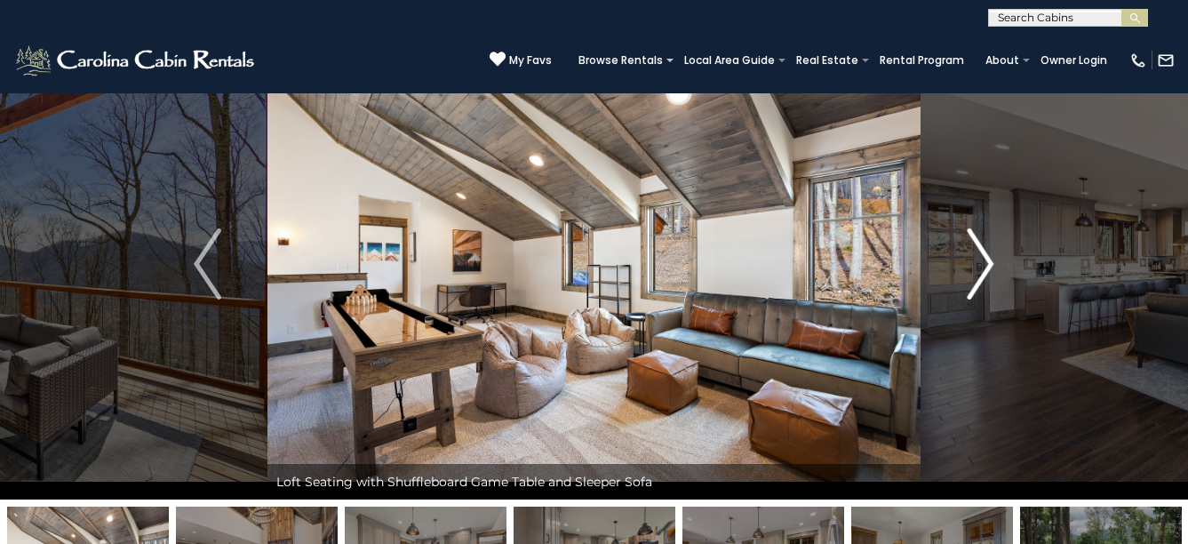
click at [989, 263] on img "Next" at bounding box center [980, 263] width 27 height 71
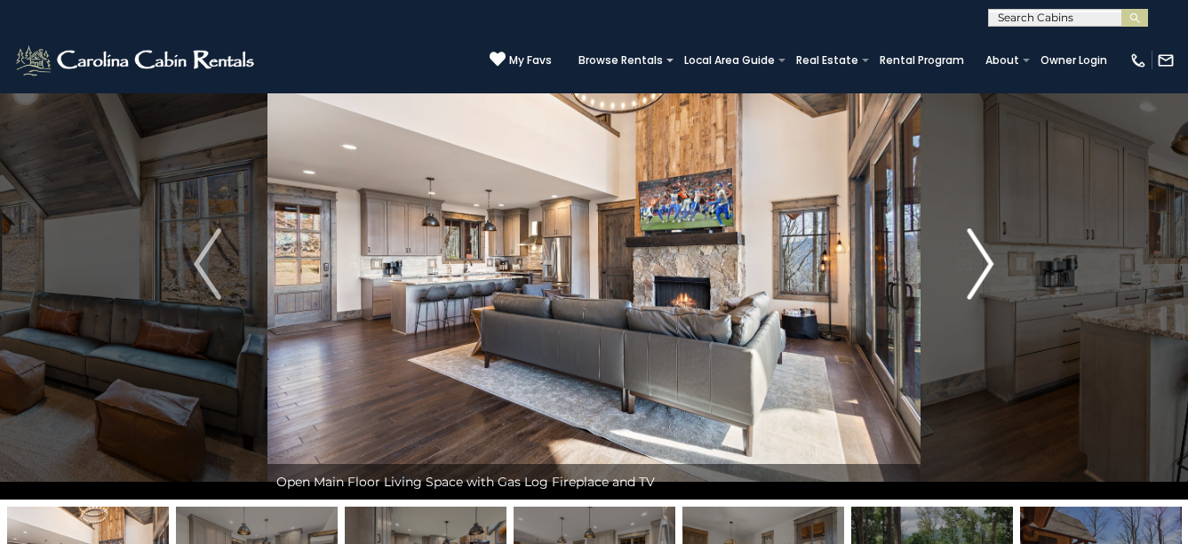
click at [989, 263] on img "Next" at bounding box center [980, 263] width 27 height 71
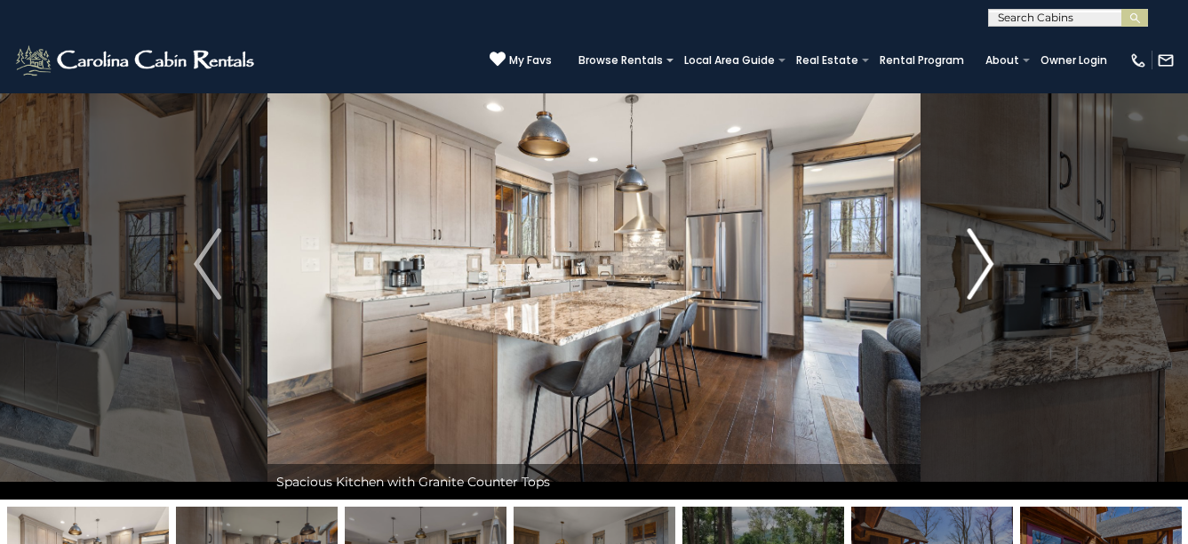
click at [989, 263] on img "Next" at bounding box center [980, 263] width 27 height 71
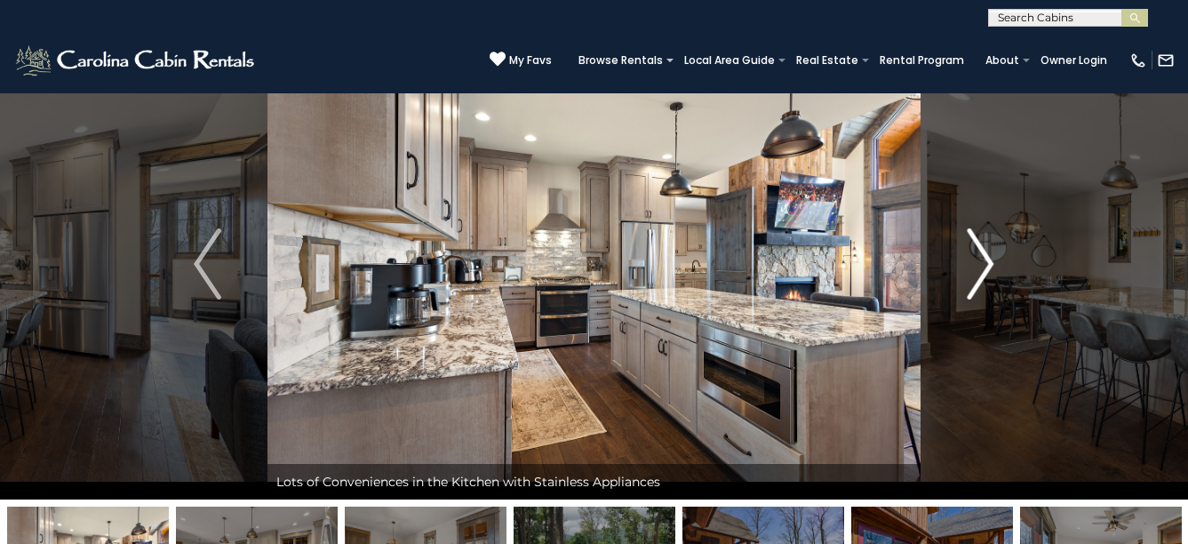
click at [989, 263] on img "Next" at bounding box center [980, 263] width 27 height 71
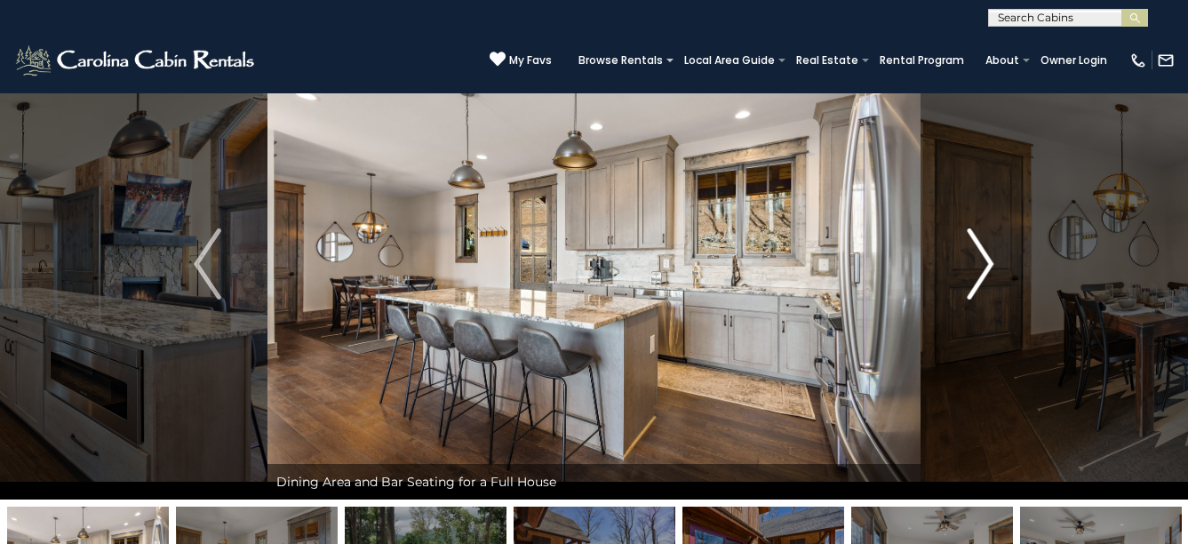
click at [989, 263] on img "Next" at bounding box center [980, 263] width 27 height 71
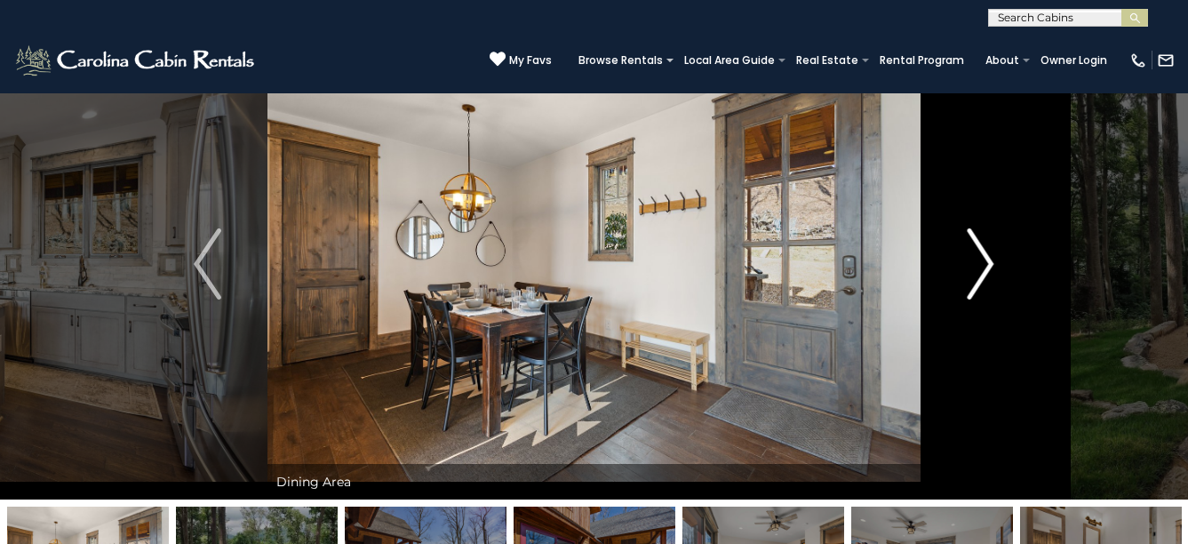
click at [989, 263] on img "Next" at bounding box center [980, 263] width 27 height 71
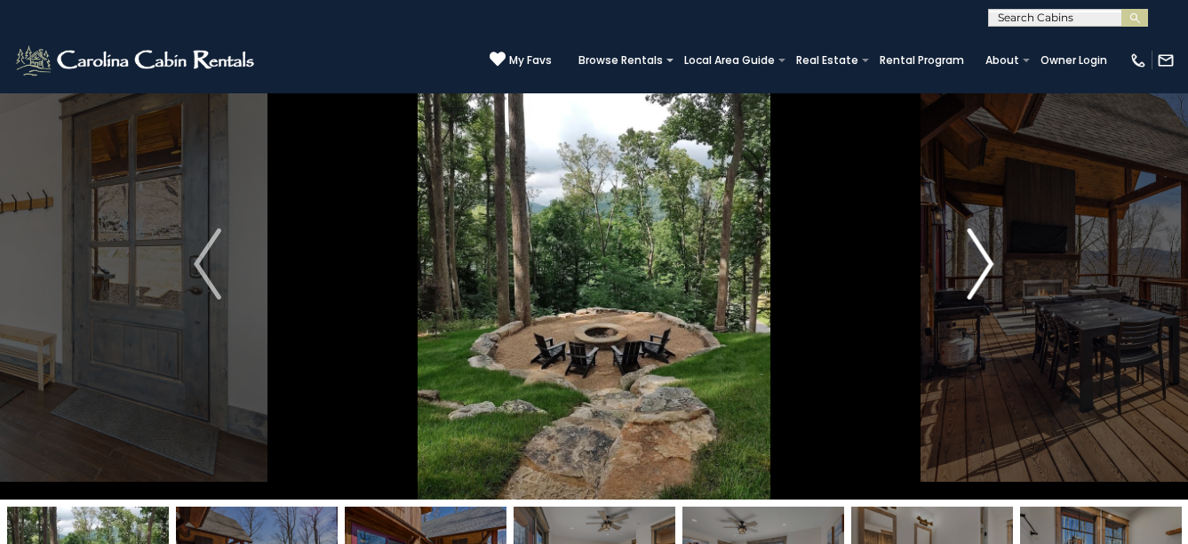
click at [989, 263] on img "Next" at bounding box center [980, 263] width 27 height 71
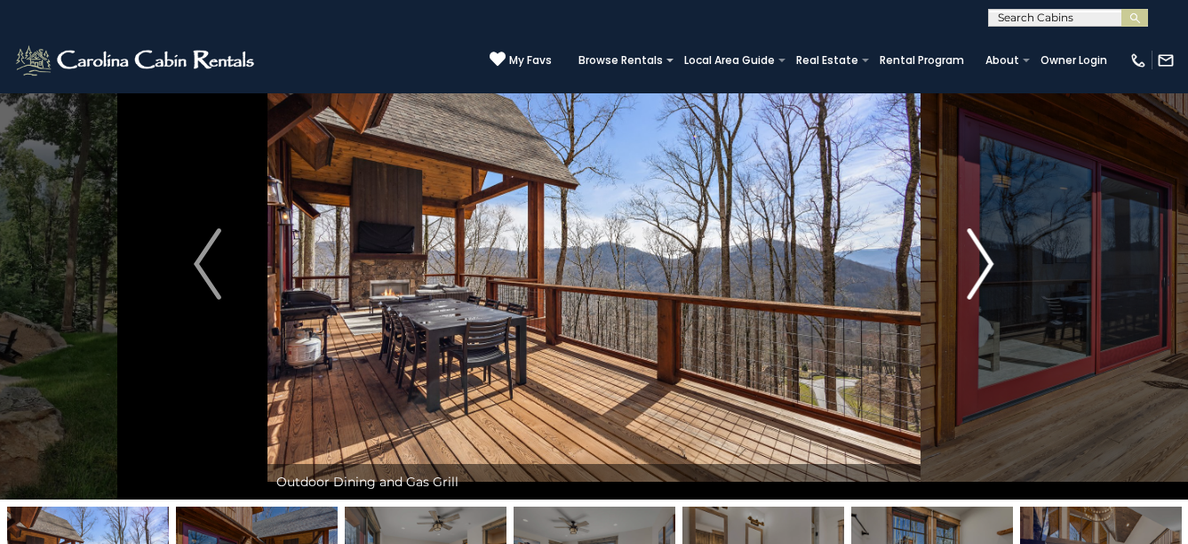
click at [989, 263] on img "Next" at bounding box center [980, 263] width 27 height 71
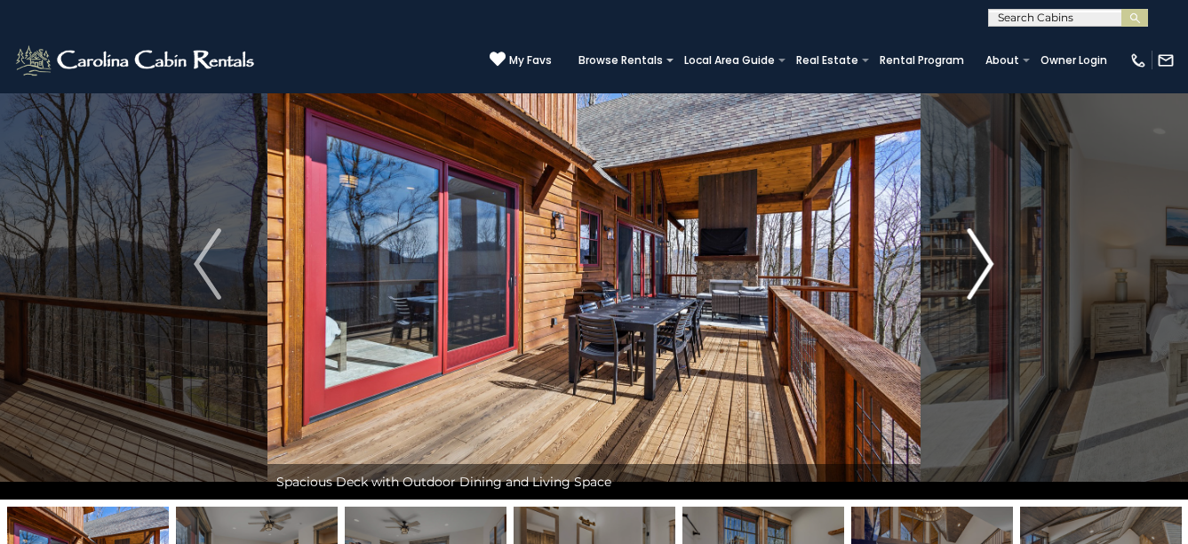
click at [989, 263] on img "Next" at bounding box center [980, 263] width 27 height 71
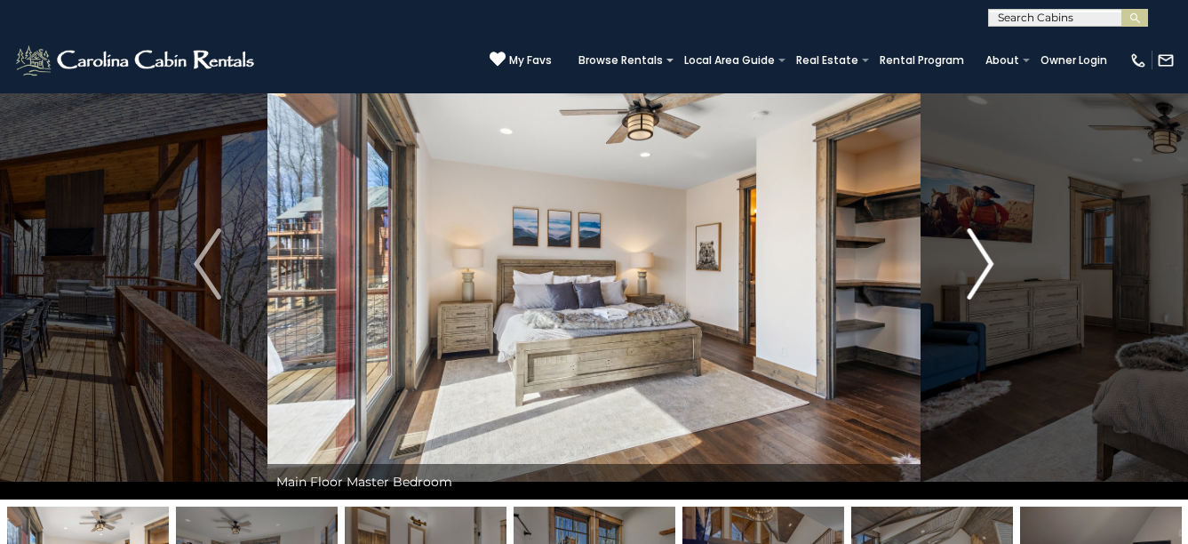
click at [989, 263] on img "Next" at bounding box center [980, 263] width 27 height 71
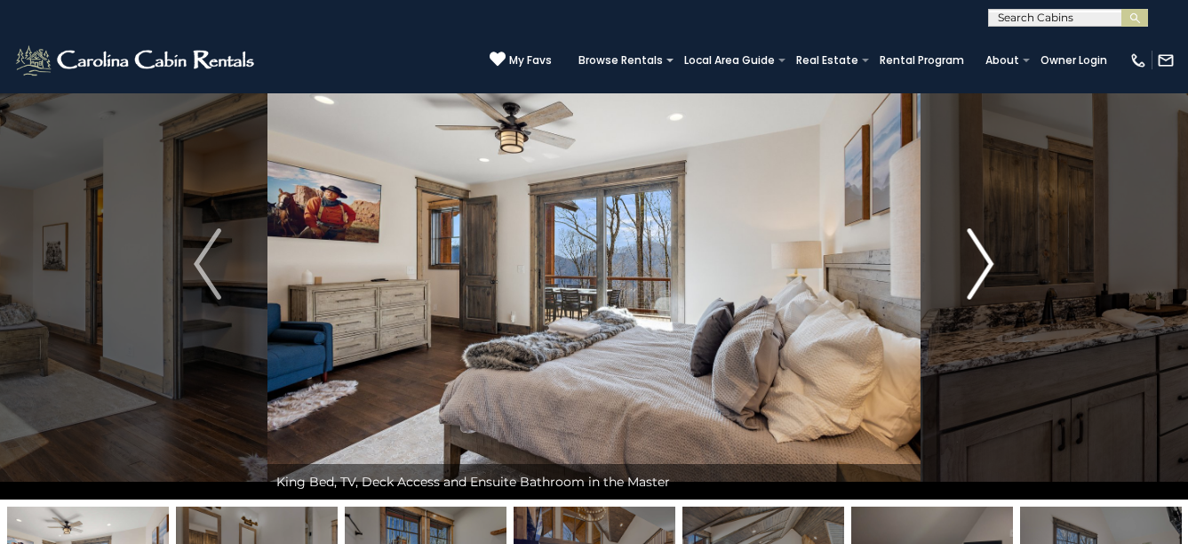
click at [989, 263] on img "Next" at bounding box center [980, 263] width 27 height 71
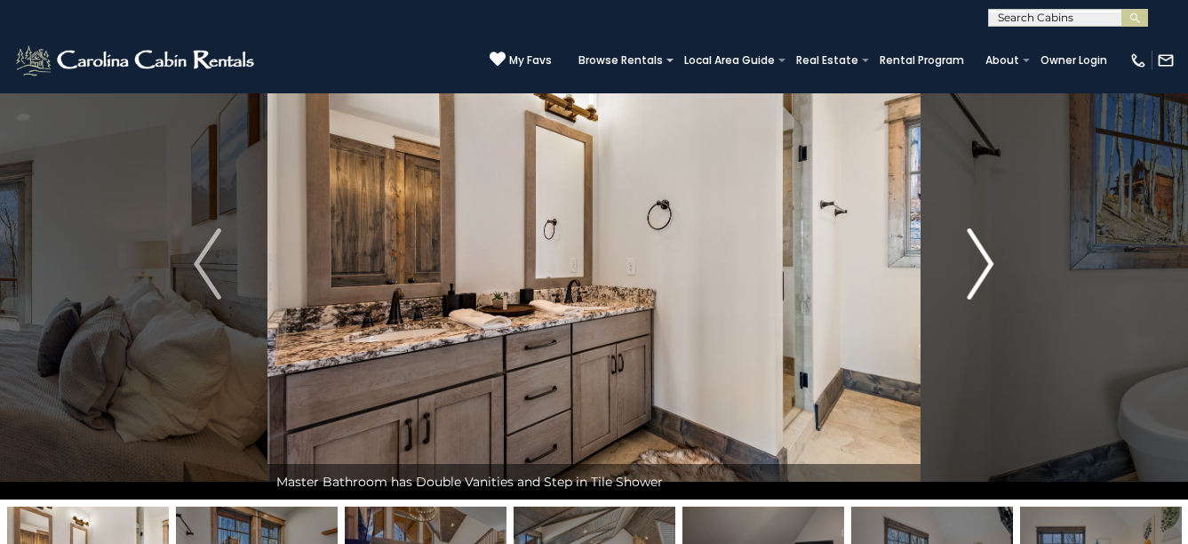
click at [989, 263] on img "Next" at bounding box center [980, 263] width 27 height 71
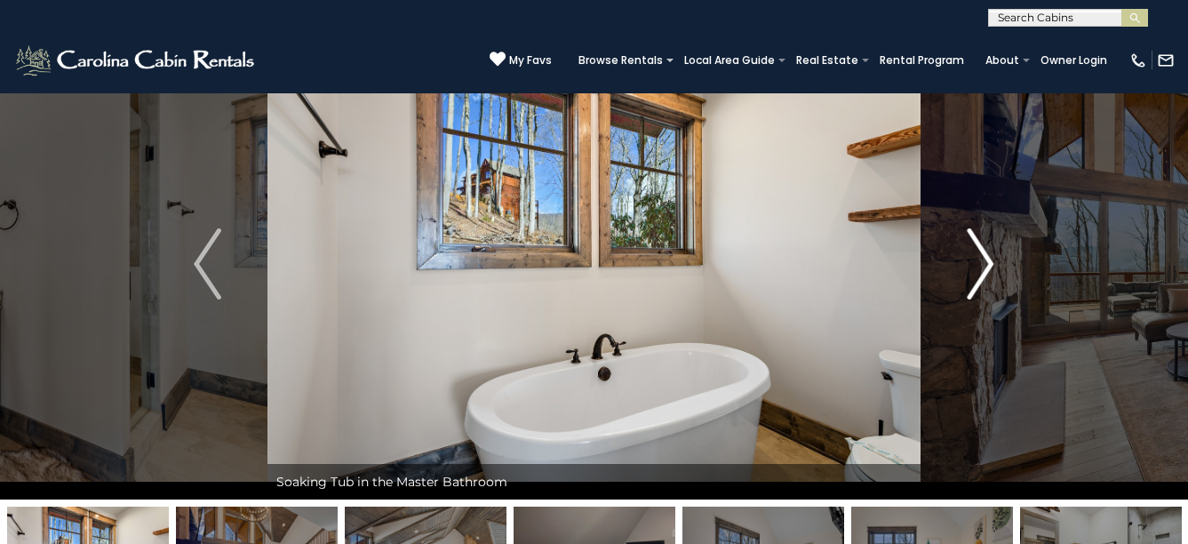
click at [989, 263] on img "Next" at bounding box center [980, 263] width 27 height 71
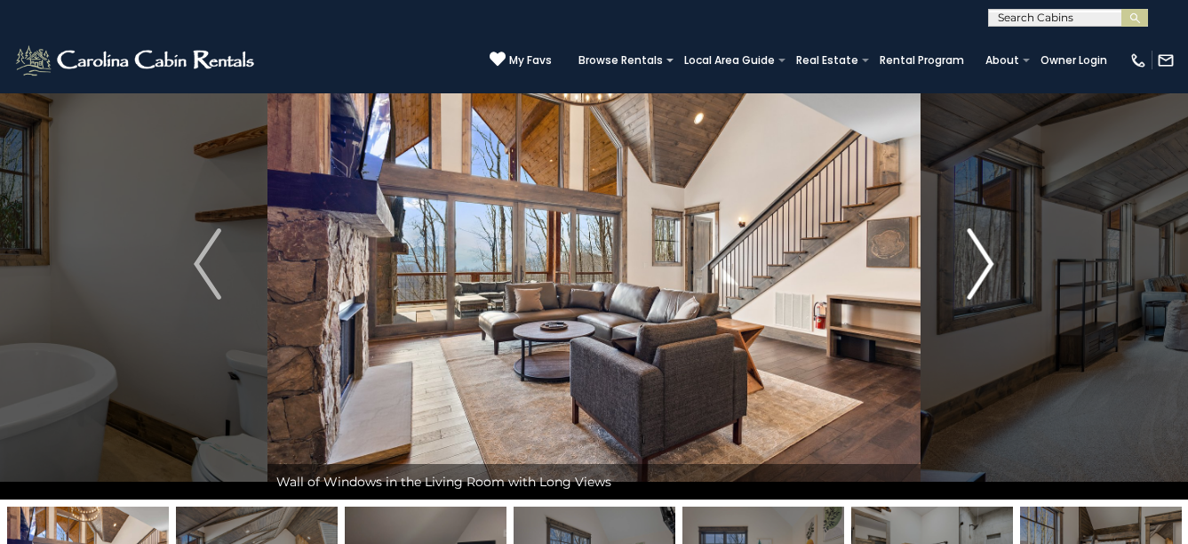
click at [989, 263] on img "Next" at bounding box center [980, 263] width 27 height 71
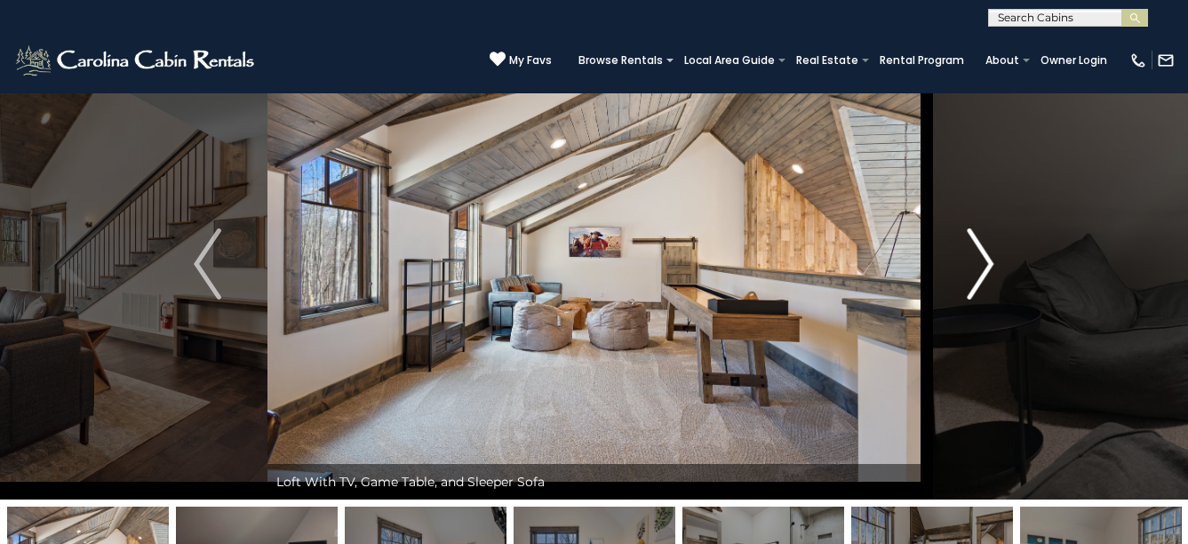
click at [989, 263] on img "Next" at bounding box center [980, 263] width 27 height 71
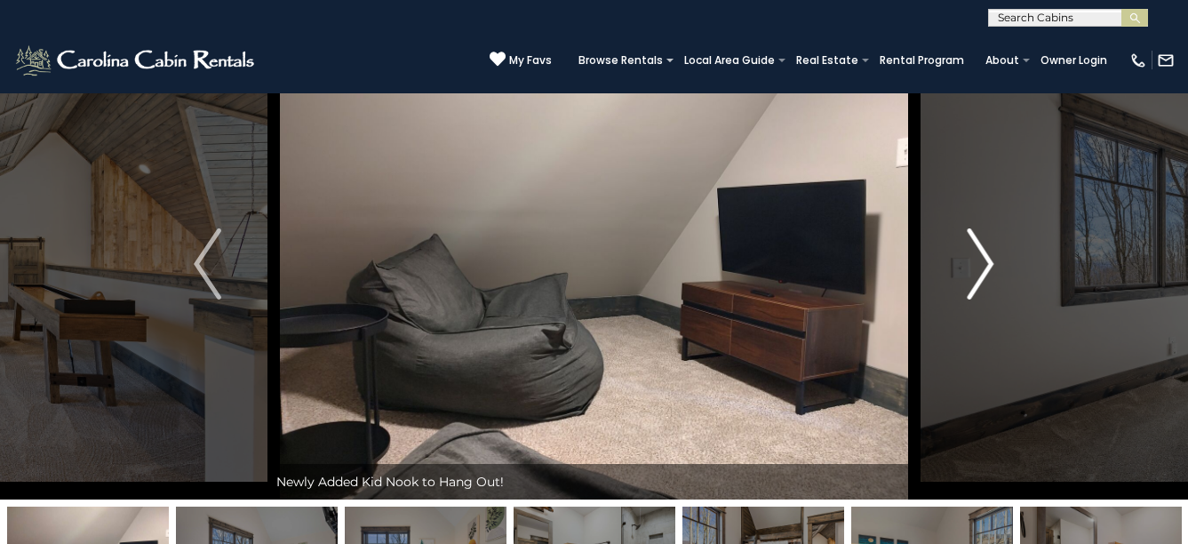
click at [989, 263] on img "Next" at bounding box center [980, 263] width 27 height 71
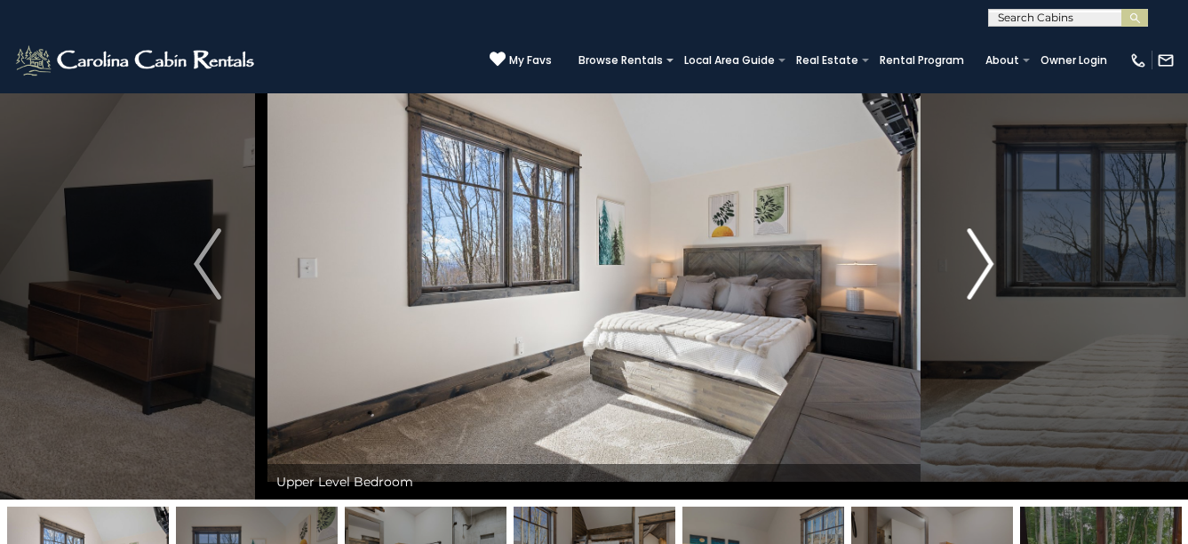
click at [989, 263] on img "Next" at bounding box center [980, 263] width 27 height 71
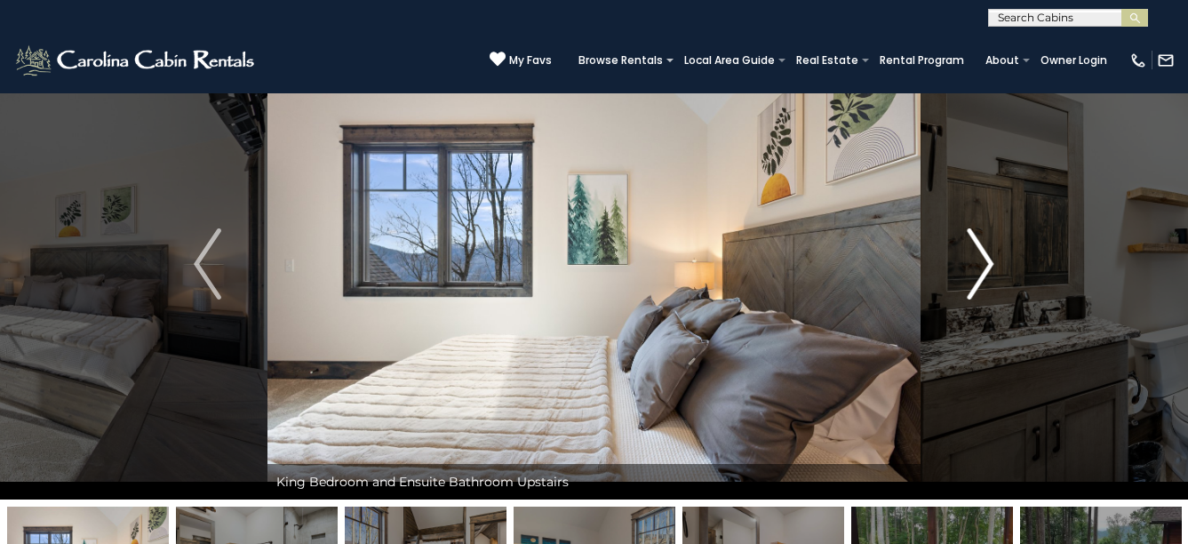
click at [989, 263] on img "Next" at bounding box center [980, 263] width 27 height 71
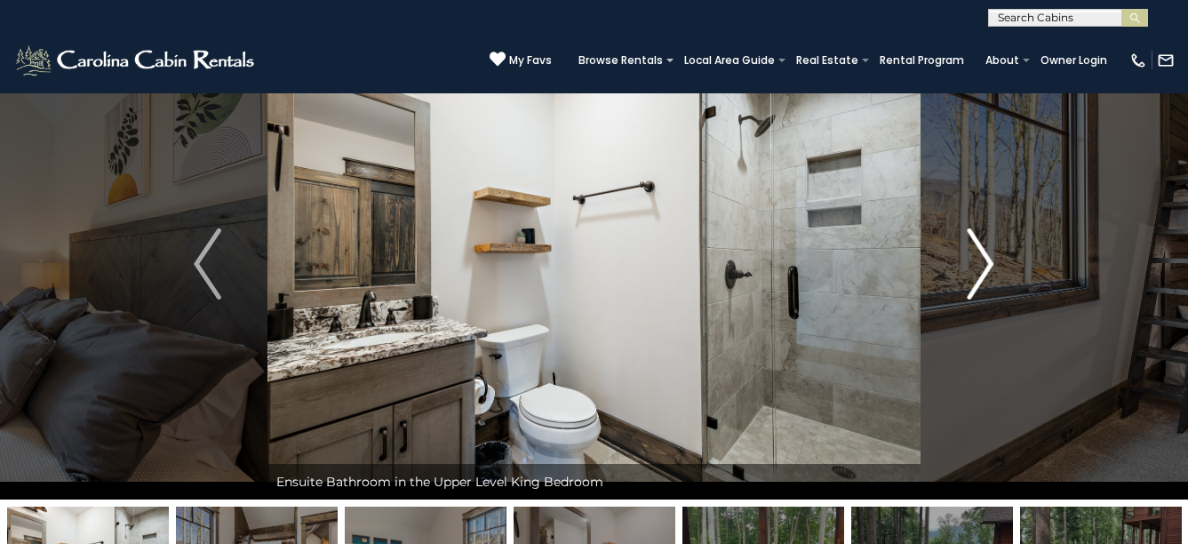
click at [989, 263] on img "Next" at bounding box center [980, 263] width 27 height 71
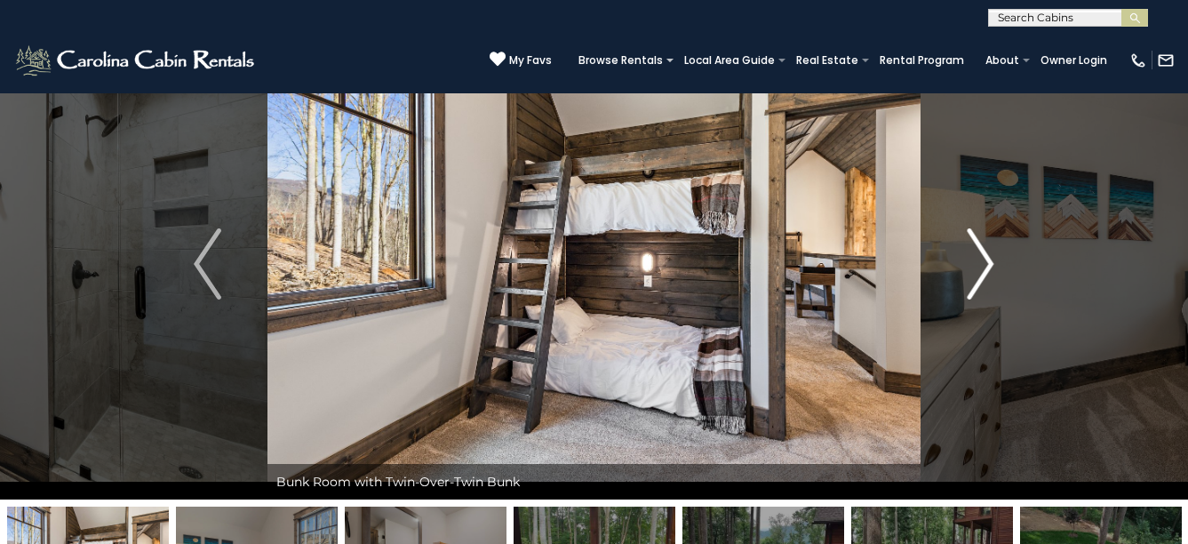
click at [989, 263] on img "Next" at bounding box center [980, 263] width 27 height 71
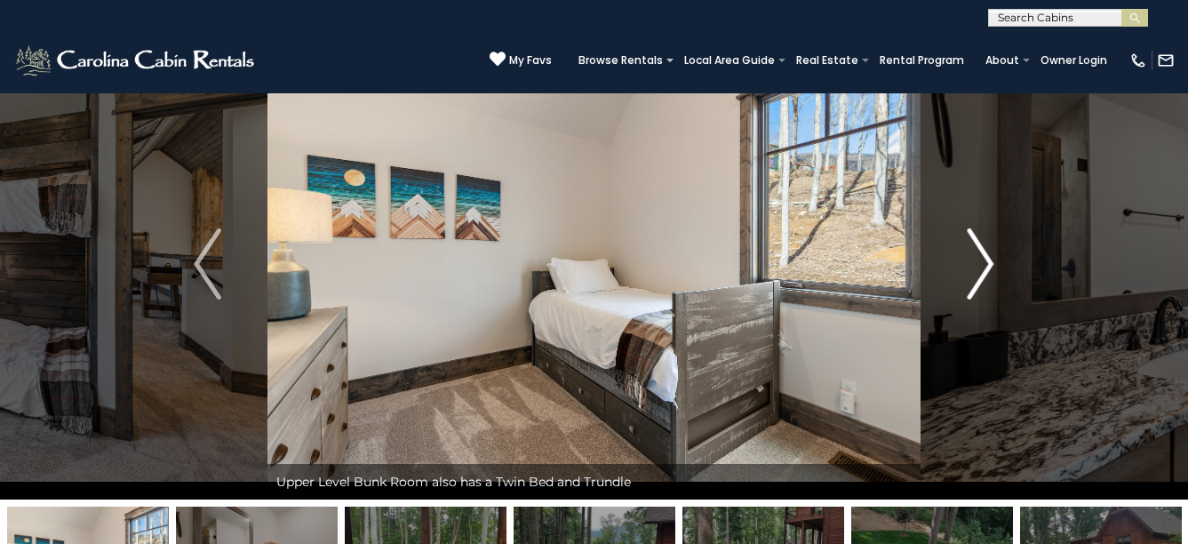
click at [989, 263] on img "Next" at bounding box center [980, 263] width 27 height 71
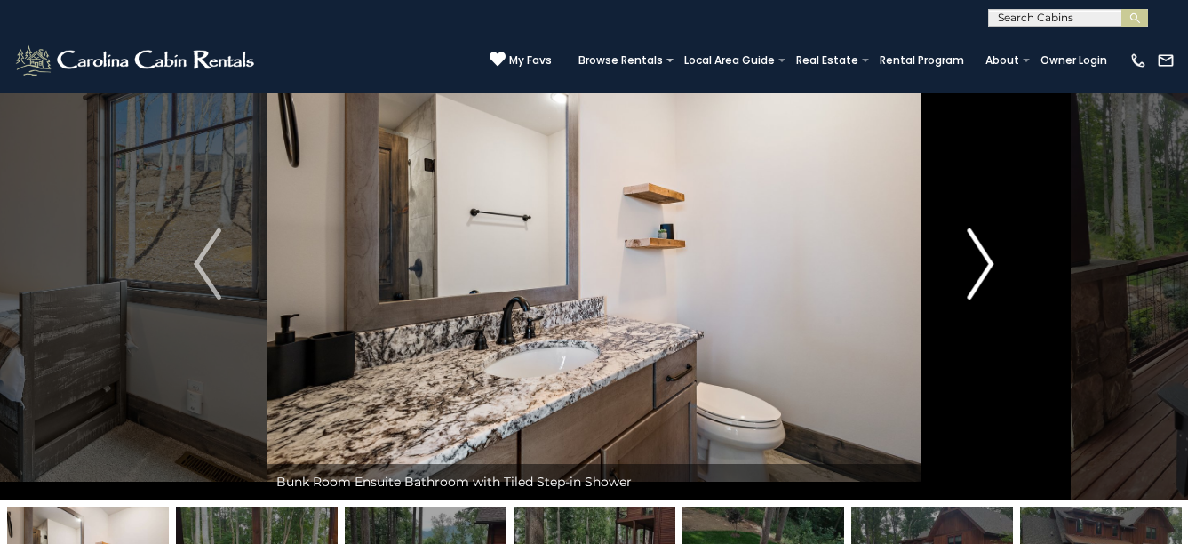
click at [989, 263] on img "Next" at bounding box center [980, 263] width 27 height 71
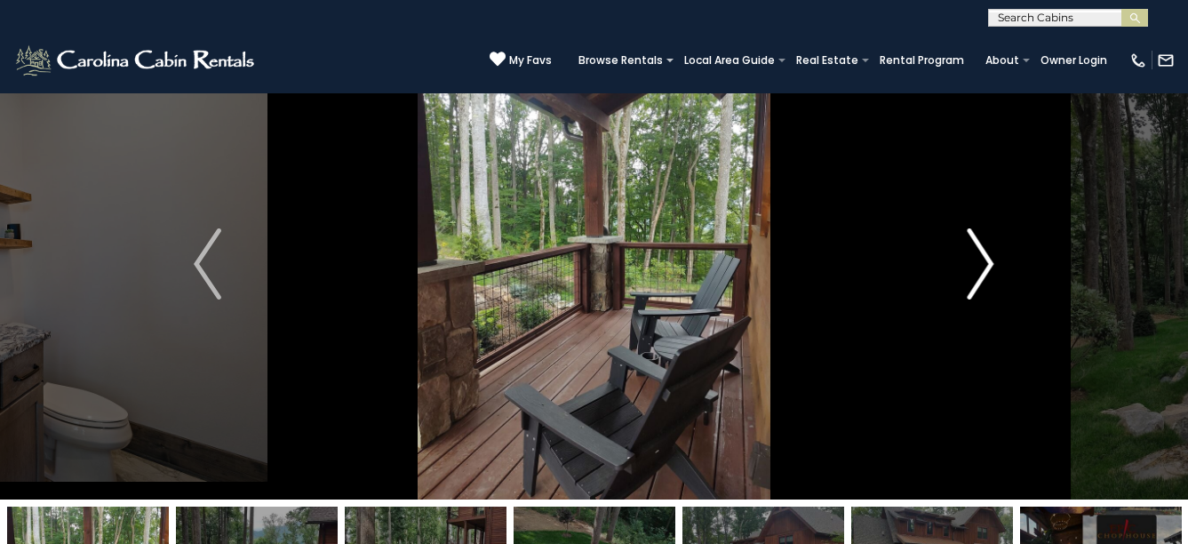
click at [989, 263] on img "Next" at bounding box center [980, 263] width 27 height 71
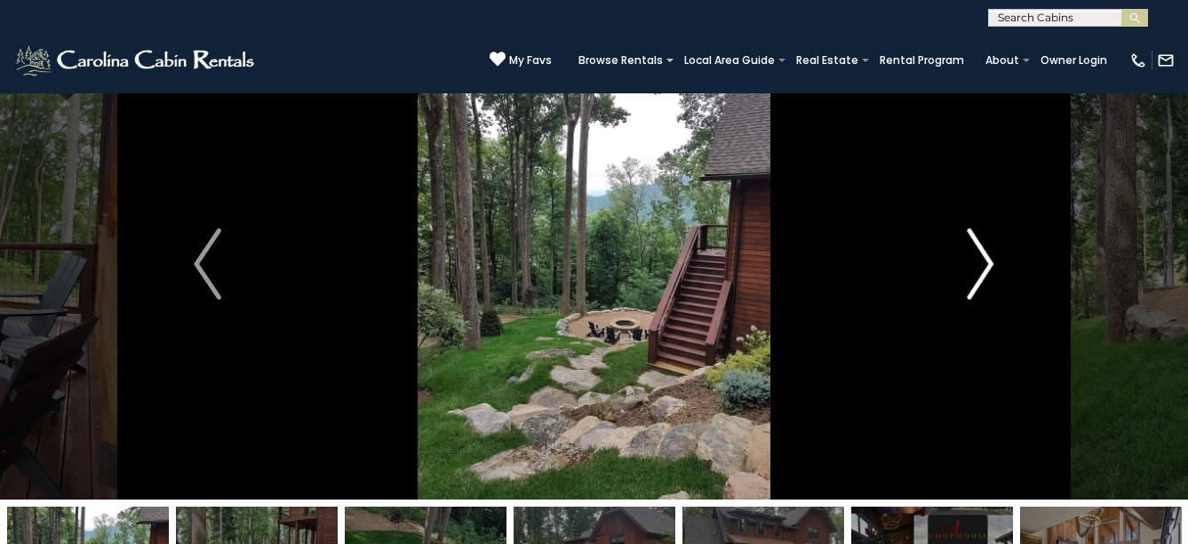
click at [989, 263] on img "Next" at bounding box center [980, 263] width 27 height 71
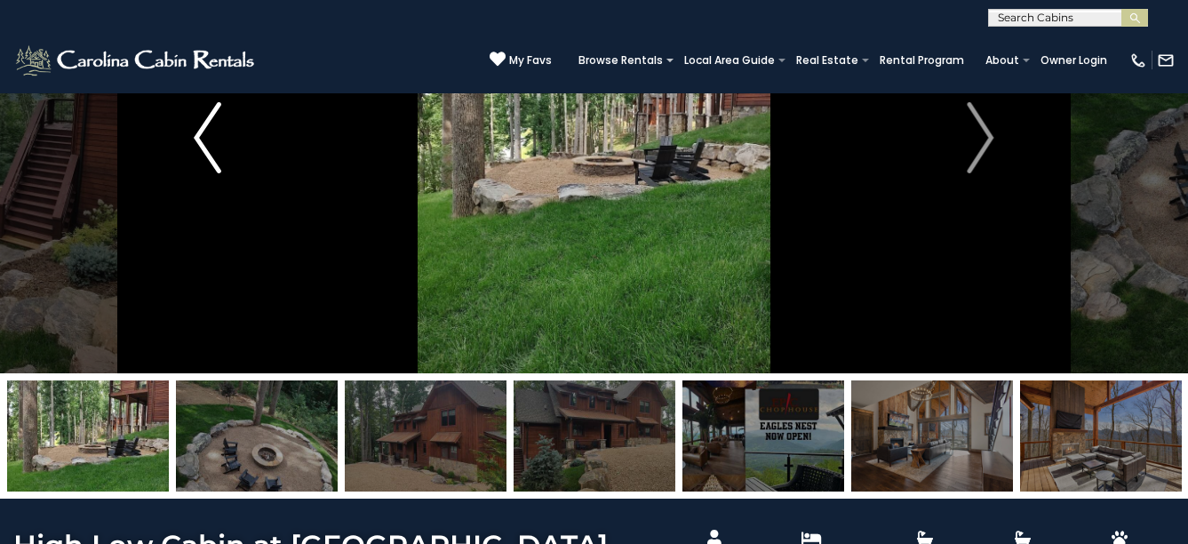
scroll to position [356, 0]
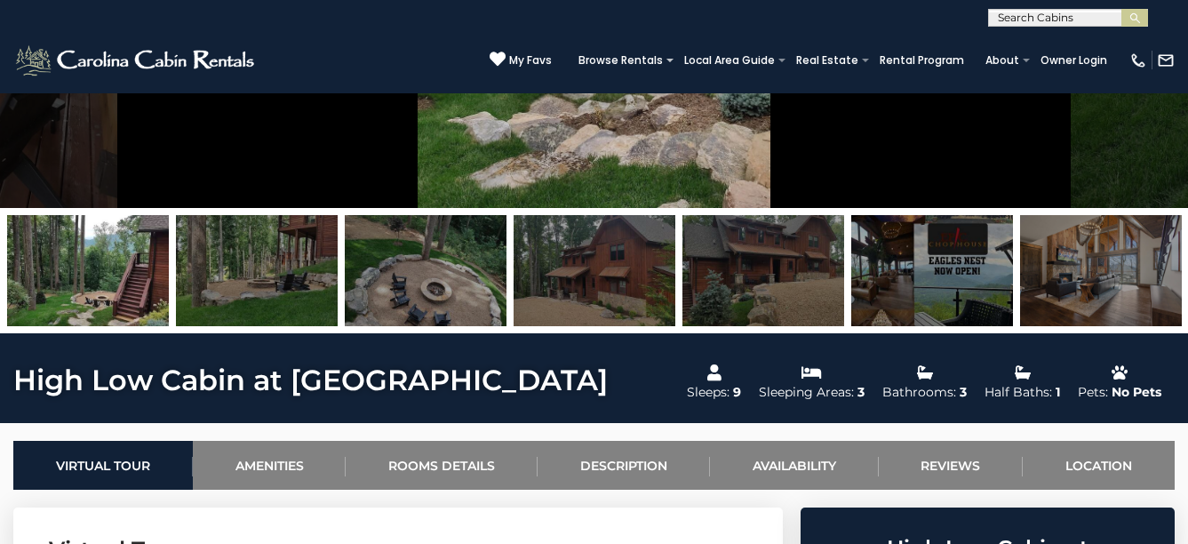
drag, startPoint x: 101, startPoint y: 278, endPoint x: 1099, endPoint y: 305, distance: 998.5
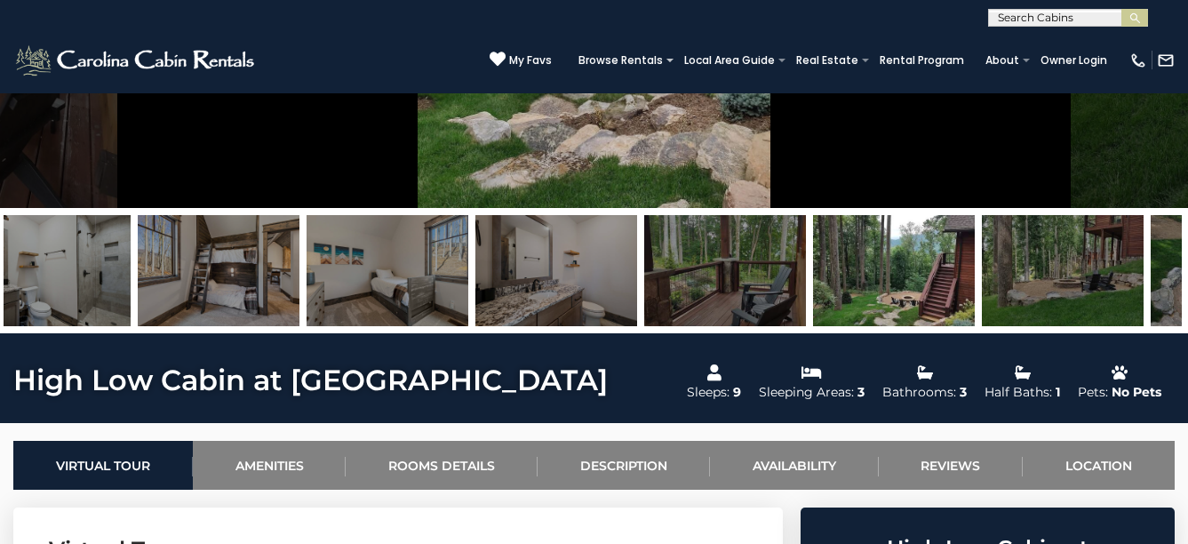
drag, startPoint x: 95, startPoint y: 220, endPoint x: 869, endPoint y: 247, distance: 774.6
click at [869, 247] on img at bounding box center [894, 270] width 162 height 111
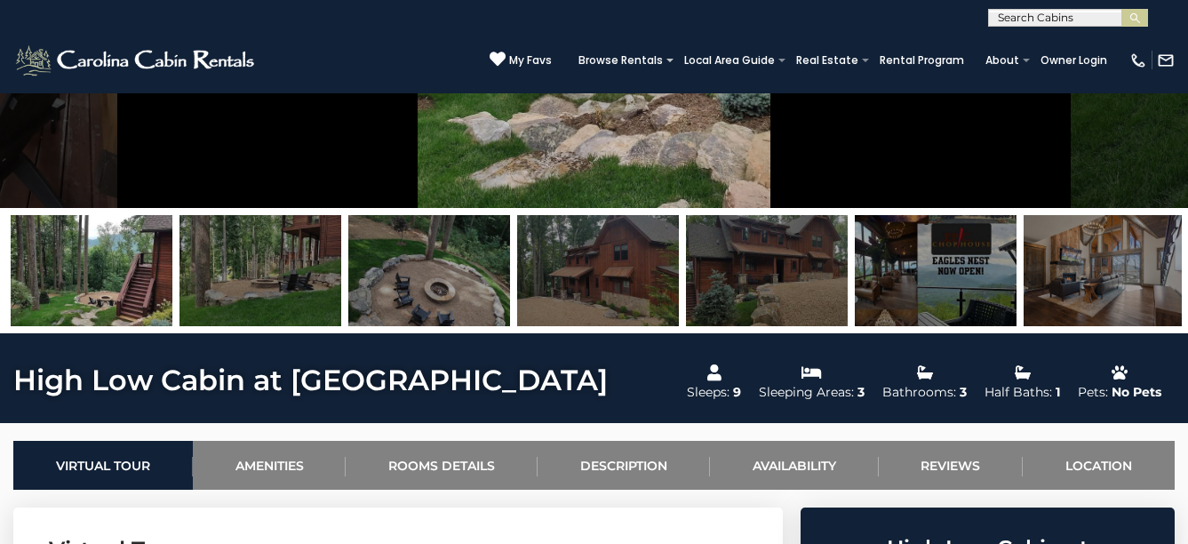
drag, startPoint x: 176, startPoint y: 282, endPoint x: 1021, endPoint y: 253, distance: 845.7
click at [1043, 243] on div at bounding box center [429, 270] width 11652 height 111
drag, startPoint x: 396, startPoint y: 252, endPoint x: 1232, endPoint y: 252, distance: 835.5
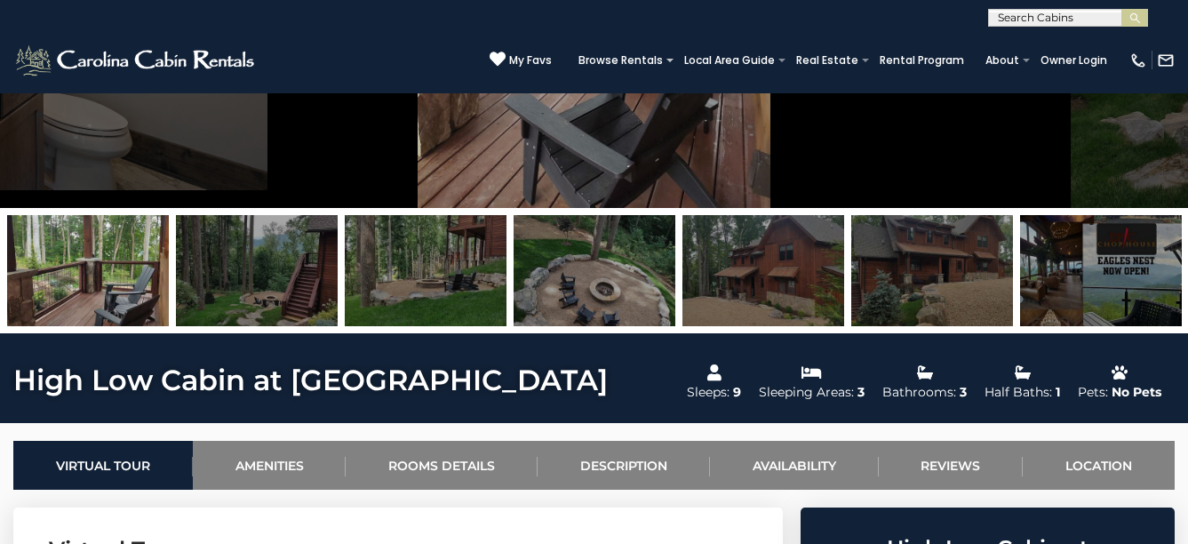
click at [127, 267] on img at bounding box center [88, 270] width 162 height 111
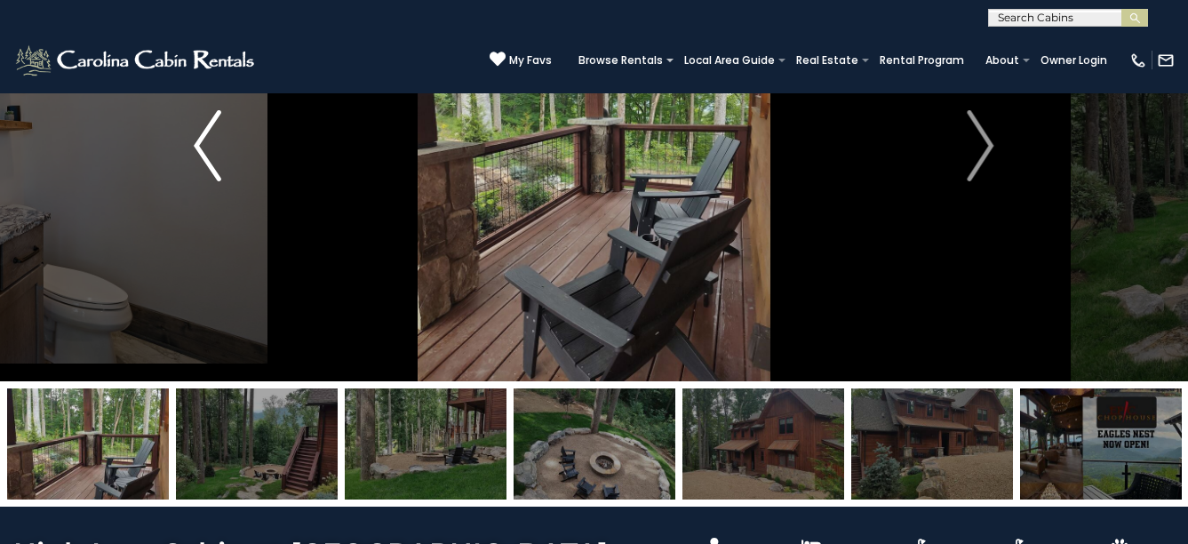
scroll to position [0, 0]
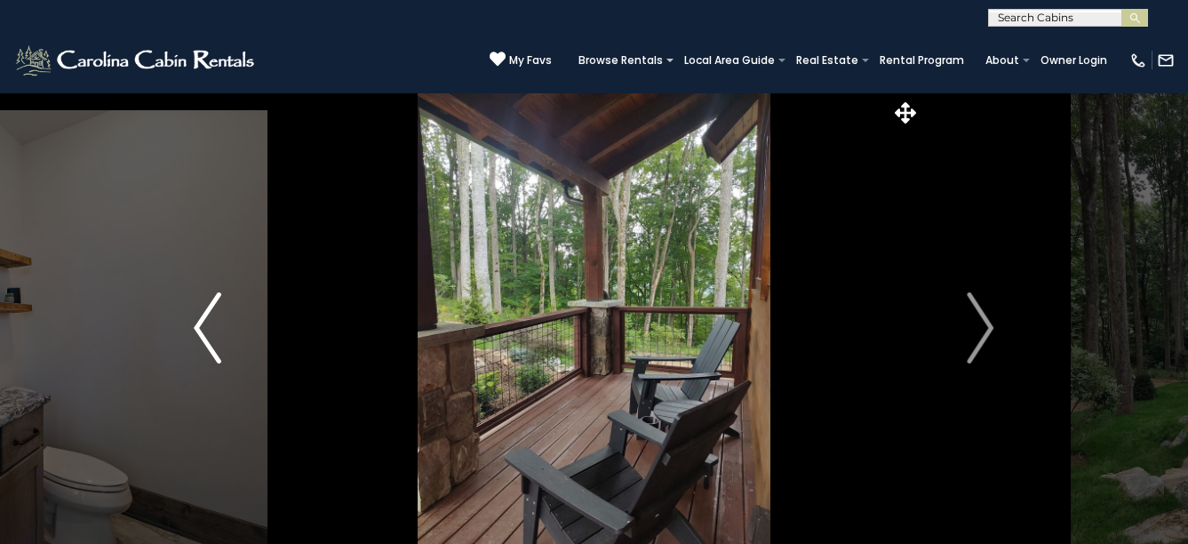
click at [204, 314] on img "Previous" at bounding box center [207, 327] width 27 height 71
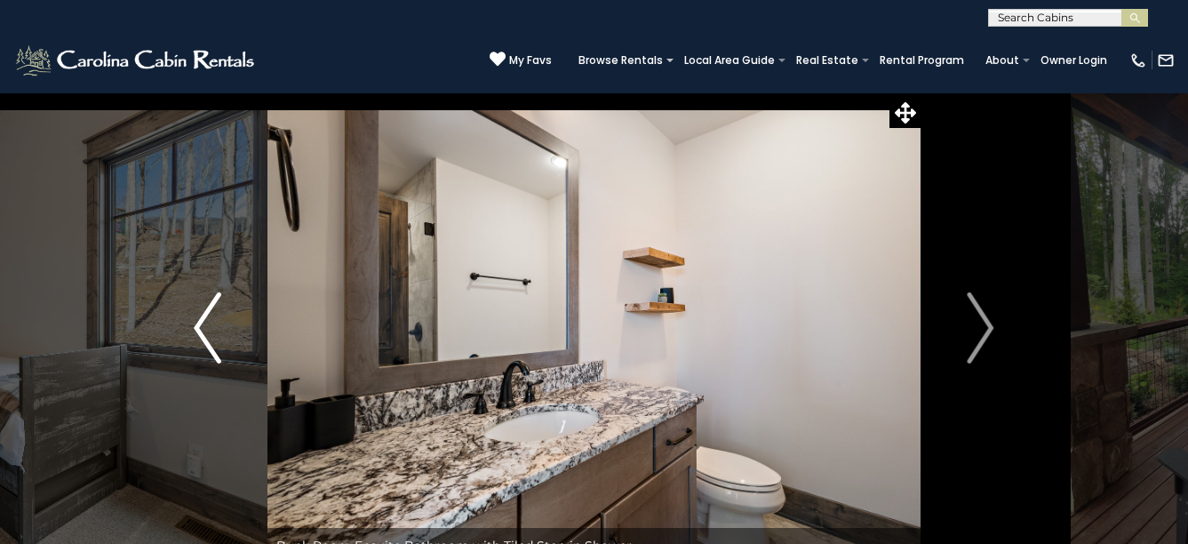
click at [204, 314] on img "Previous" at bounding box center [207, 327] width 27 height 71
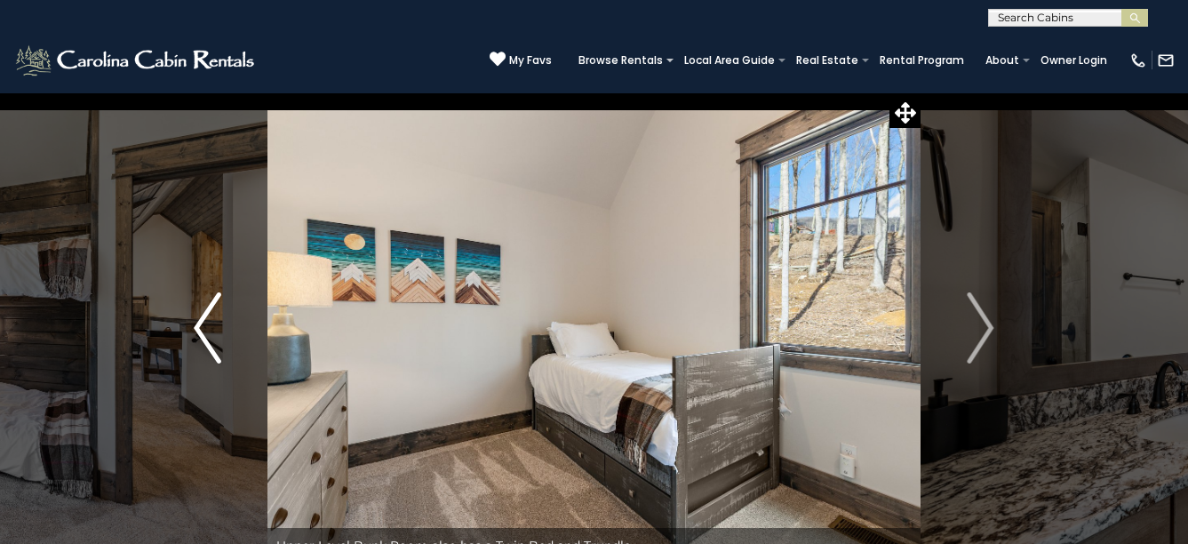
click at [203, 314] on img "Previous" at bounding box center [207, 327] width 27 height 71
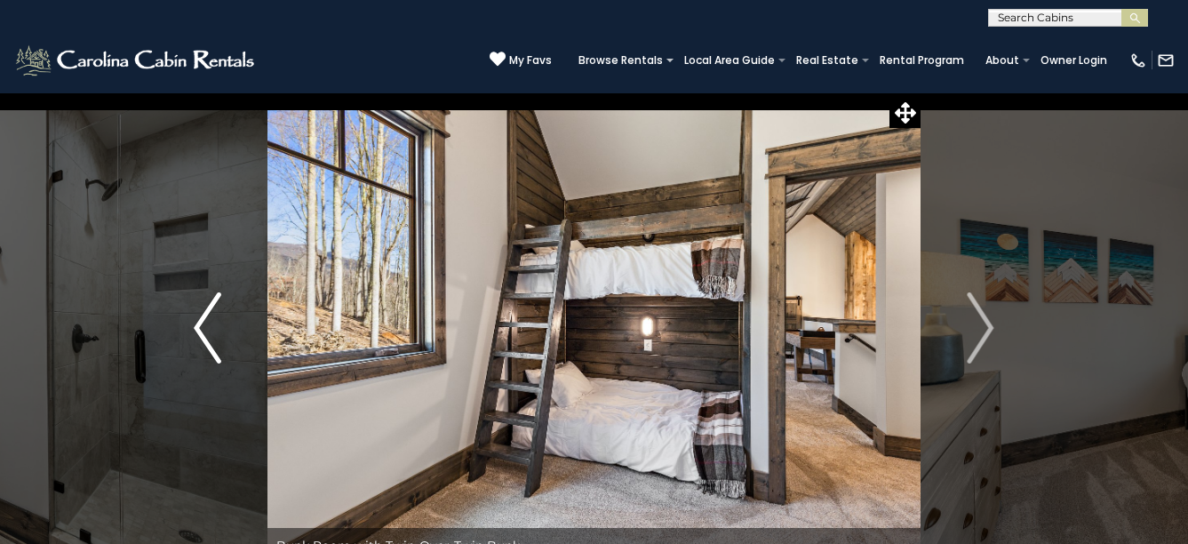
click at [203, 314] on img "Previous" at bounding box center [207, 327] width 27 height 71
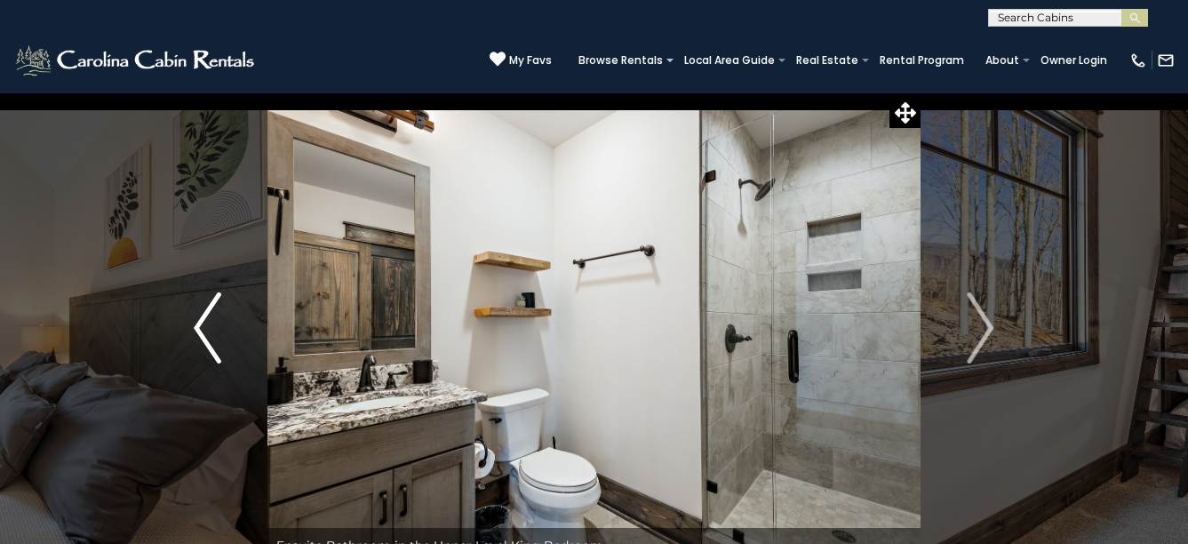
click at [203, 314] on img "Previous" at bounding box center [207, 327] width 27 height 71
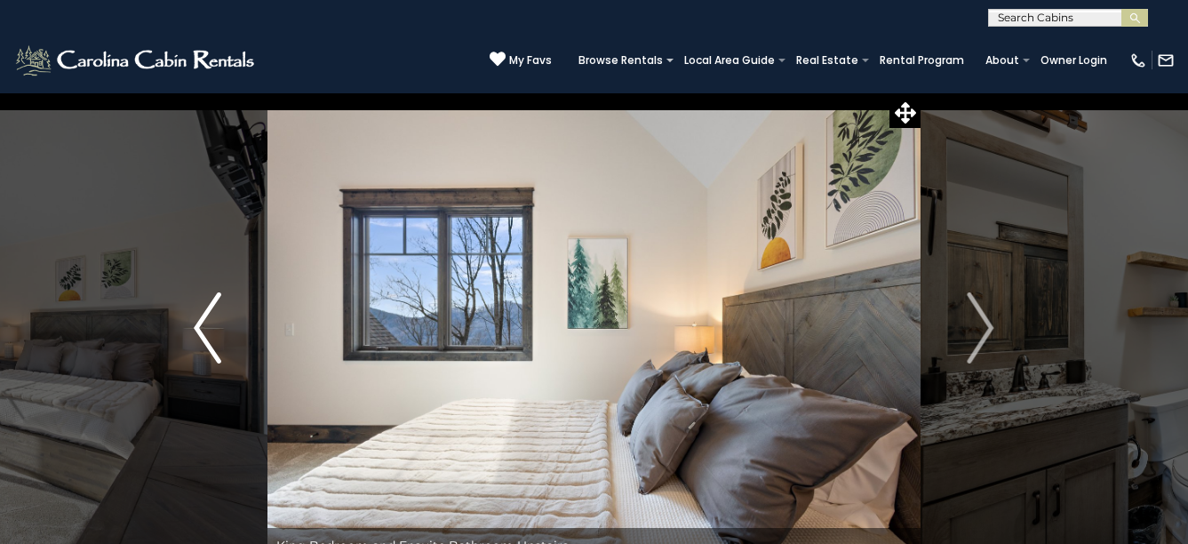
click at [202, 314] on img "Previous" at bounding box center [207, 327] width 27 height 71
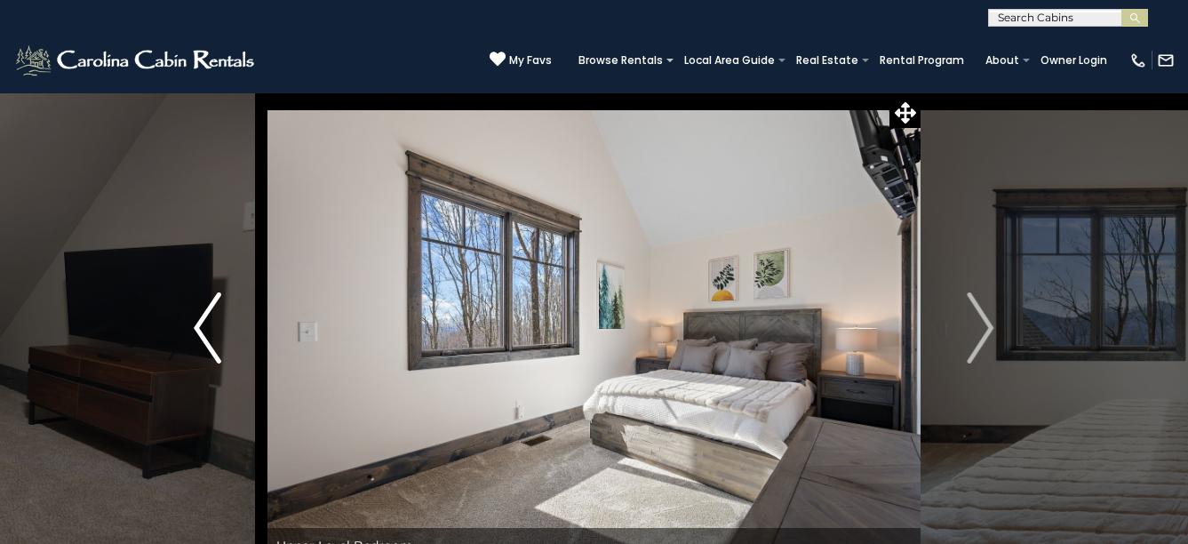
click at [202, 313] on img "Previous" at bounding box center [207, 327] width 27 height 71
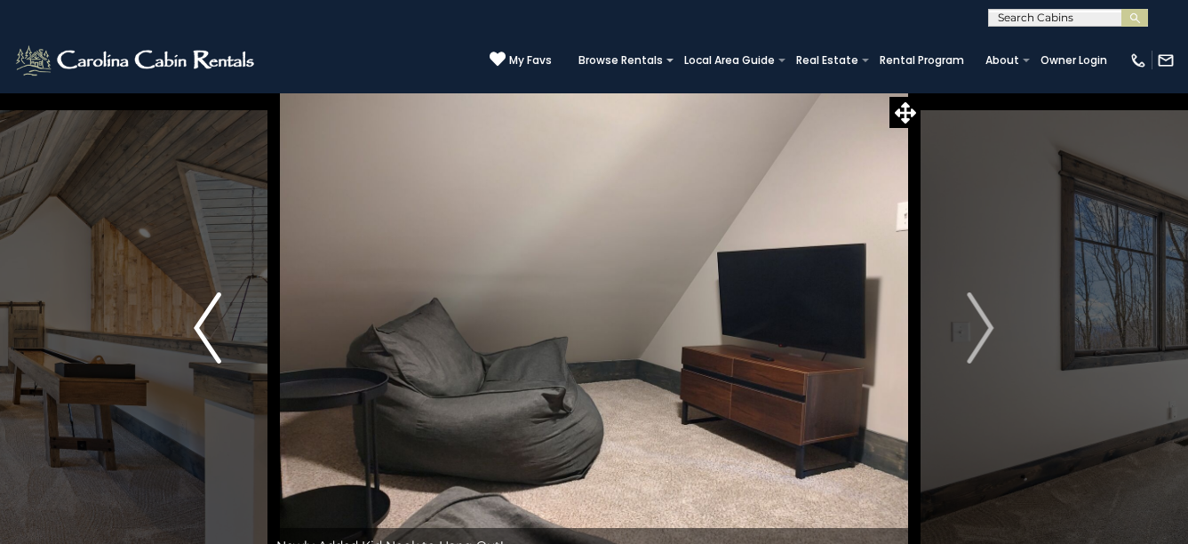
click at [202, 313] on img "Previous" at bounding box center [207, 327] width 27 height 71
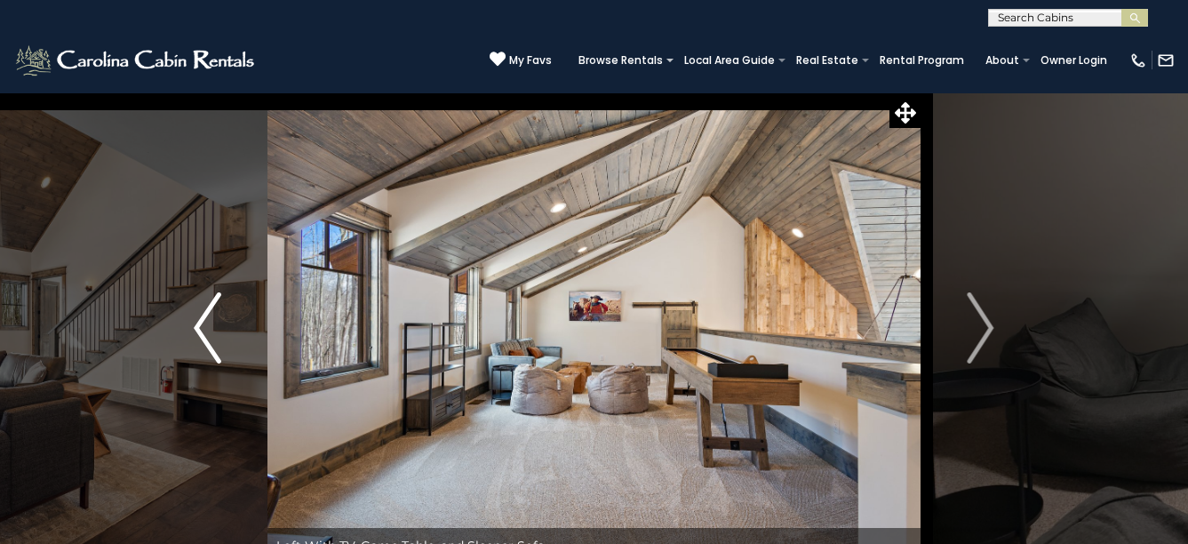
click at [202, 313] on img "Previous" at bounding box center [207, 327] width 27 height 71
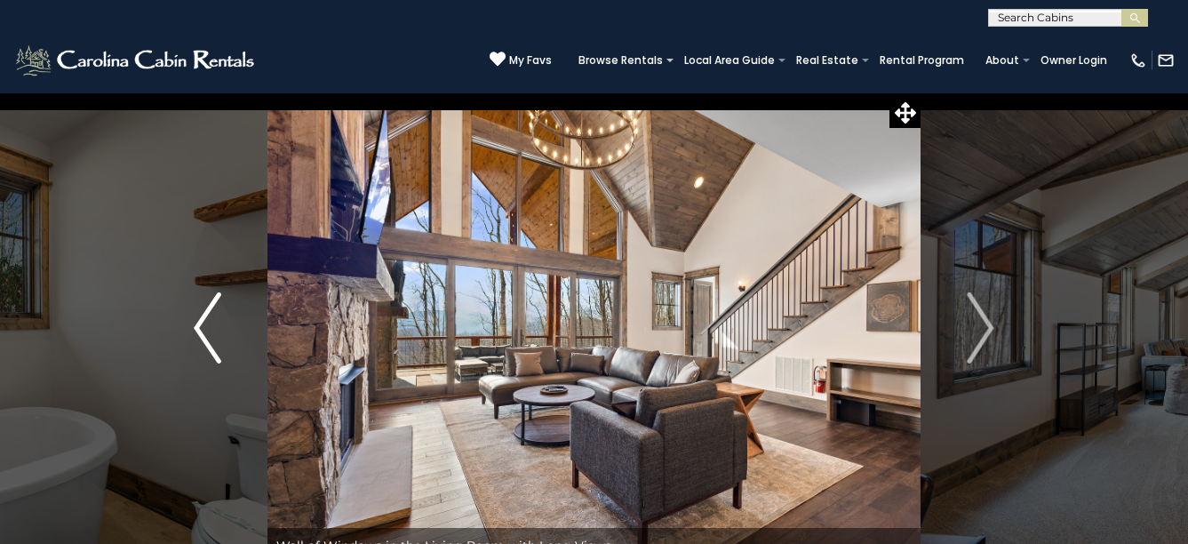
click at [202, 313] on img "Previous" at bounding box center [207, 327] width 27 height 71
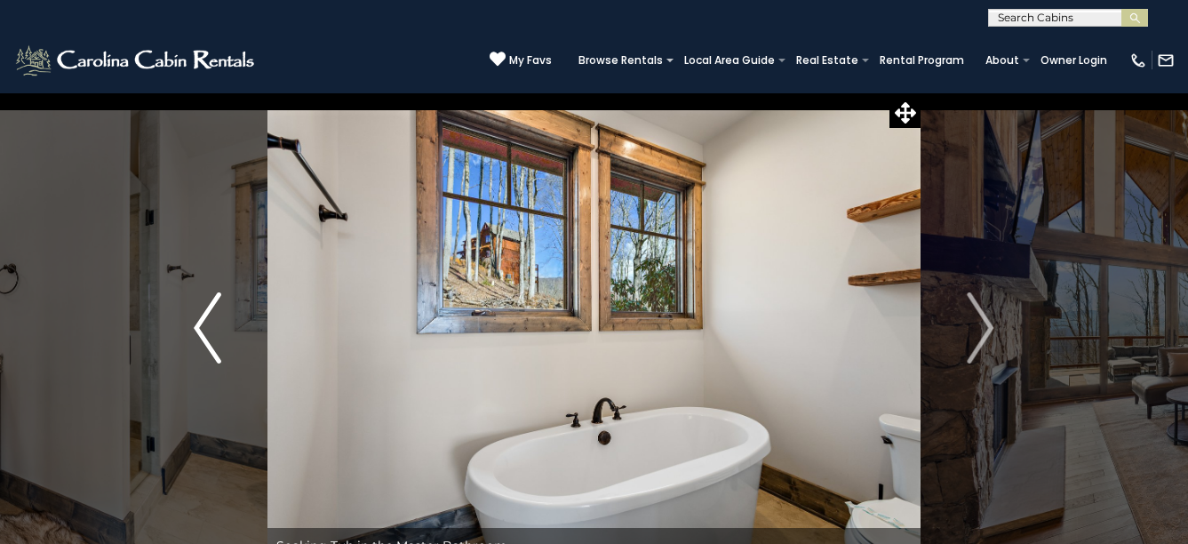
click at [202, 313] on img "Previous" at bounding box center [207, 327] width 27 height 71
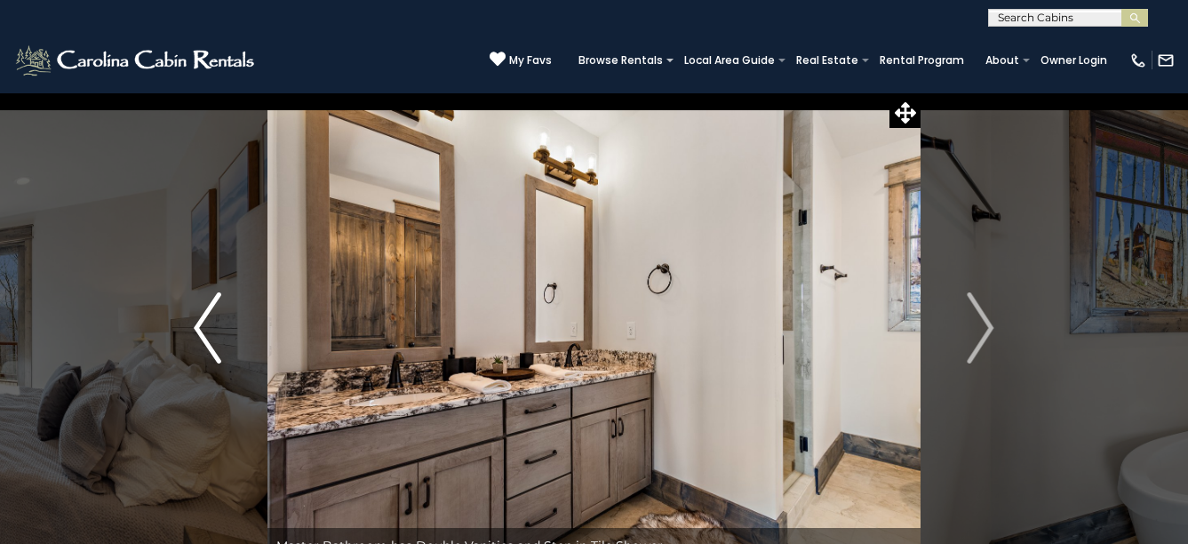
click at [202, 313] on img "Previous" at bounding box center [207, 327] width 27 height 71
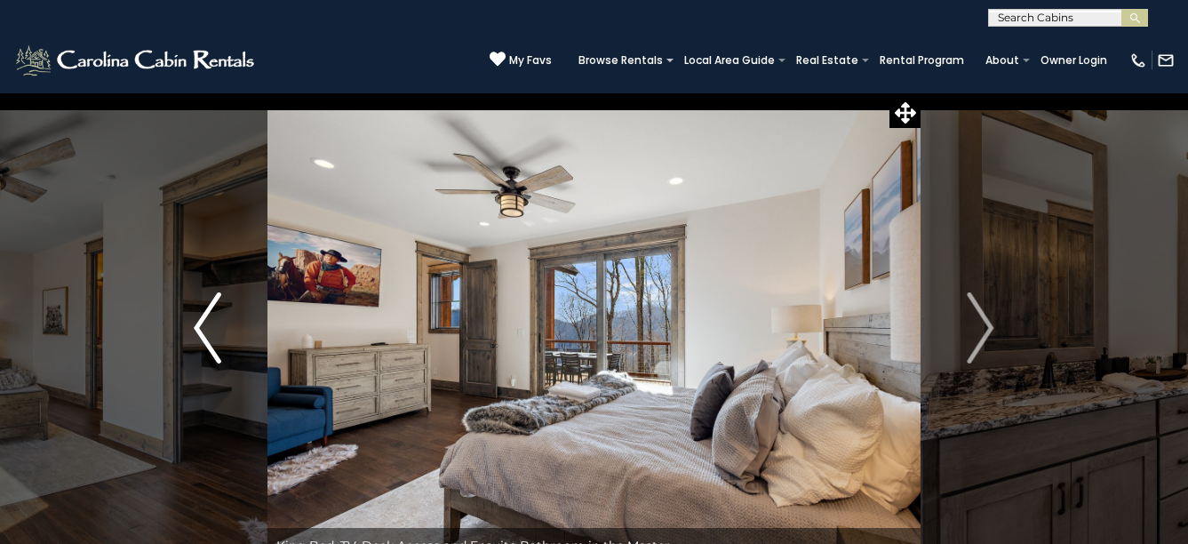
click at [202, 313] on img "Previous" at bounding box center [207, 327] width 27 height 71
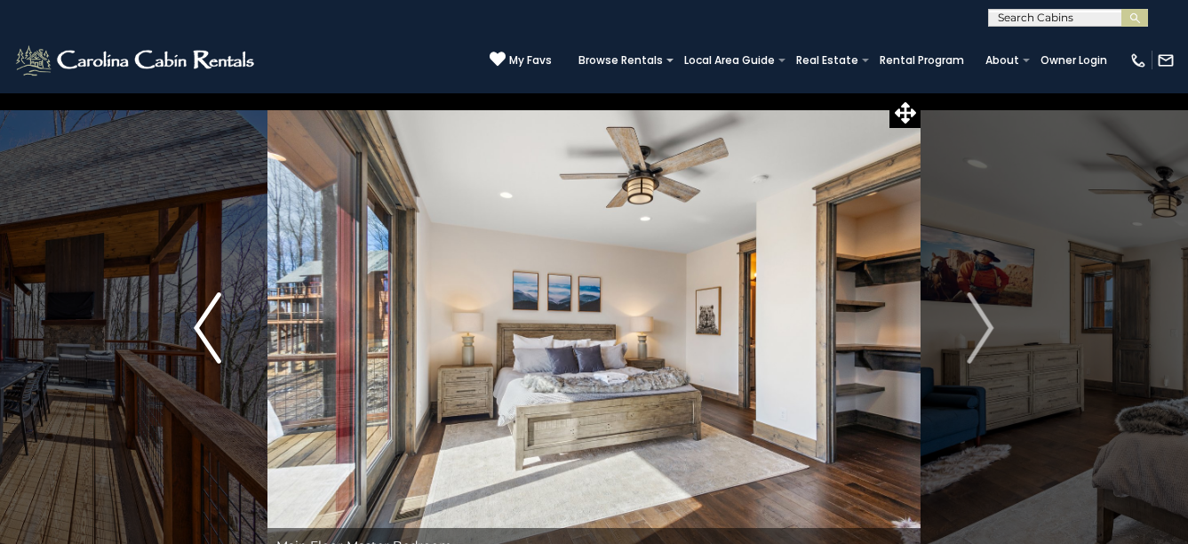
click at [202, 313] on img "Previous" at bounding box center [207, 327] width 27 height 71
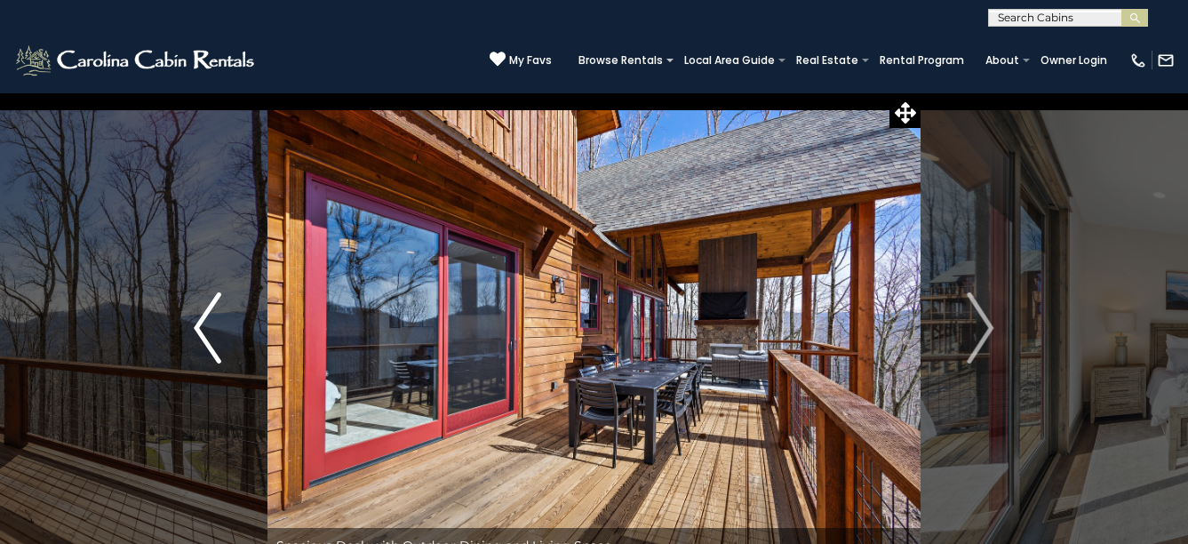
click at [202, 313] on img "Previous" at bounding box center [207, 327] width 27 height 71
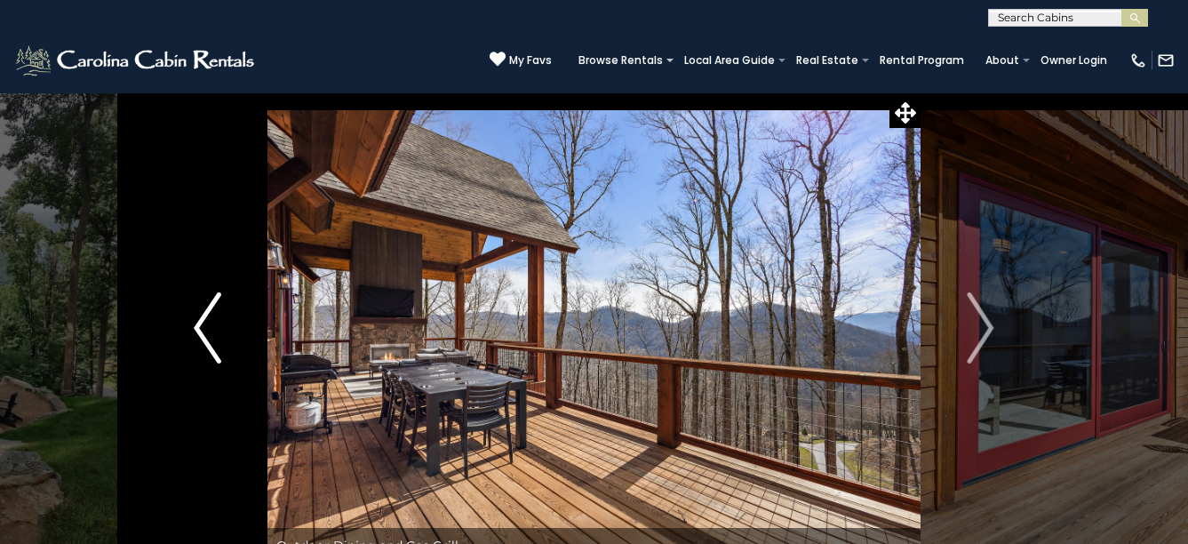
click at [202, 313] on img "Previous" at bounding box center [207, 327] width 27 height 71
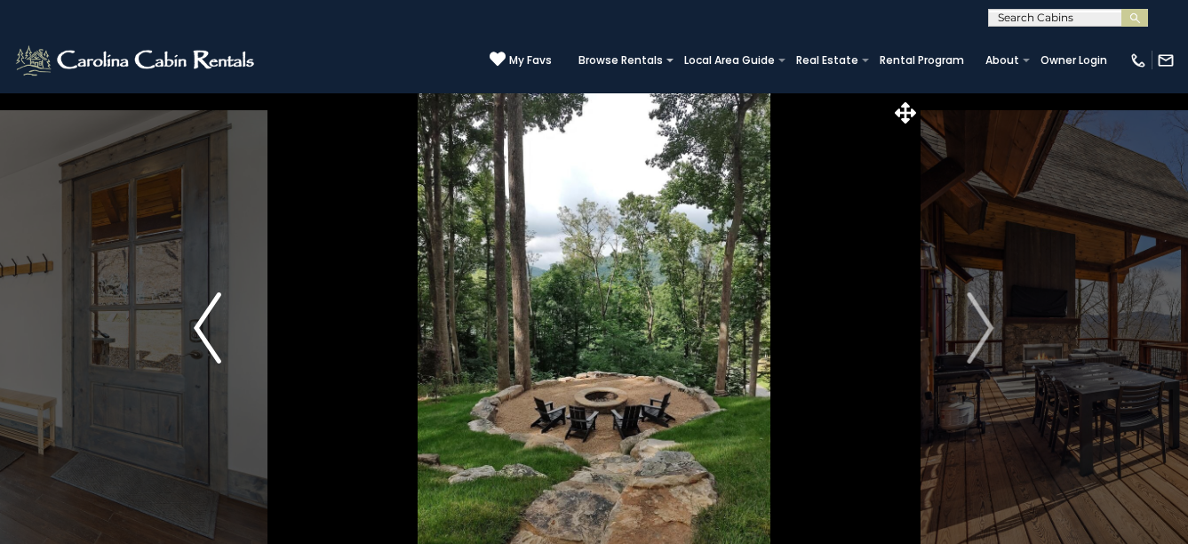
click at [202, 313] on img "Previous" at bounding box center [207, 327] width 27 height 71
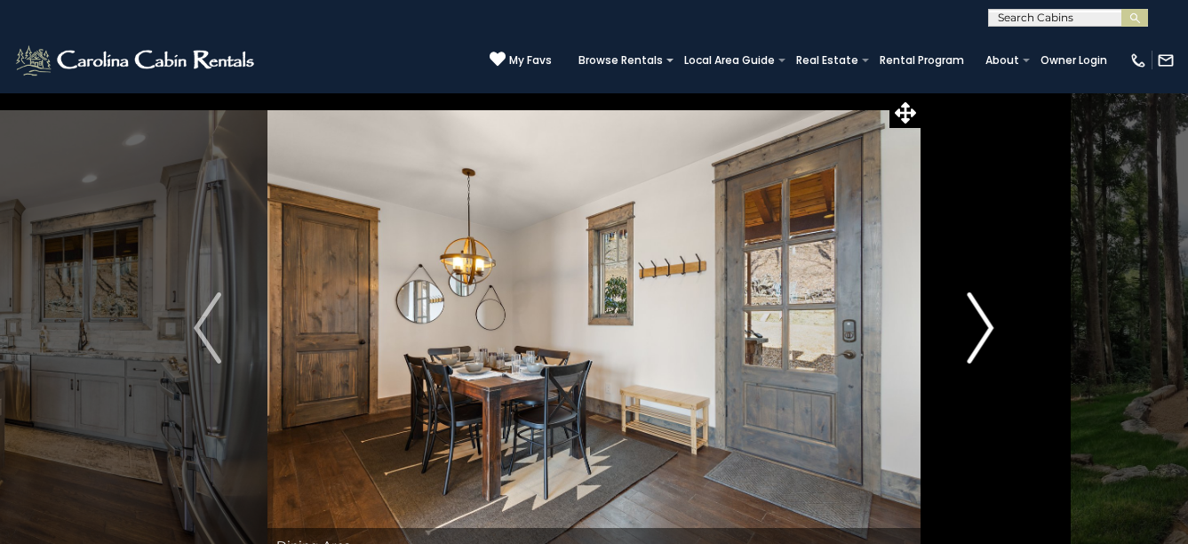
click at [963, 323] on button "Next" at bounding box center [980, 327] width 119 height 471
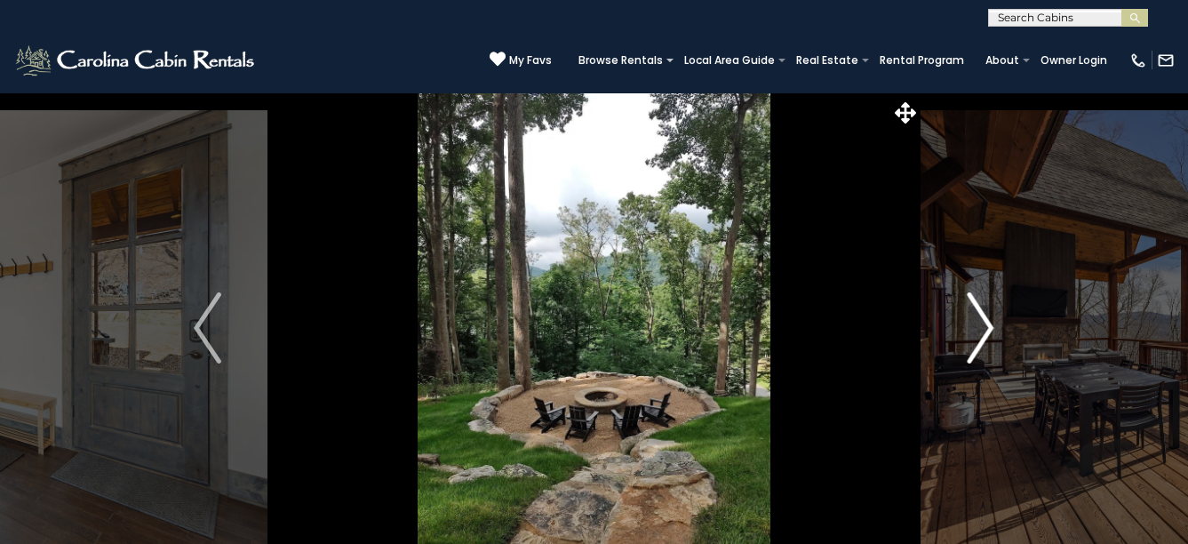
click at [968, 326] on img "Next" at bounding box center [980, 327] width 27 height 71
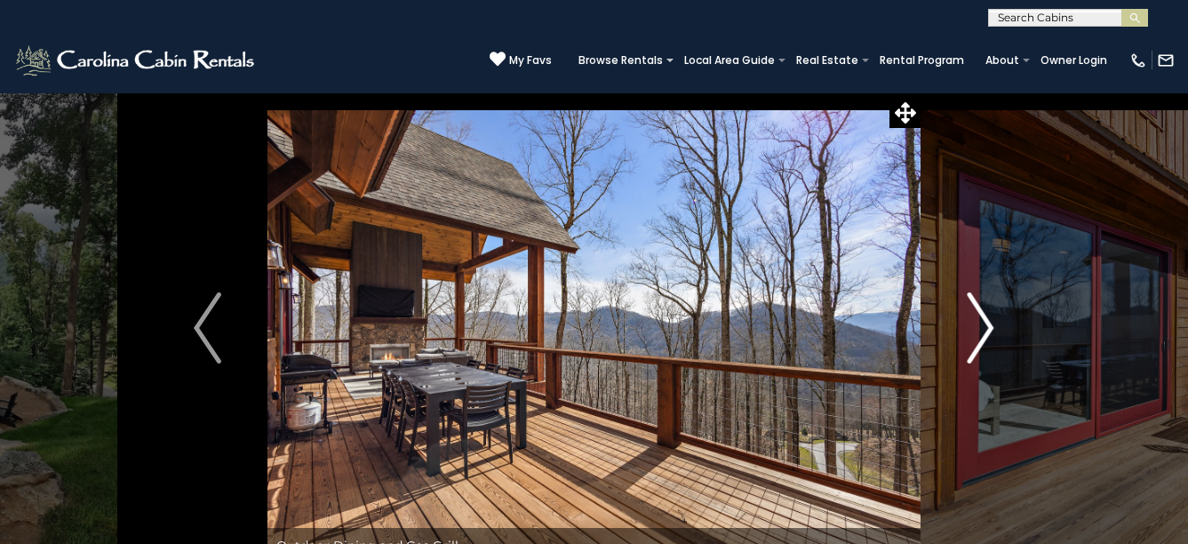
click at [978, 315] on img "Next" at bounding box center [980, 327] width 27 height 71
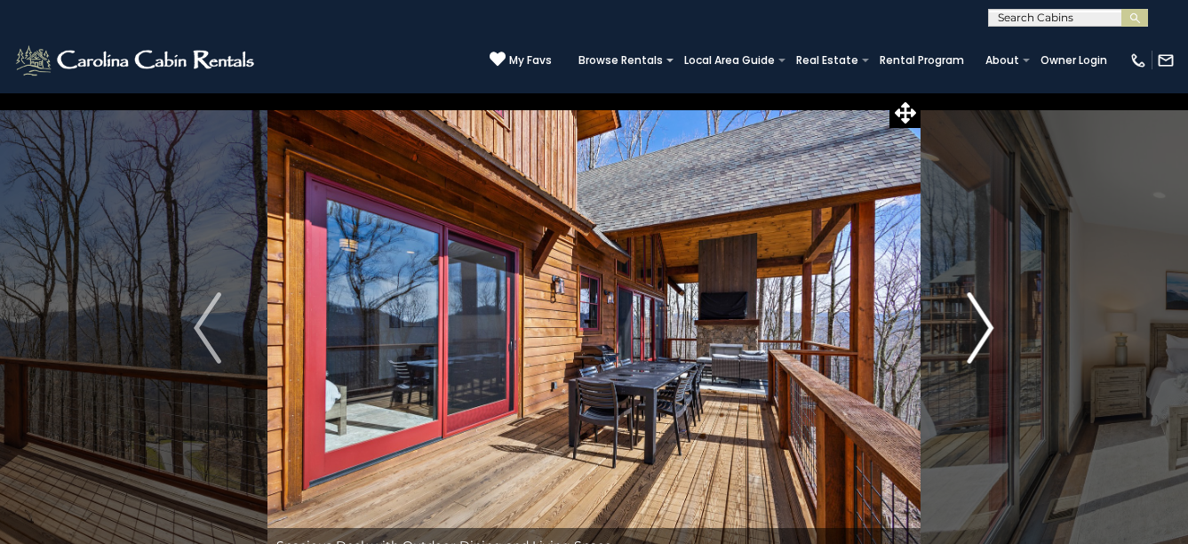
click at [978, 315] on img "Next" at bounding box center [980, 327] width 27 height 71
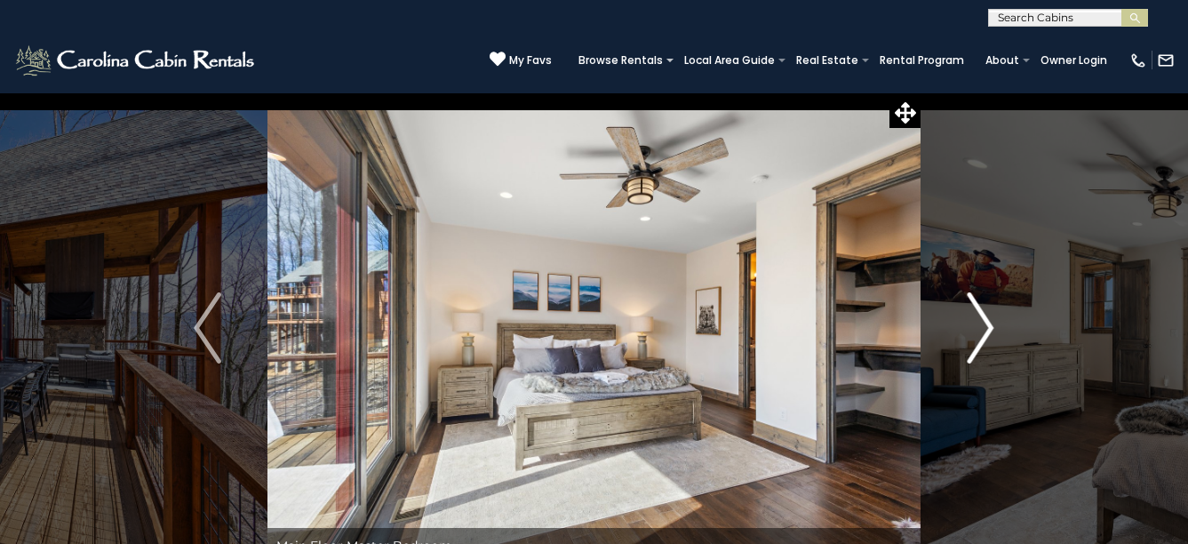
click at [983, 317] on img "Next" at bounding box center [980, 327] width 27 height 71
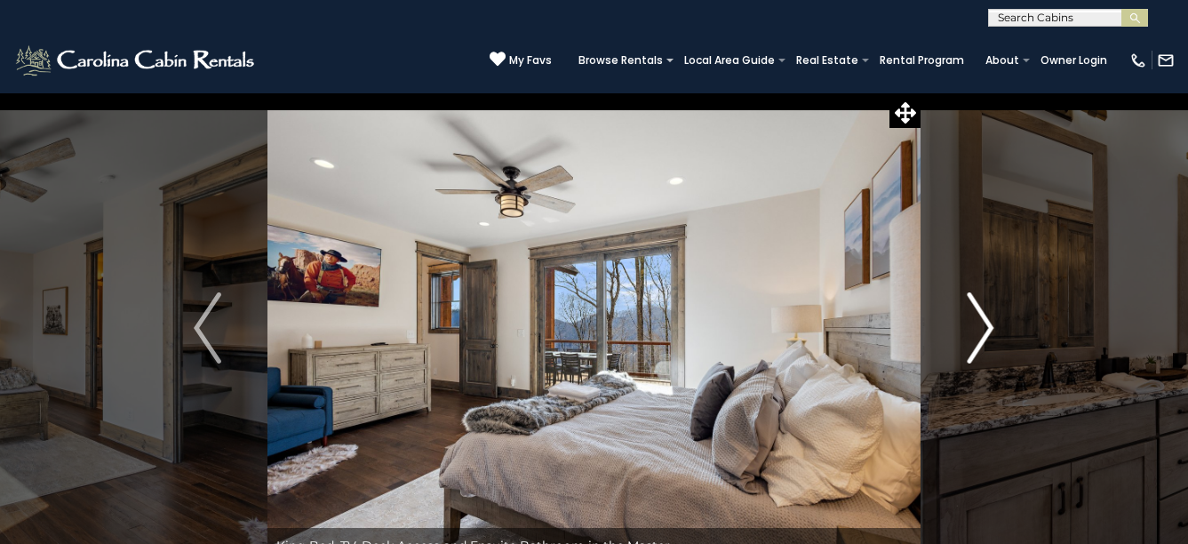
click at [983, 317] on img "Next" at bounding box center [980, 327] width 27 height 71
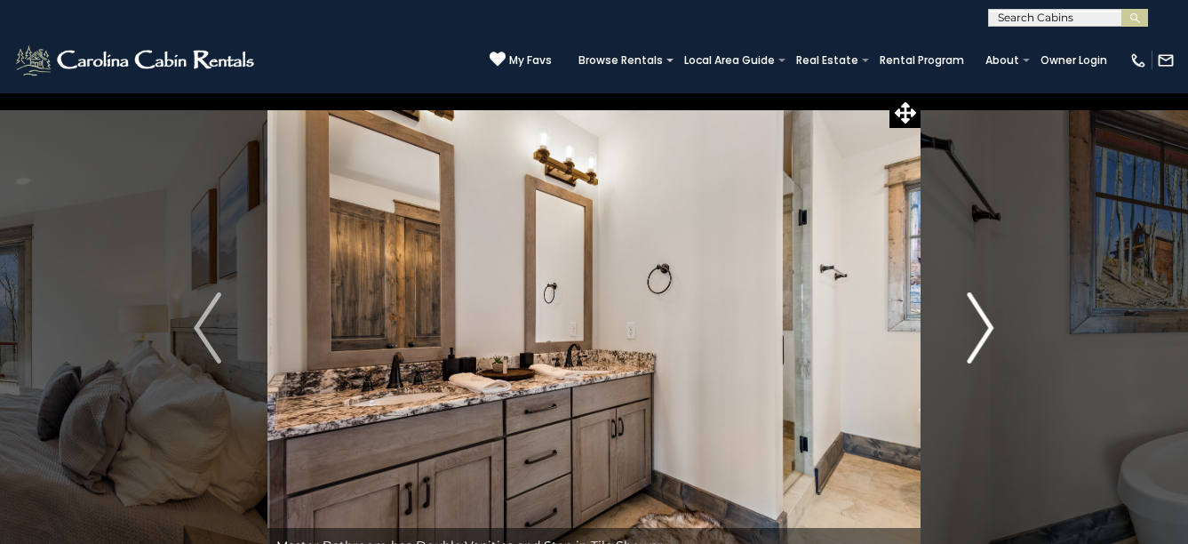
click at [983, 317] on img "Next" at bounding box center [980, 327] width 27 height 71
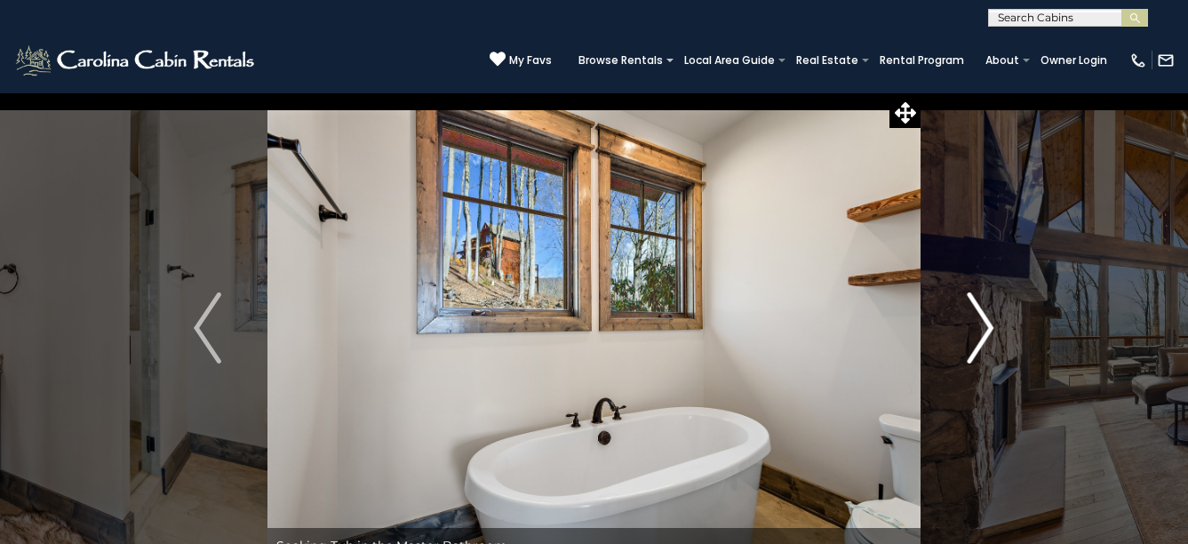
click at [983, 317] on img "Next" at bounding box center [980, 327] width 27 height 71
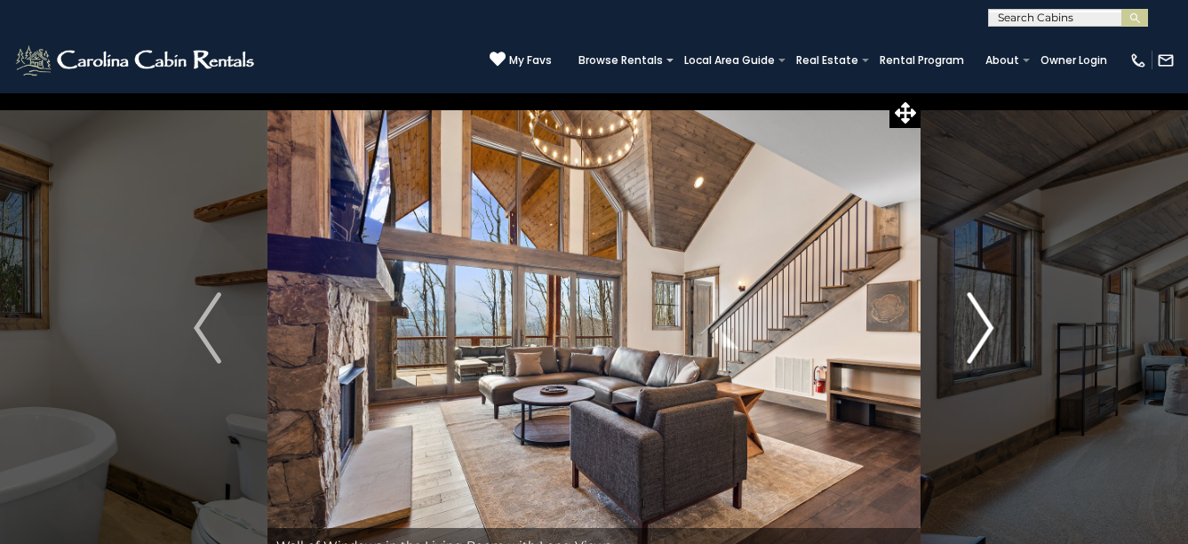
click at [983, 317] on img "Next" at bounding box center [980, 327] width 27 height 71
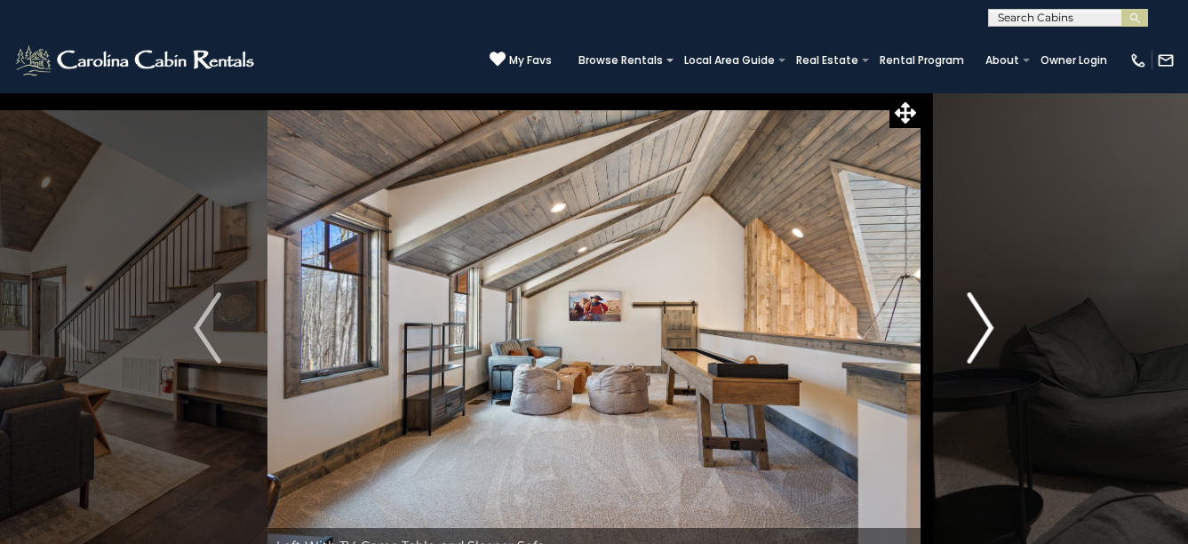
click at [983, 317] on img "Next" at bounding box center [980, 327] width 27 height 71
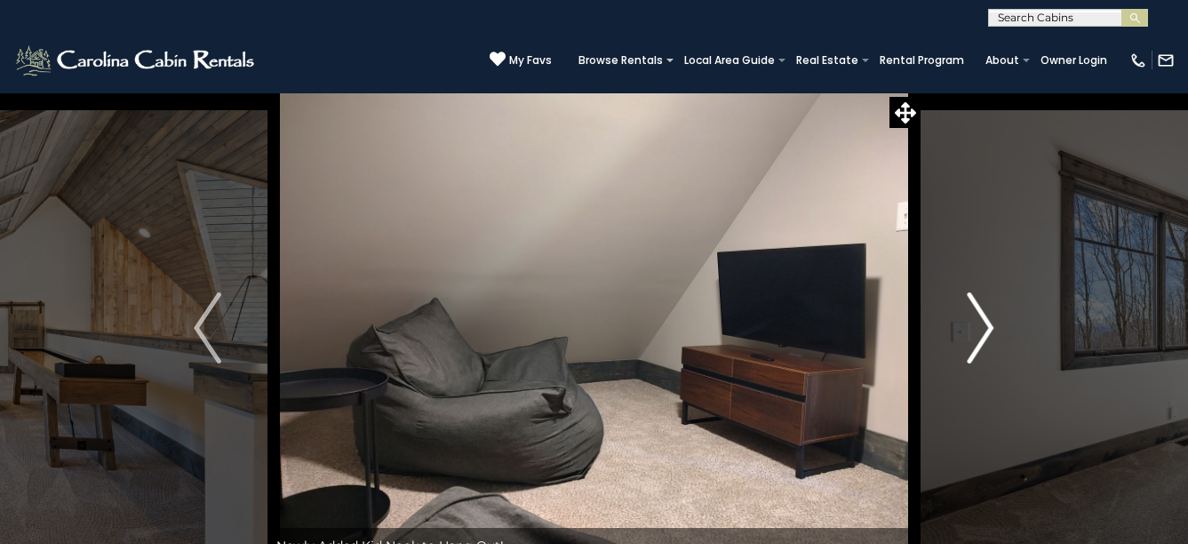
click at [983, 317] on img "Next" at bounding box center [980, 327] width 27 height 71
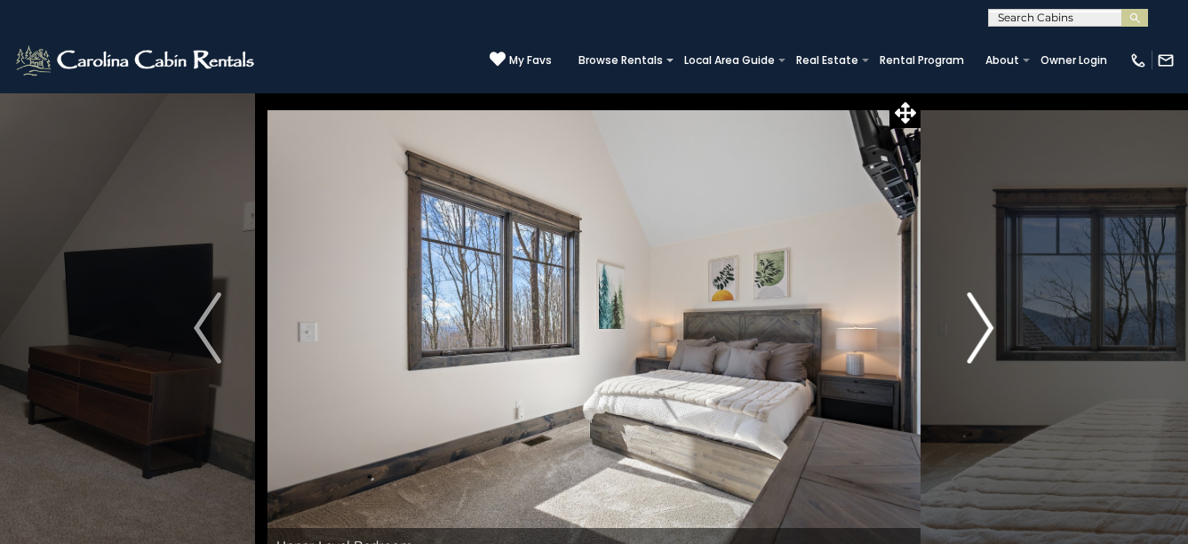
click at [983, 317] on img "Next" at bounding box center [980, 327] width 27 height 71
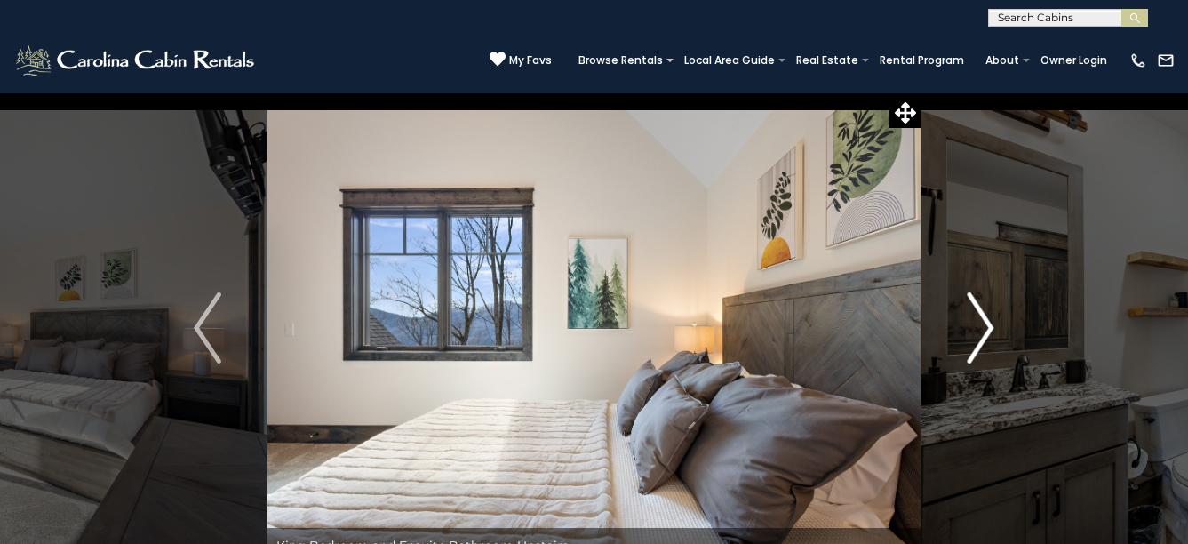
click at [983, 317] on img "Next" at bounding box center [980, 327] width 27 height 71
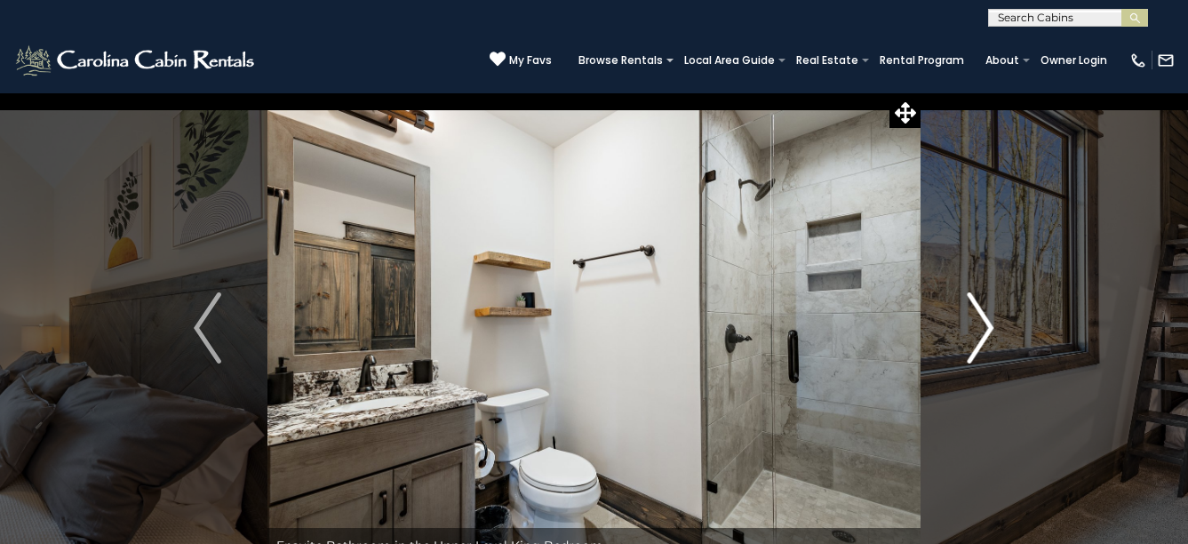
click at [983, 317] on img "Next" at bounding box center [980, 327] width 27 height 71
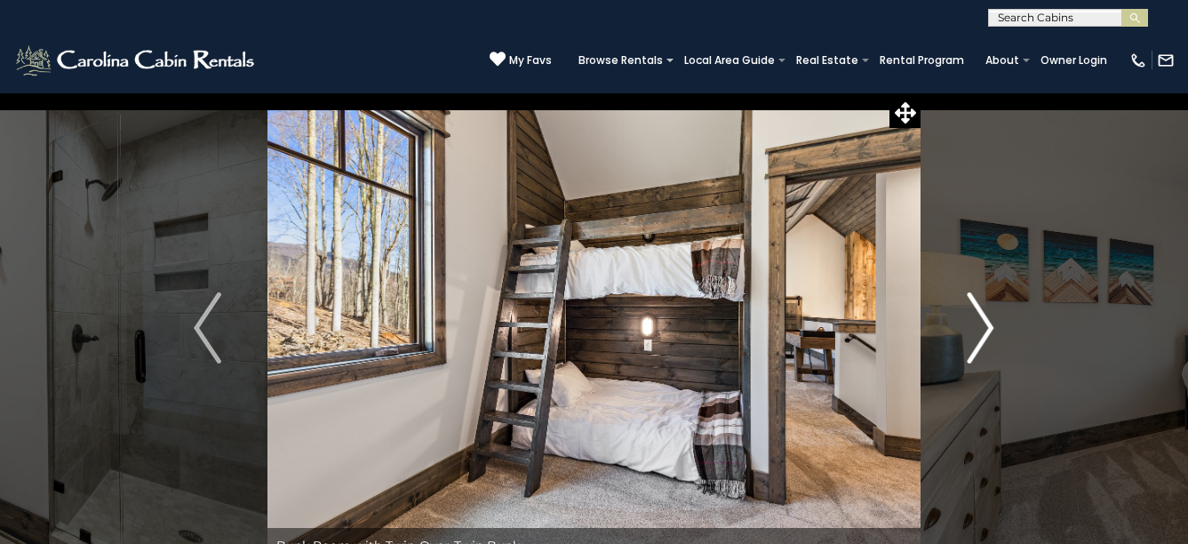
click at [981, 321] on img "Next" at bounding box center [980, 327] width 27 height 71
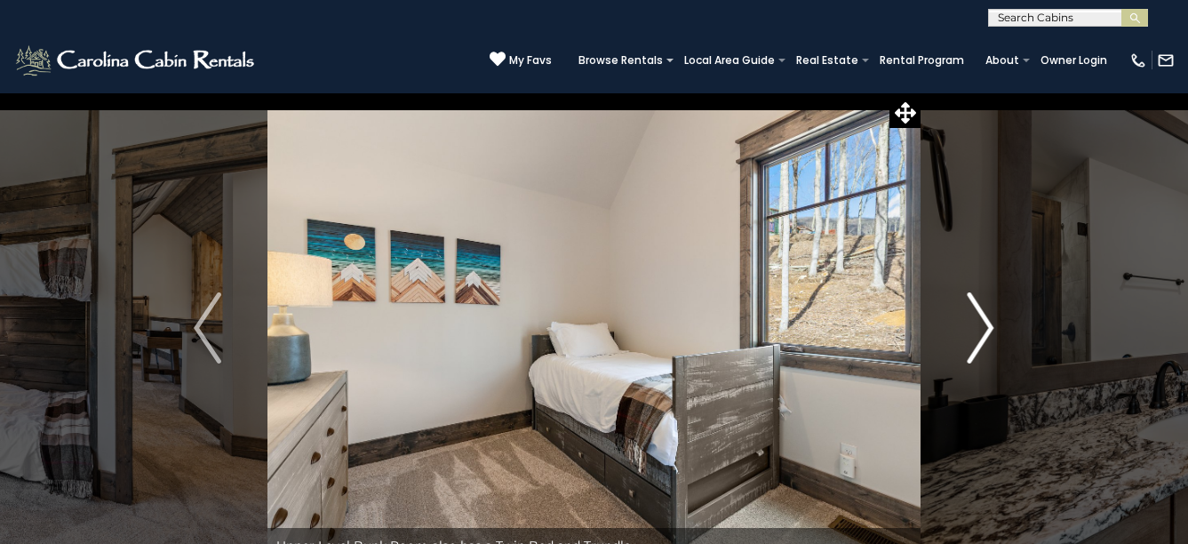
click at [981, 321] on img "Next" at bounding box center [980, 327] width 27 height 71
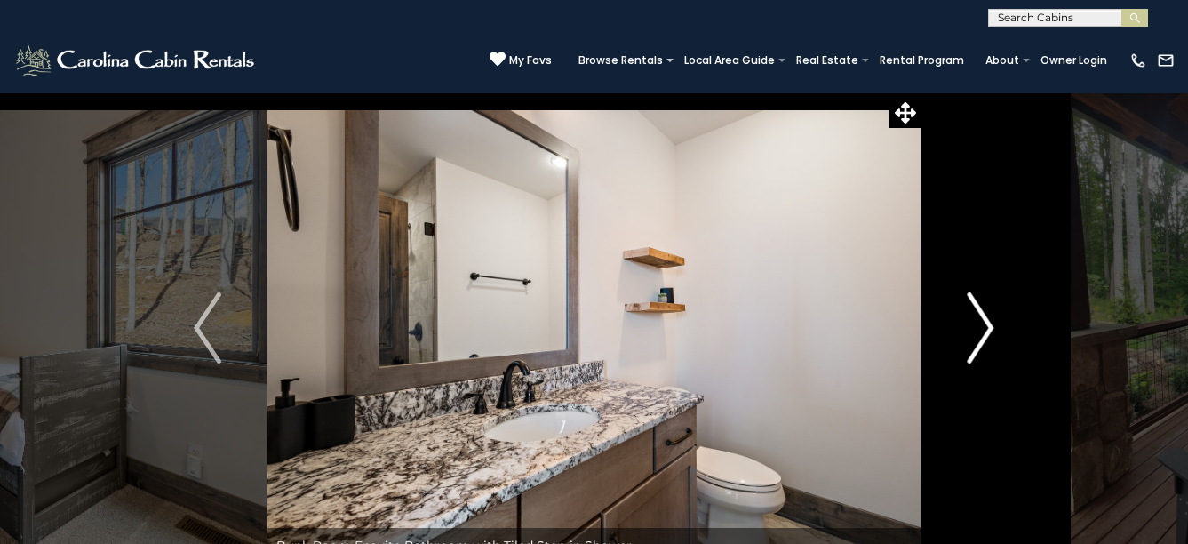
click at [981, 321] on img "Next" at bounding box center [980, 327] width 27 height 71
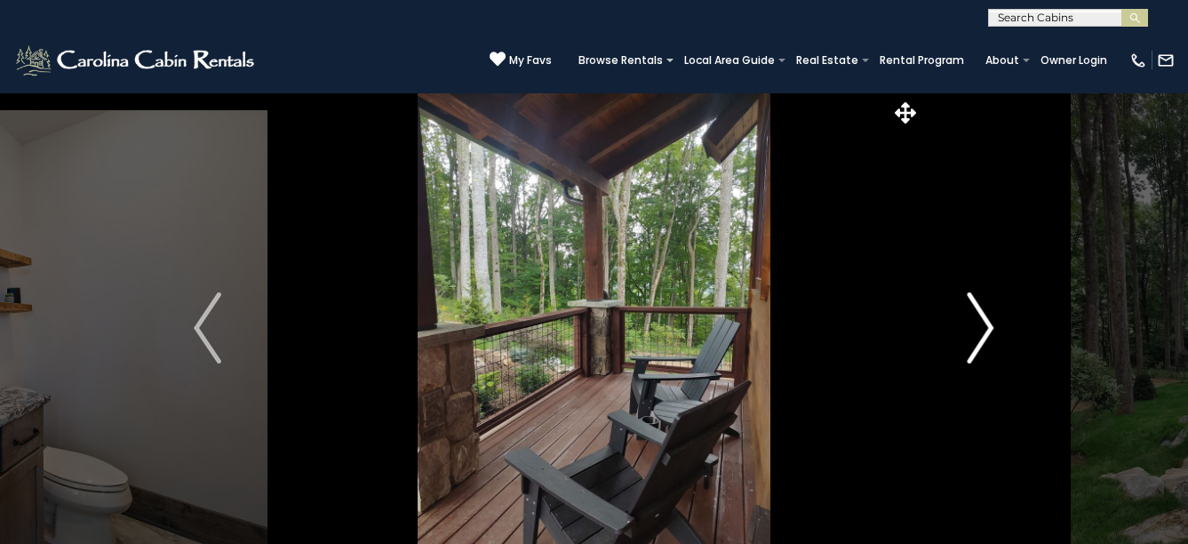
click at [981, 321] on img "Next" at bounding box center [980, 327] width 27 height 71
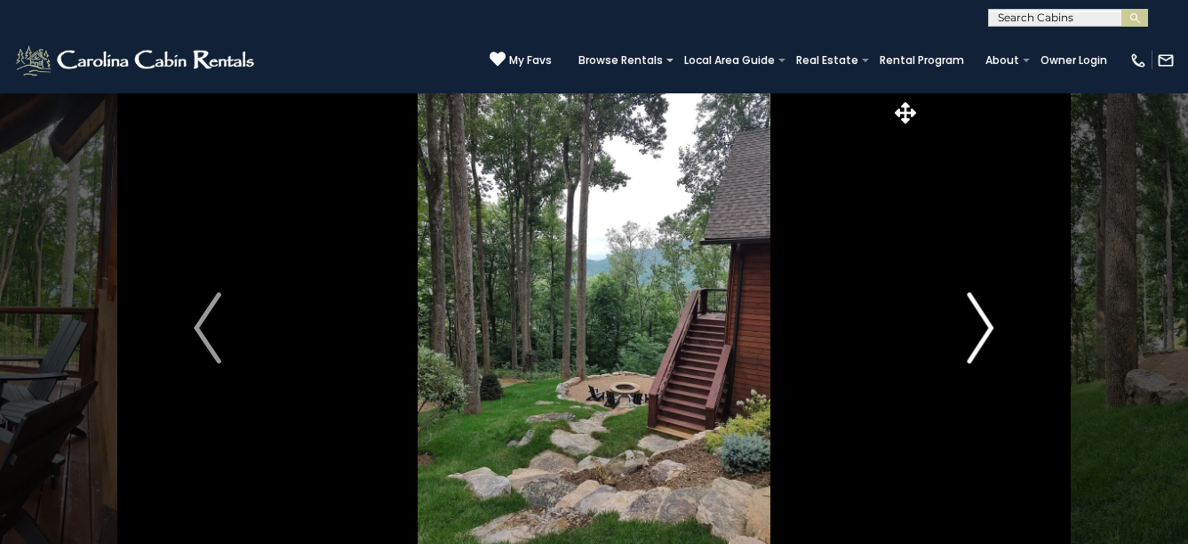
click at [981, 321] on img "Next" at bounding box center [980, 327] width 27 height 71
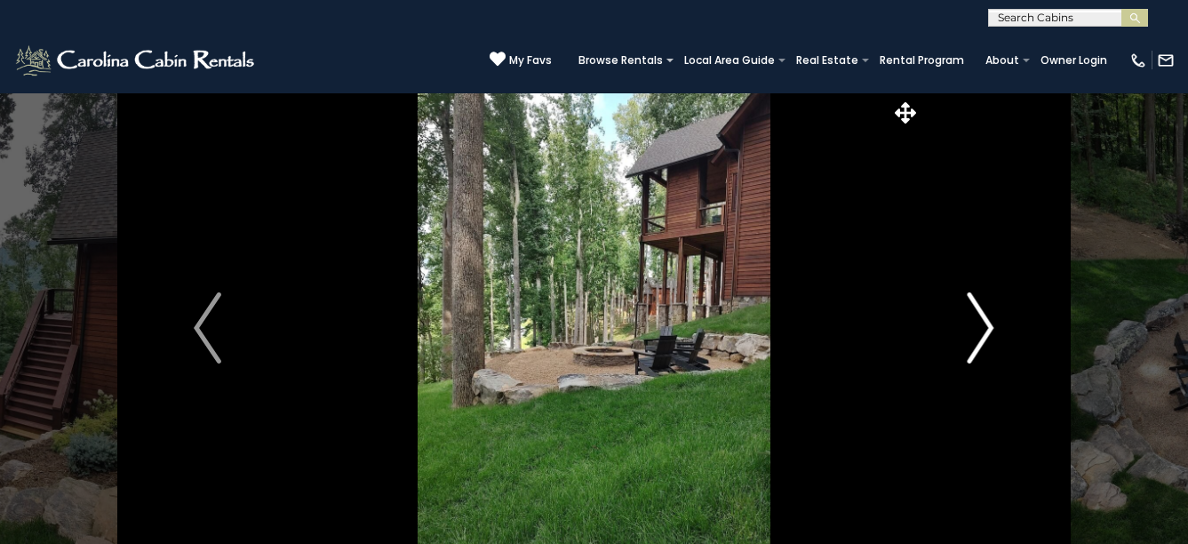
click at [981, 321] on img "Next" at bounding box center [980, 327] width 27 height 71
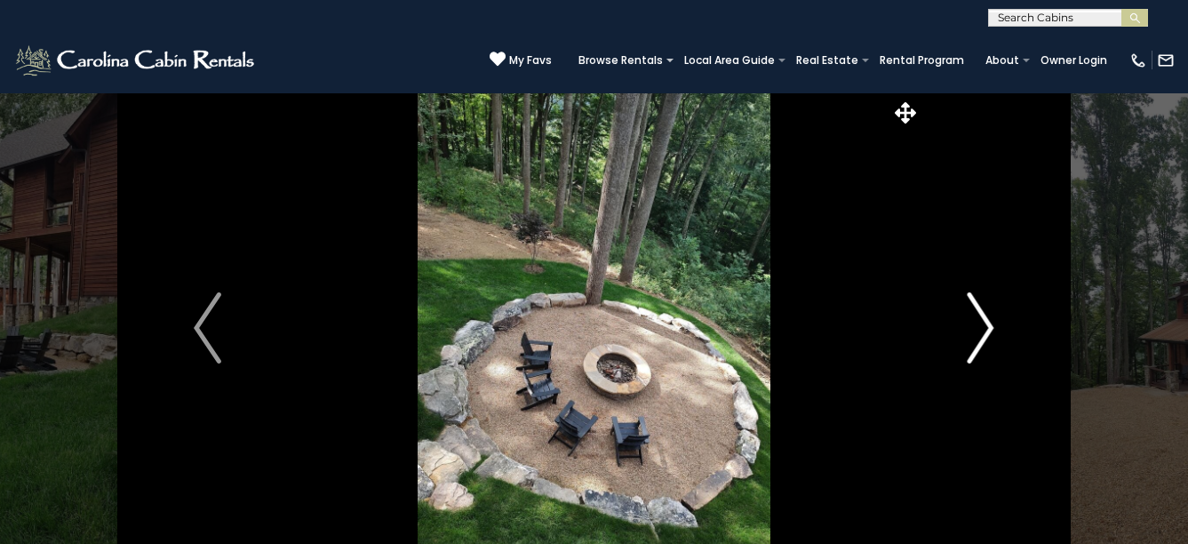
click at [981, 321] on img "Next" at bounding box center [980, 327] width 27 height 71
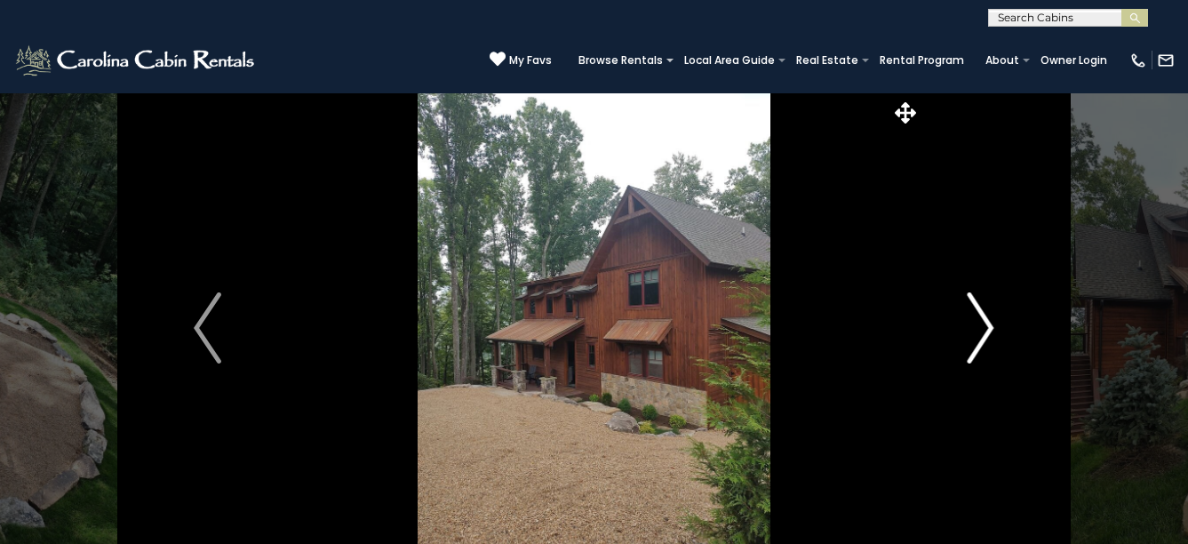
click at [981, 321] on img "Next" at bounding box center [980, 327] width 27 height 71
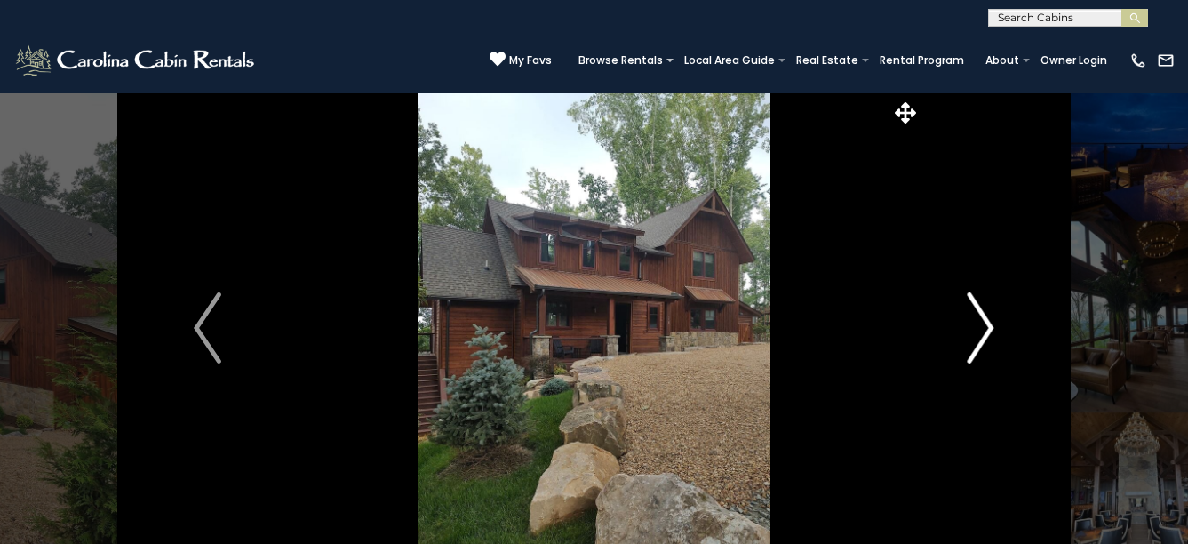
click at [981, 321] on img "Next" at bounding box center [980, 327] width 27 height 71
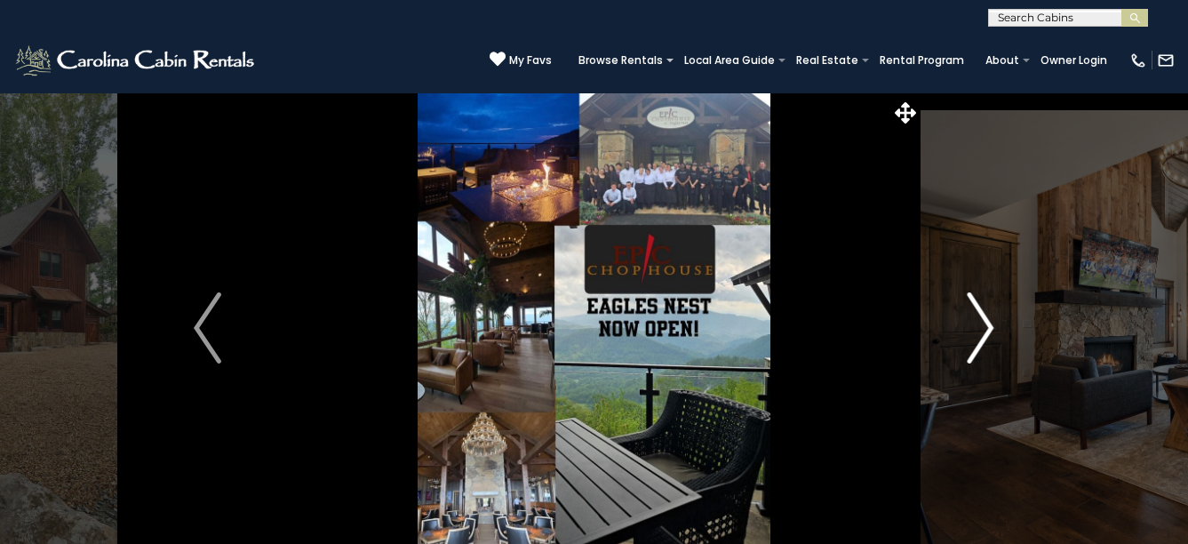
click at [981, 321] on img "Next" at bounding box center [980, 327] width 27 height 71
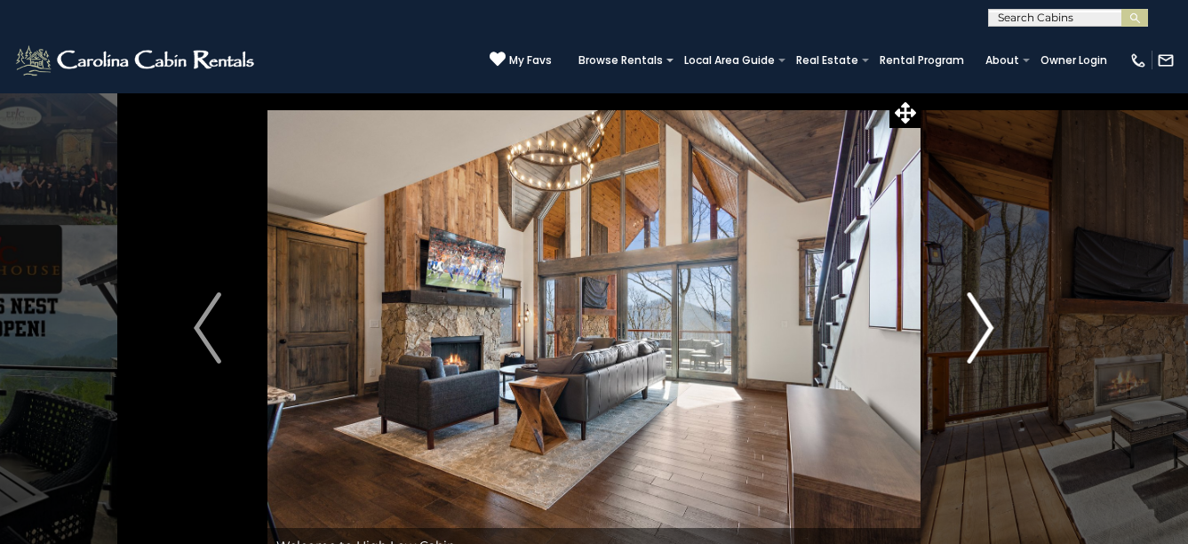
click at [981, 321] on img "Next" at bounding box center [980, 327] width 27 height 71
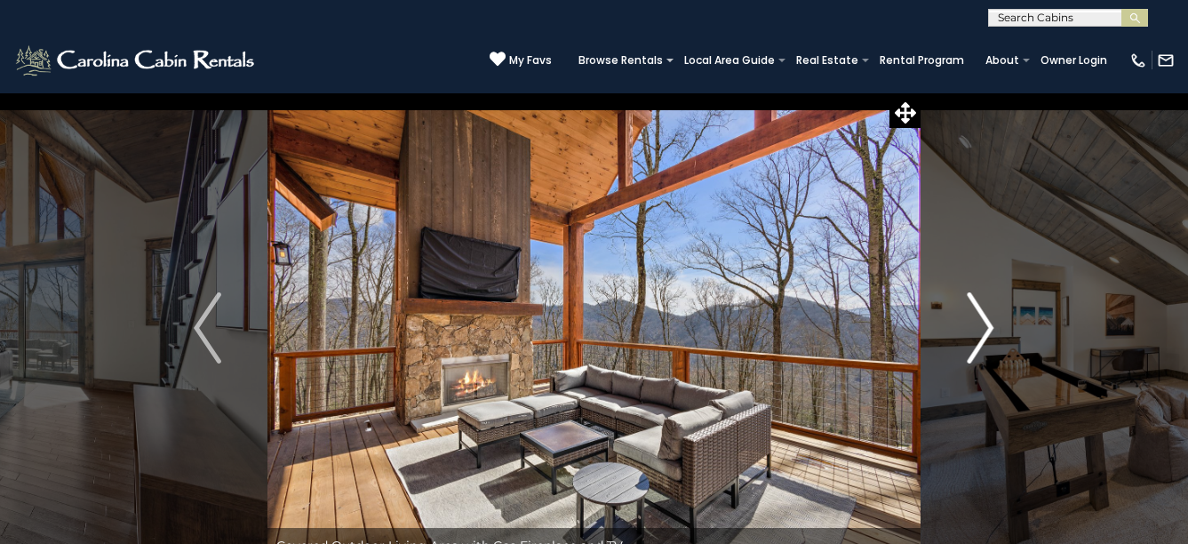
click at [981, 321] on img "Next" at bounding box center [980, 327] width 27 height 71
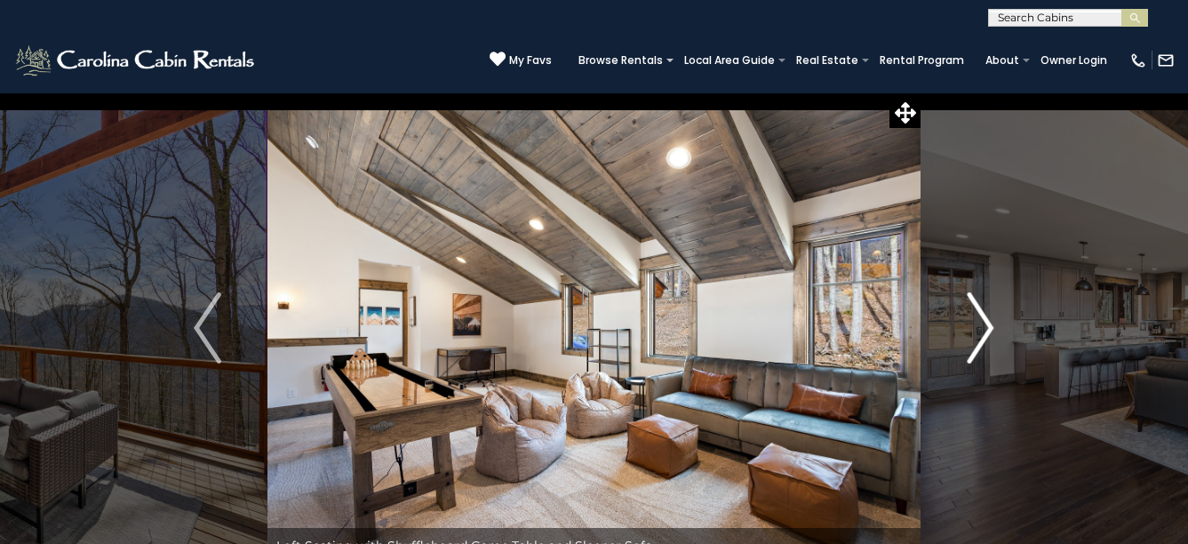
click at [981, 322] on img "Next" at bounding box center [980, 327] width 27 height 71
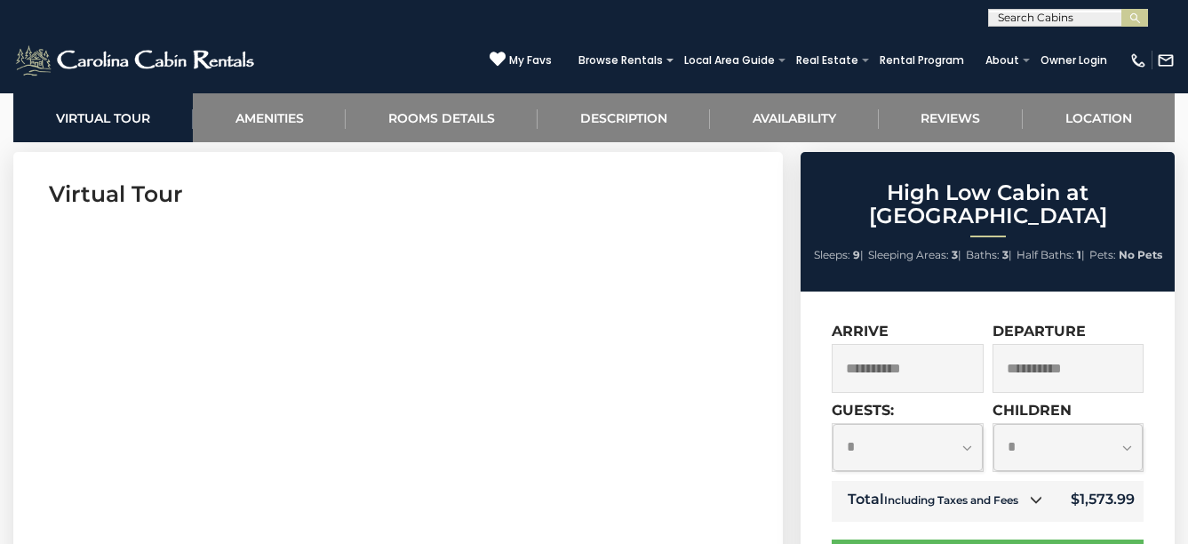
scroll to position [800, 0]
